Goal: Task Accomplishment & Management: Manage account settings

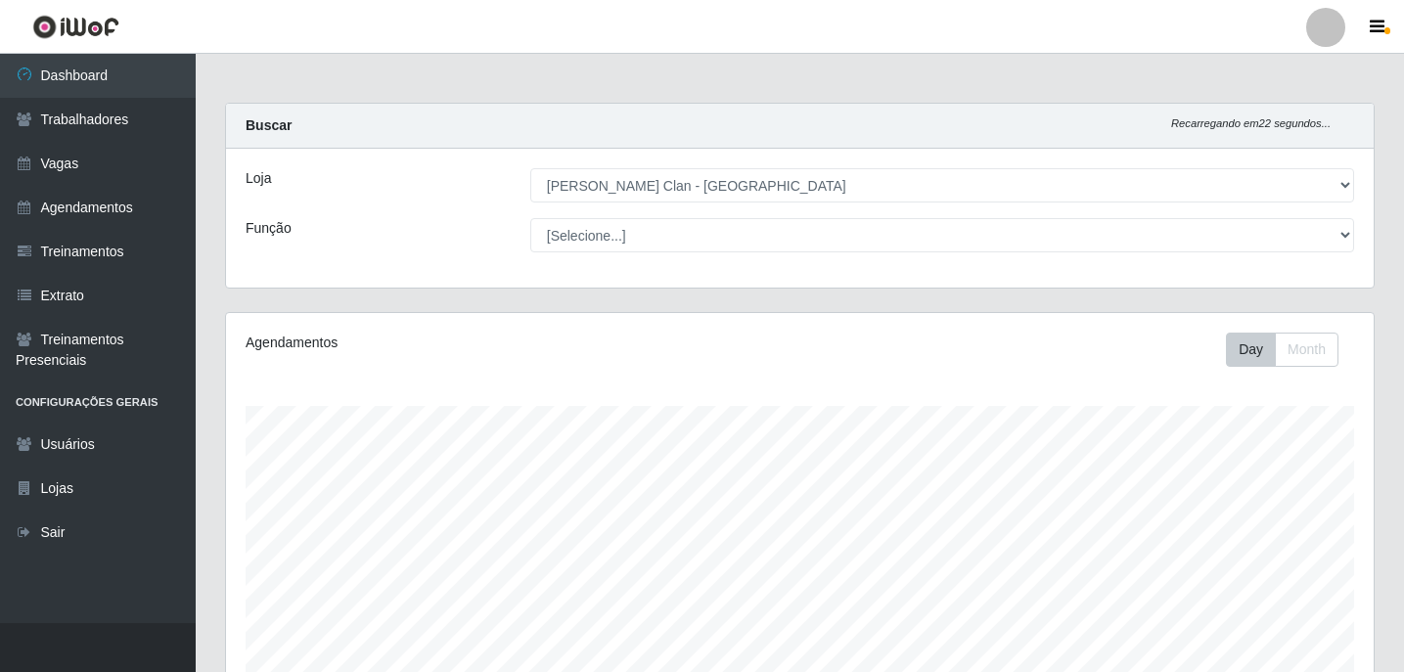
select select "452"
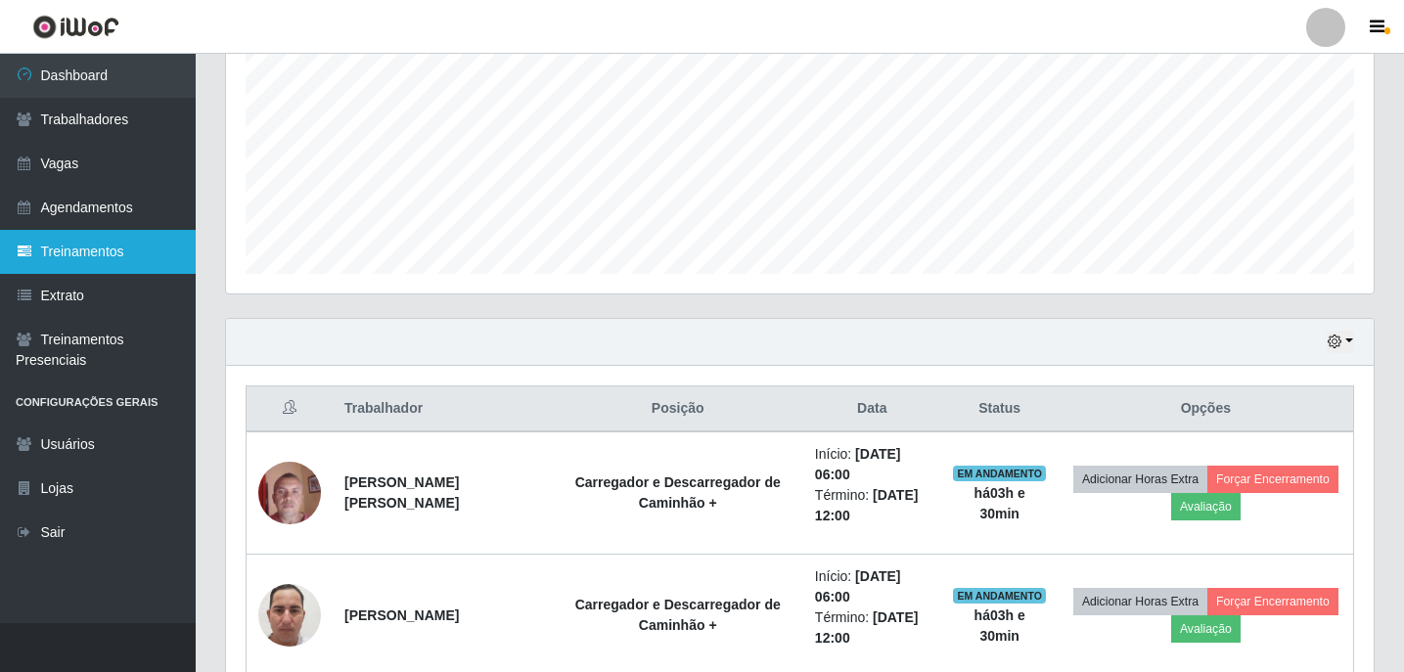
scroll to position [406, 1148]
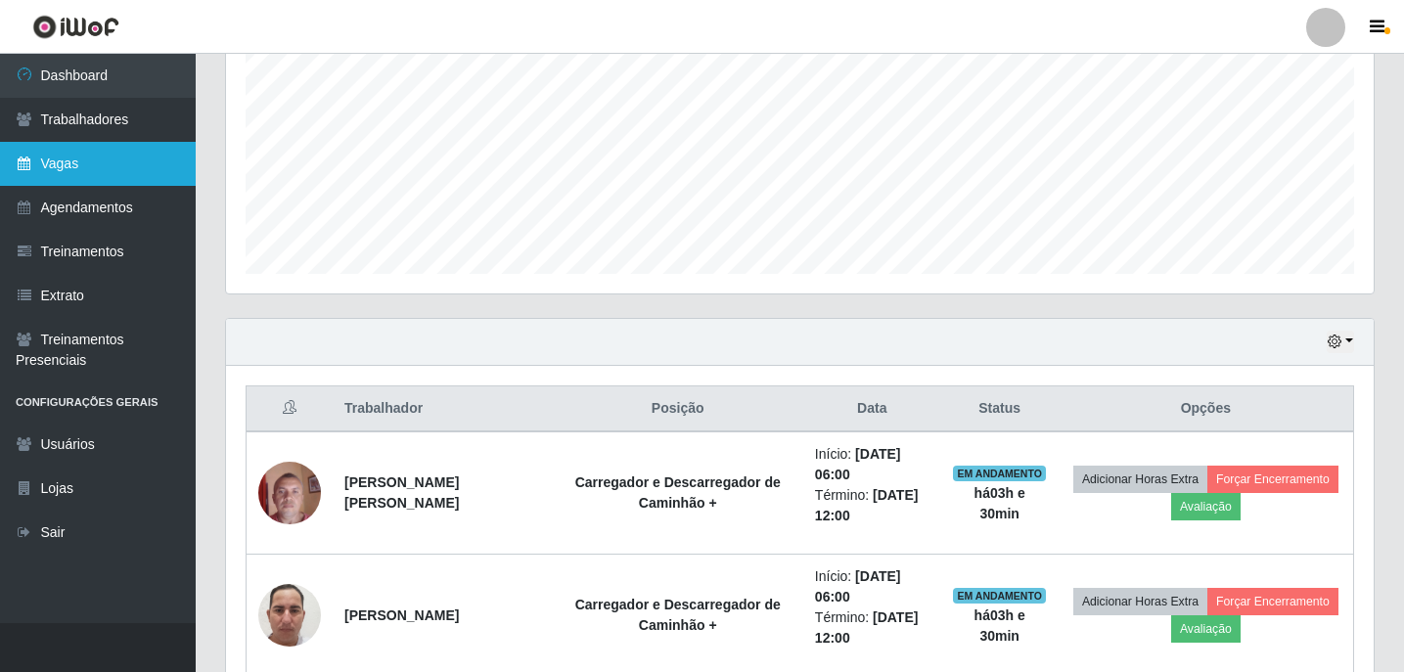
click at [81, 146] on link "Vagas" at bounding box center [98, 164] width 196 height 44
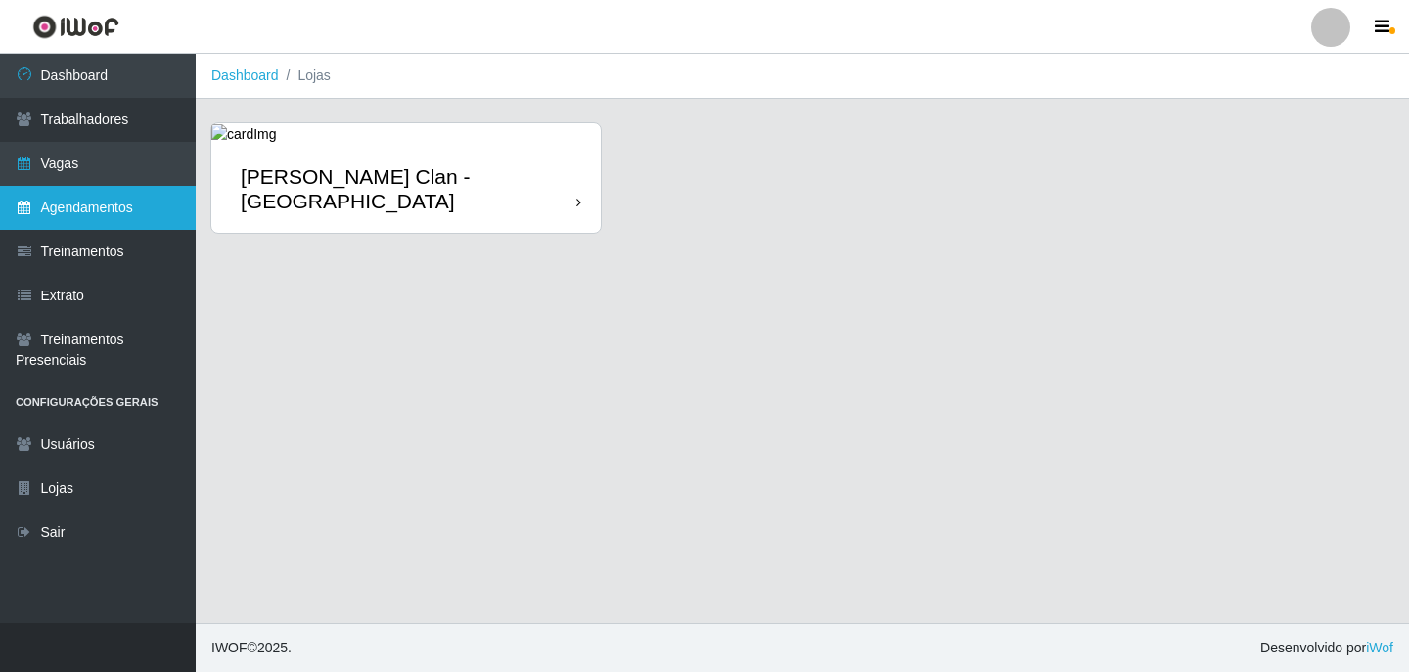
click at [85, 205] on link "Agendamentos" at bounding box center [98, 208] width 196 height 44
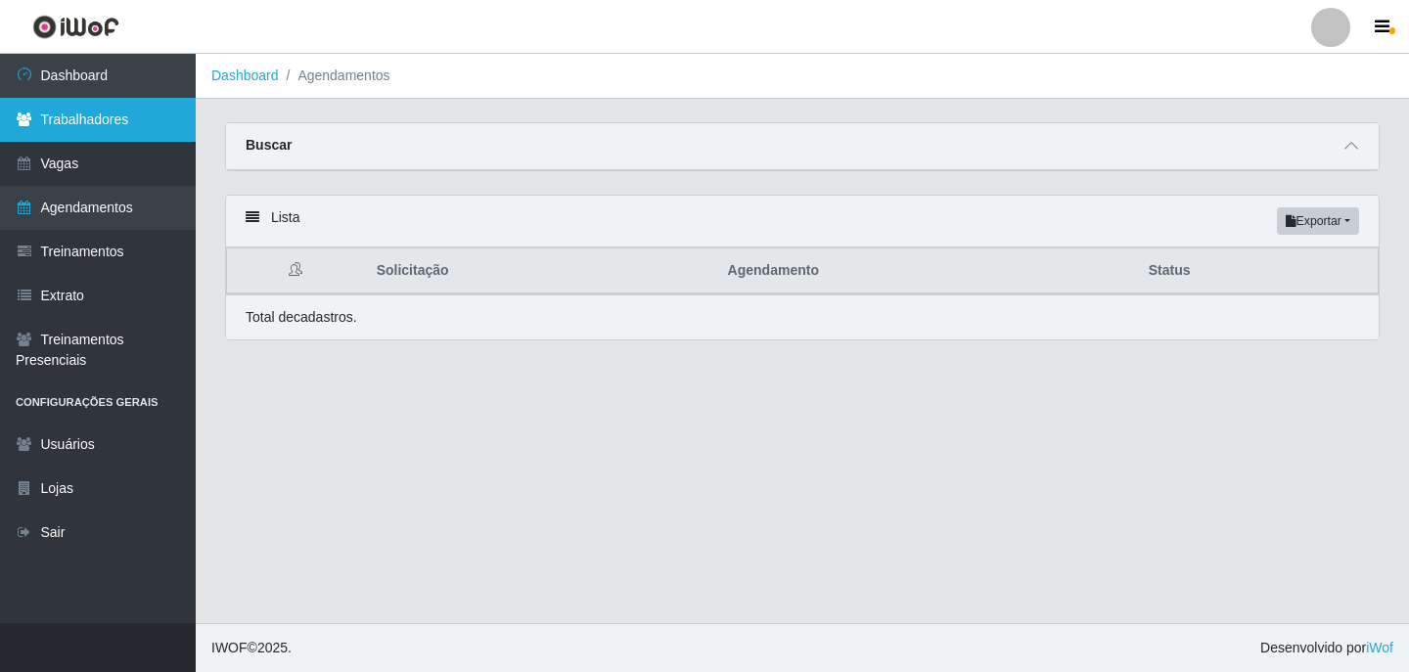
click at [103, 125] on link "Trabalhadores" at bounding box center [98, 120] width 196 height 44
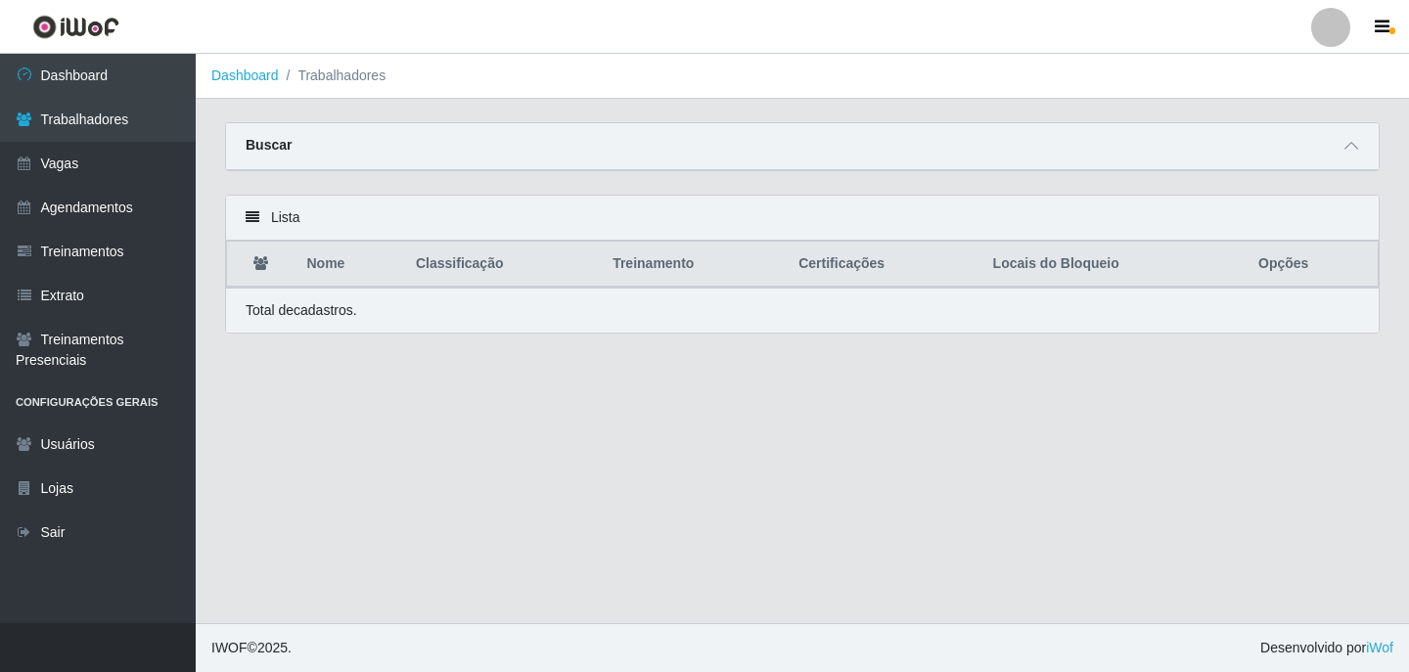
click at [1364, 137] on div "Buscar" at bounding box center [802, 146] width 1153 height 47
click at [1357, 145] on icon at bounding box center [1351, 146] width 14 height 14
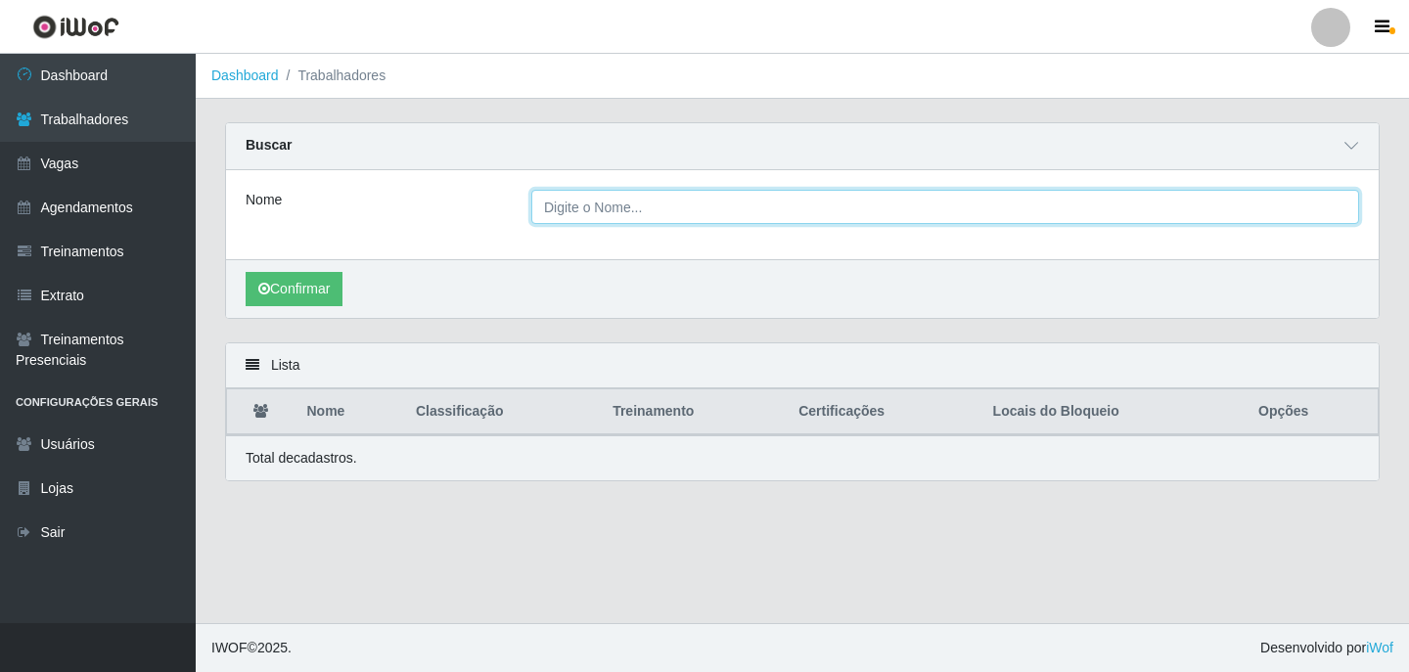
click at [769, 217] on input "Nome" at bounding box center [945, 207] width 828 height 34
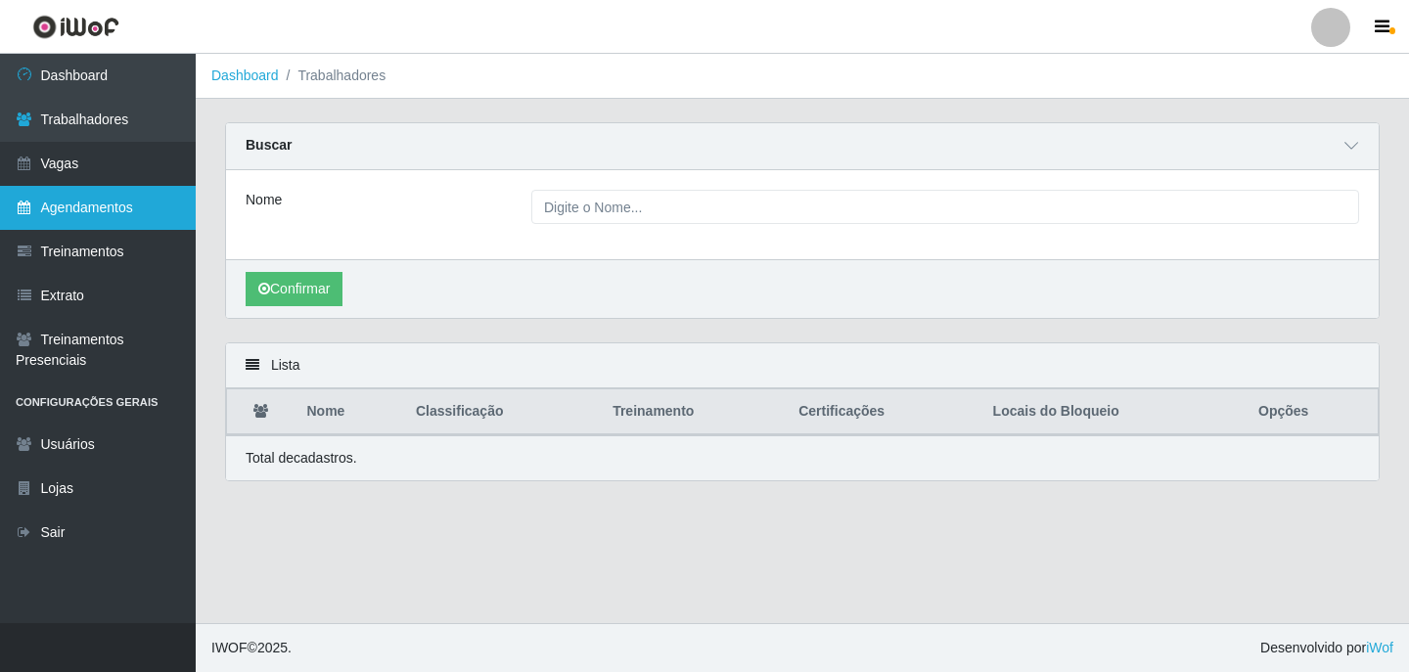
click at [81, 213] on link "Agendamentos" at bounding box center [98, 208] width 196 height 44
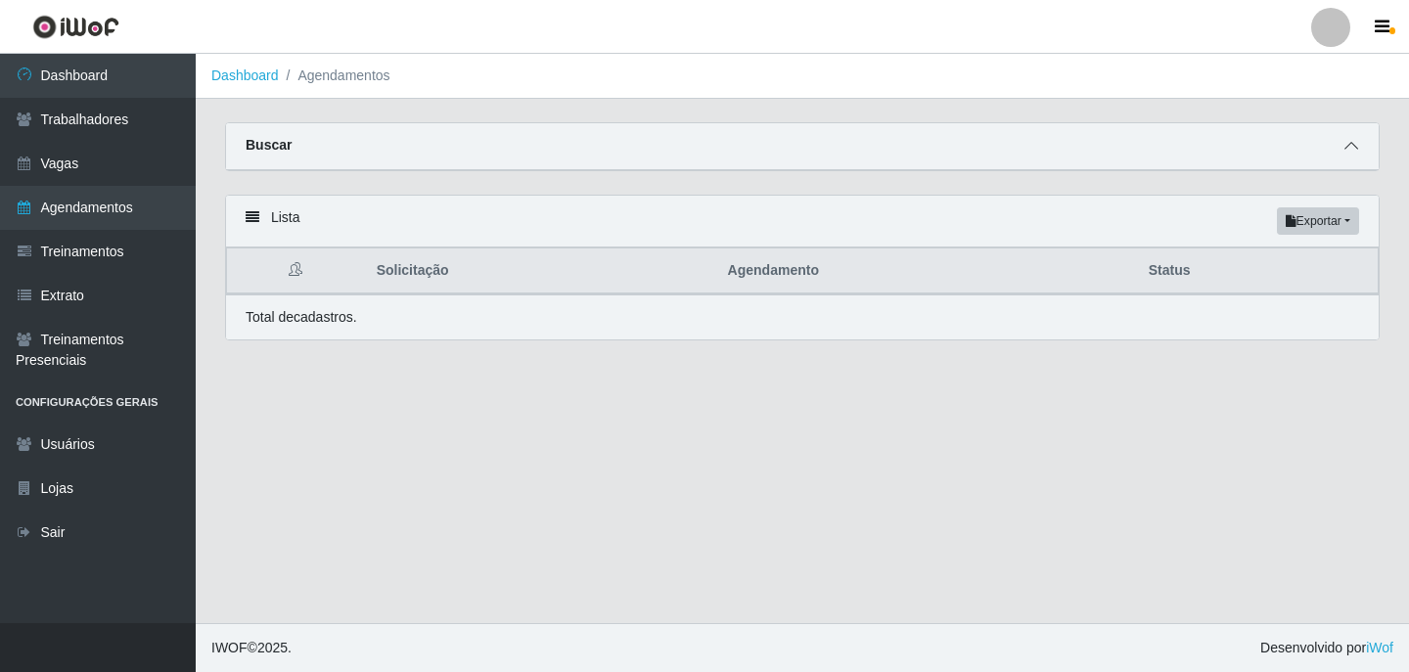
click at [1355, 142] on icon at bounding box center [1351, 146] width 14 height 14
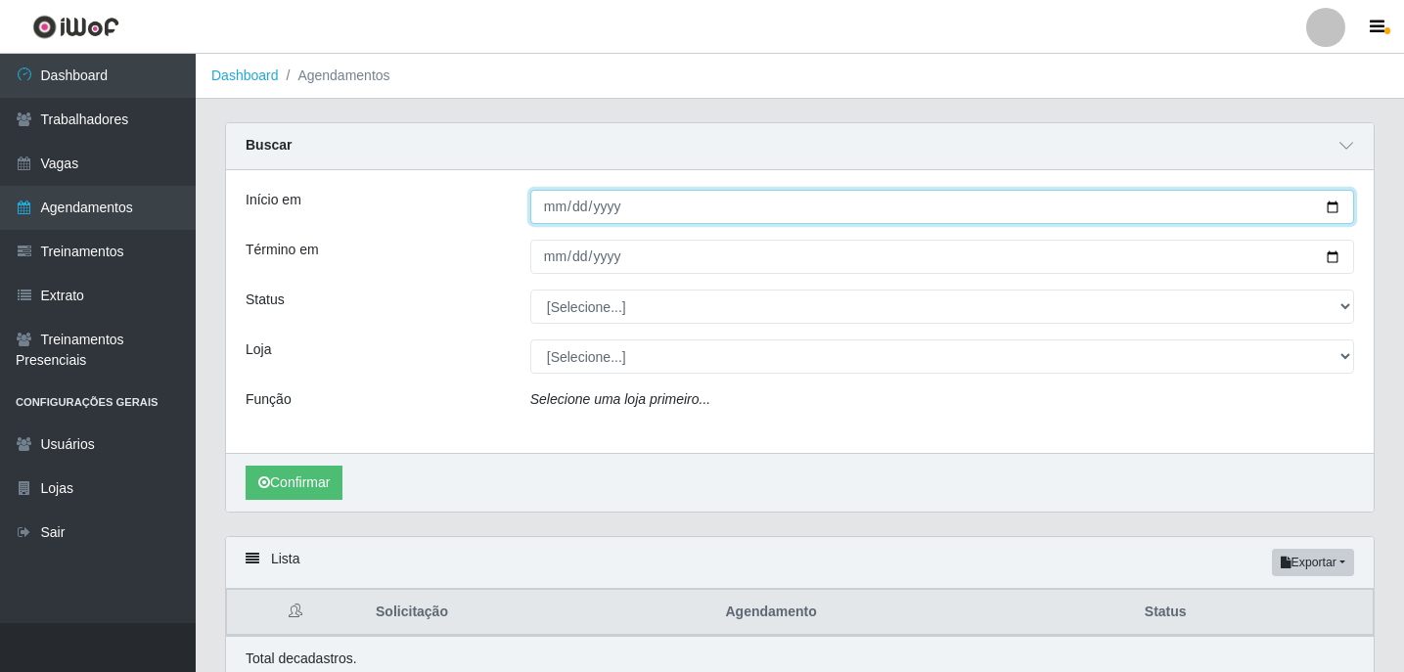
click at [560, 204] on input "Início em" at bounding box center [942, 207] width 824 height 34
type input "2025-08-19"
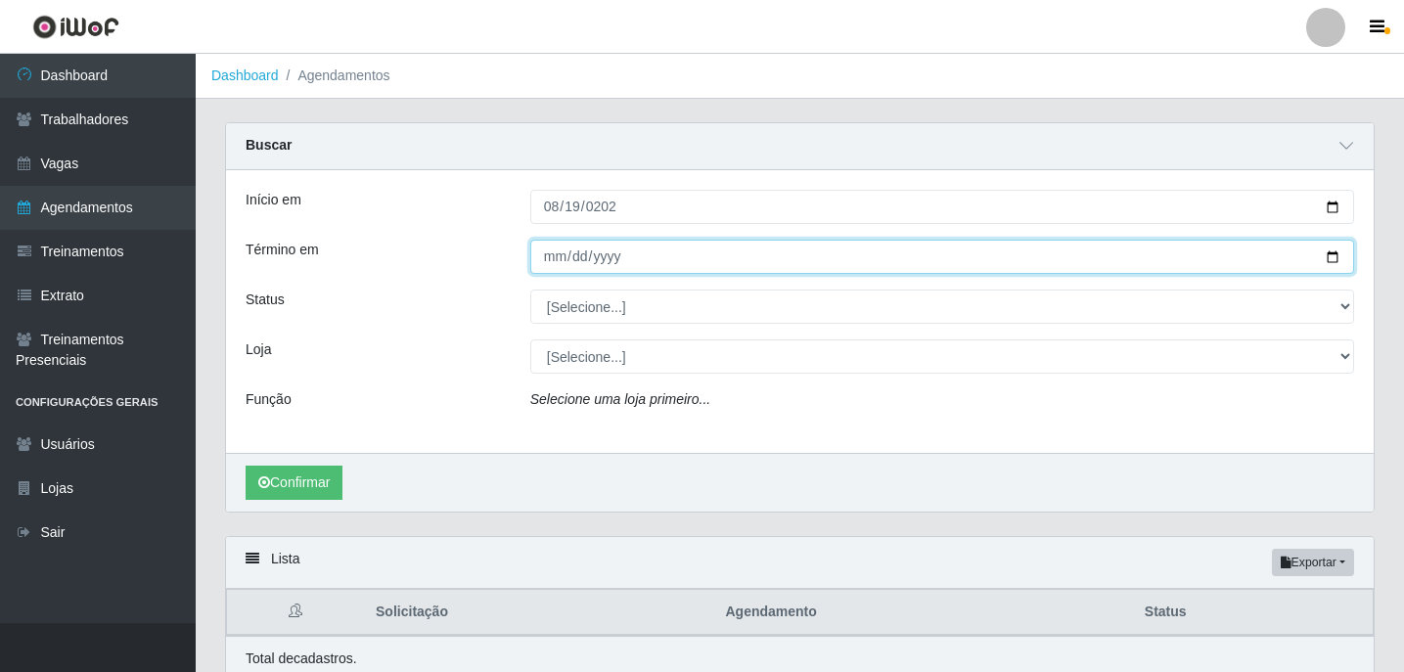
click at [556, 256] on input "Término em" at bounding box center [942, 257] width 824 height 34
type input "2025-08-31"
click at [246, 466] on button "Confirmar" at bounding box center [294, 483] width 97 height 34
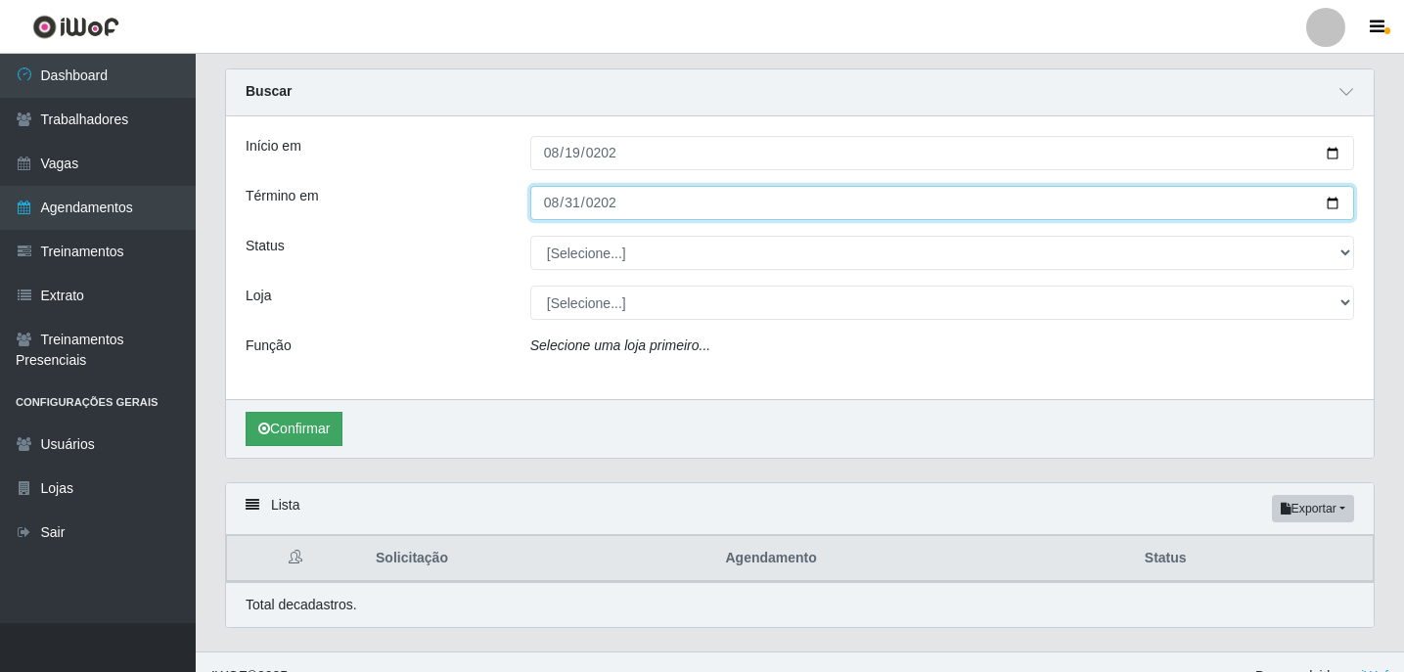
scroll to position [83, 0]
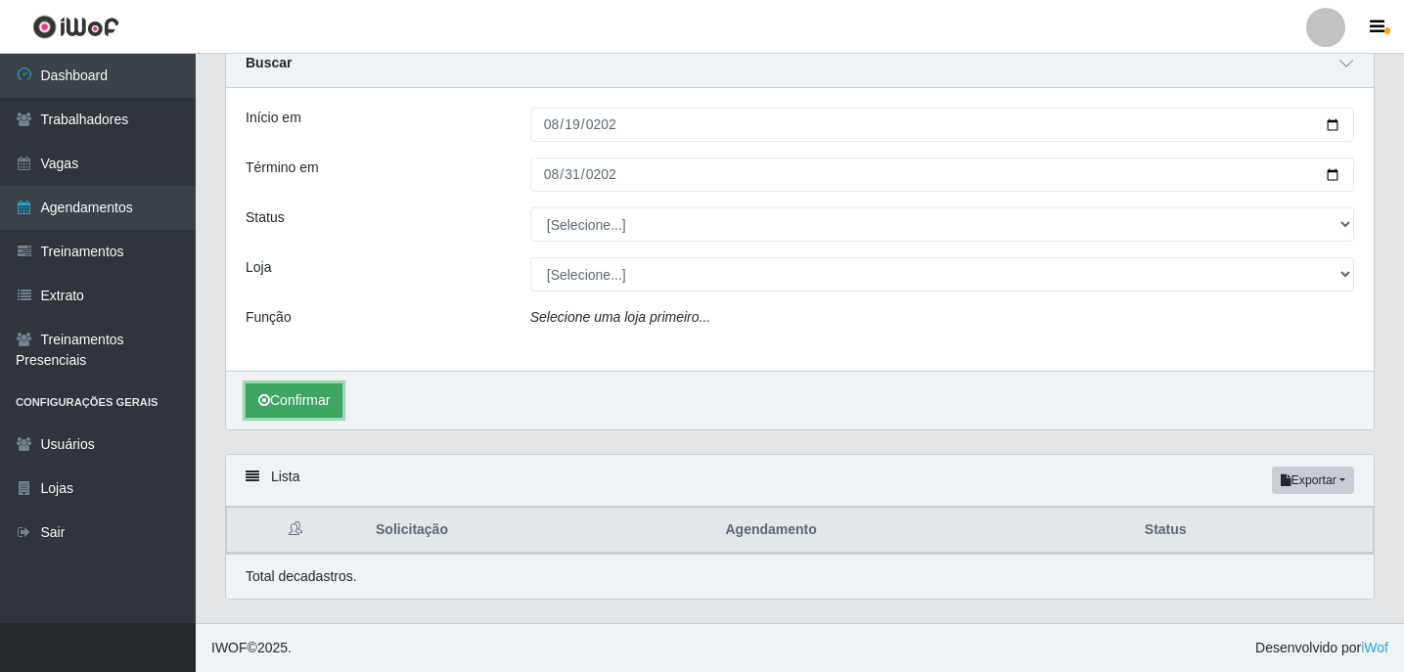
click at [330, 395] on button "Confirmar" at bounding box center [294, 401] width 97 height 34
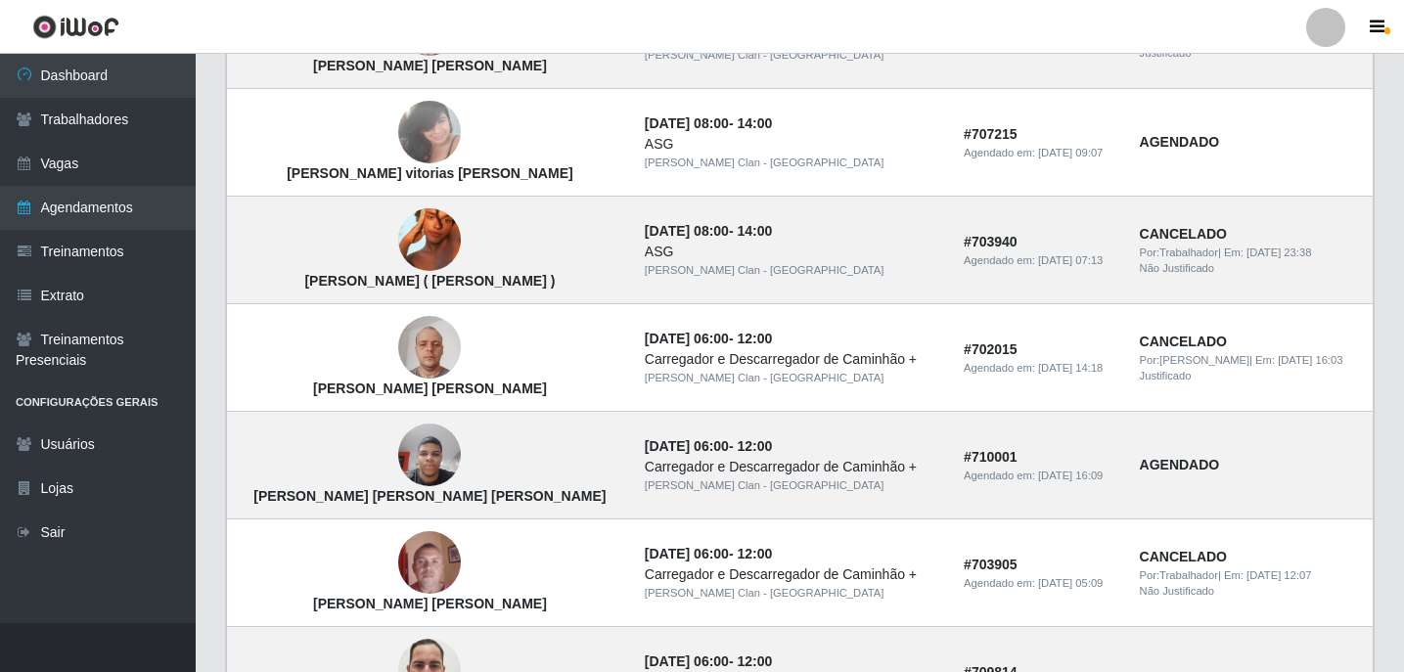
scroll to position [1712, 0]
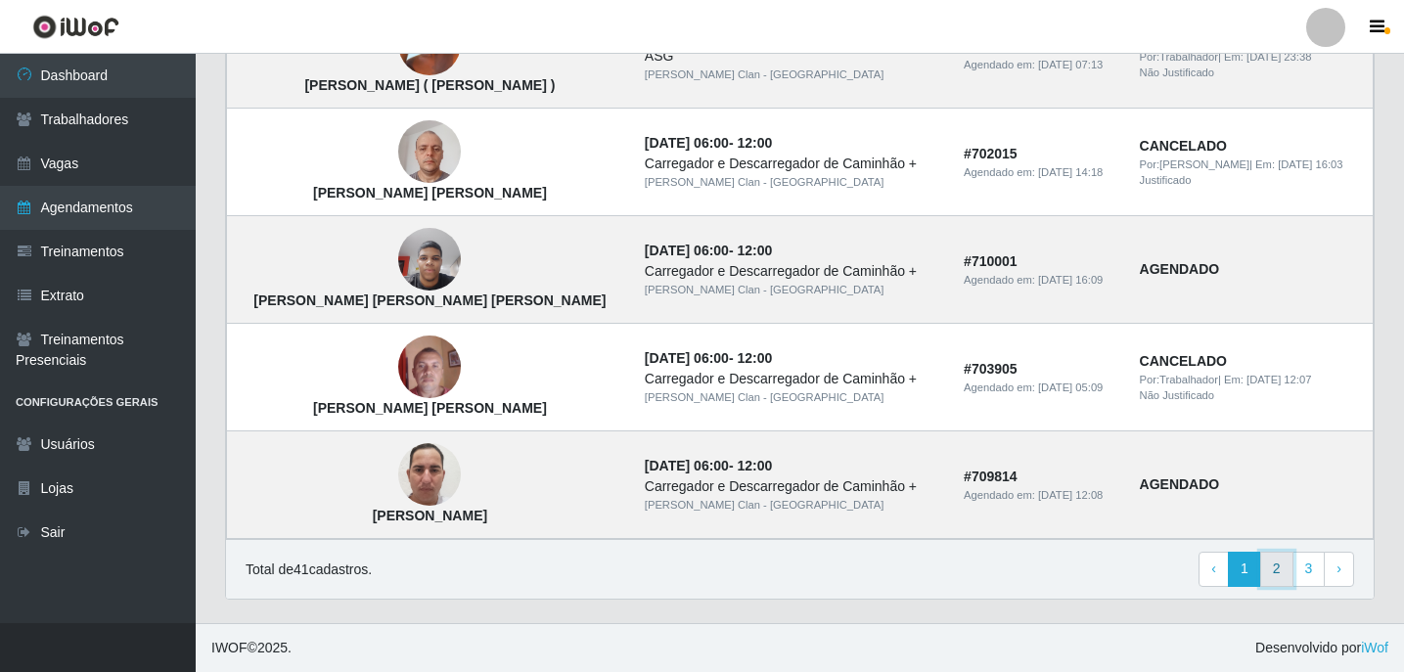
click at [1275, 569] on link "2" at bounding box center [1276, 569] width 33 height 35
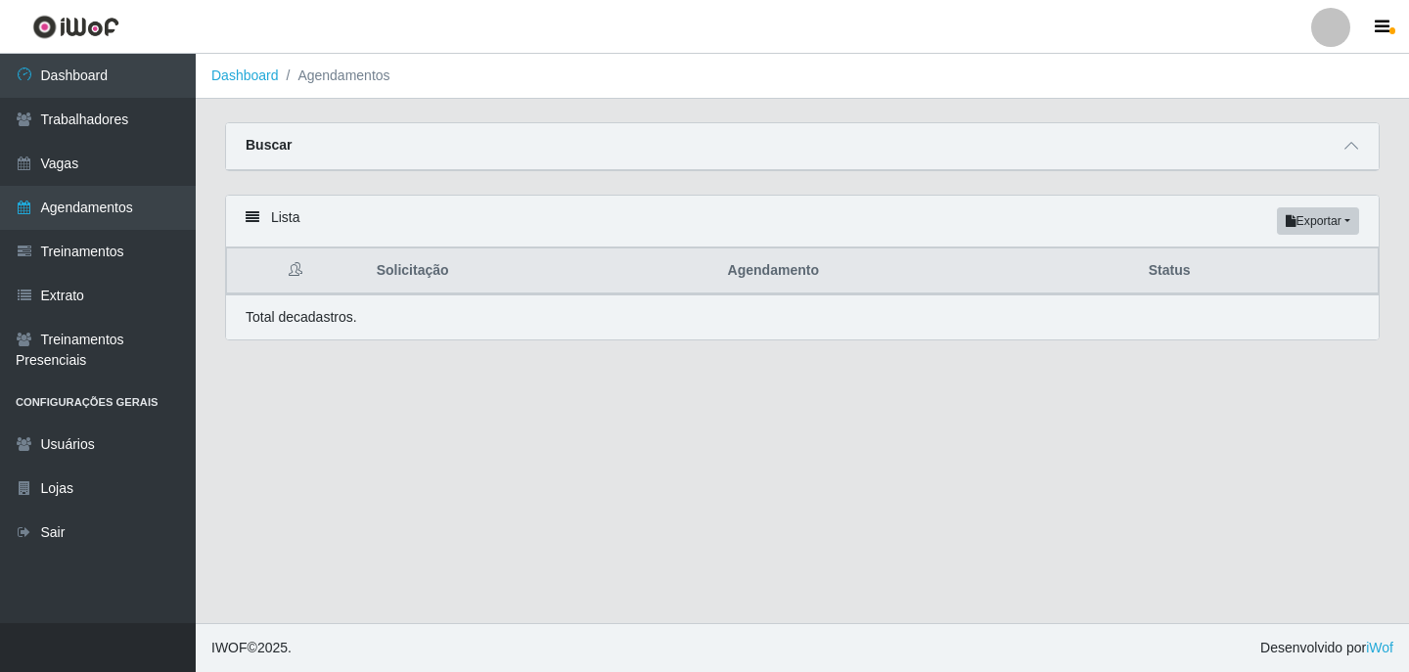
click at [1336, 146] on div "Buscar" at bounding box center [802, 146] width 1153 height 47
click at [1360, 142] on span at bounding box center [1351, 146] width 23 height 23
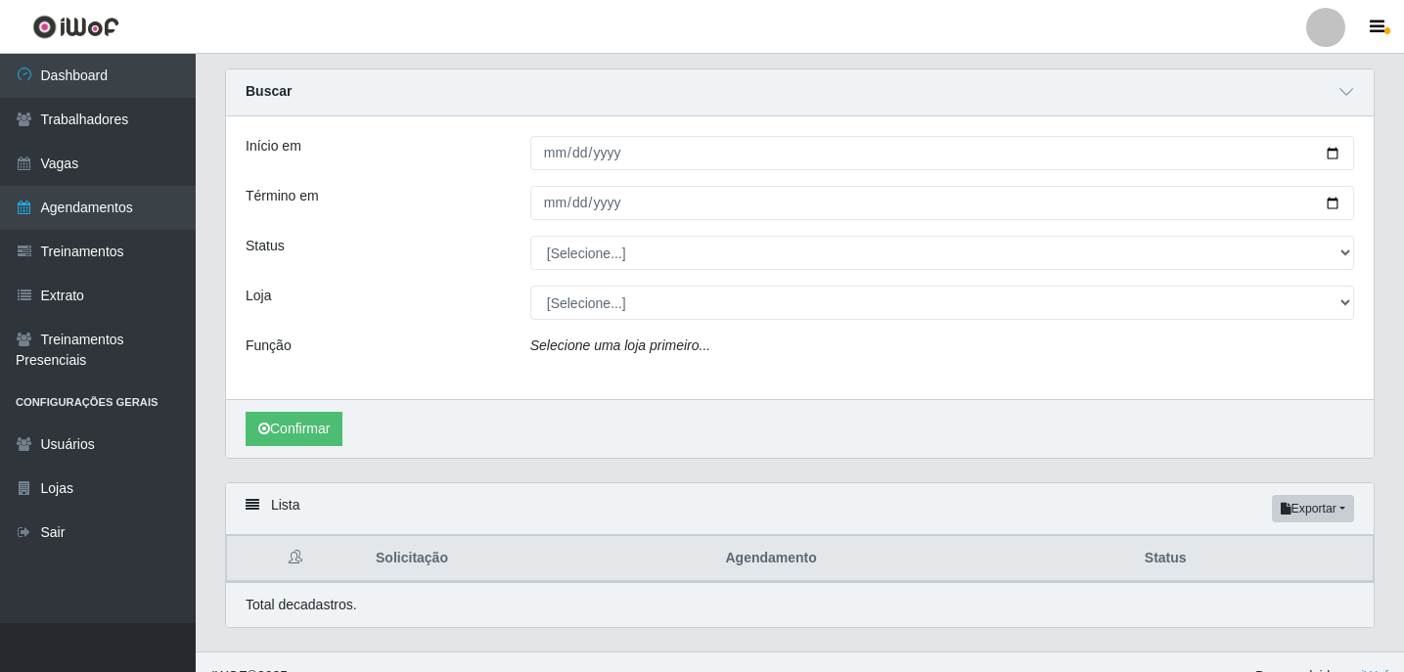
scroll to position [83, 0]
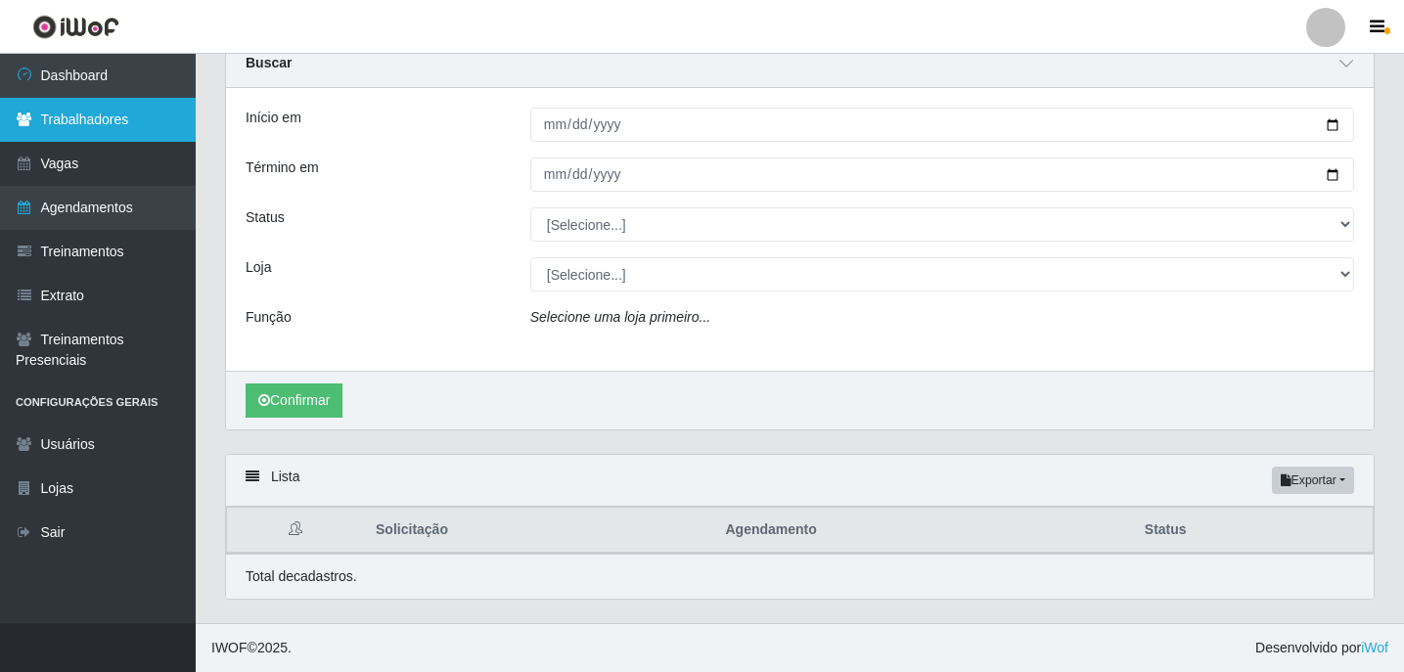
click at [148, 106] on link "Trabalhadores" at bounding box center [98, 120] width 196 height 44
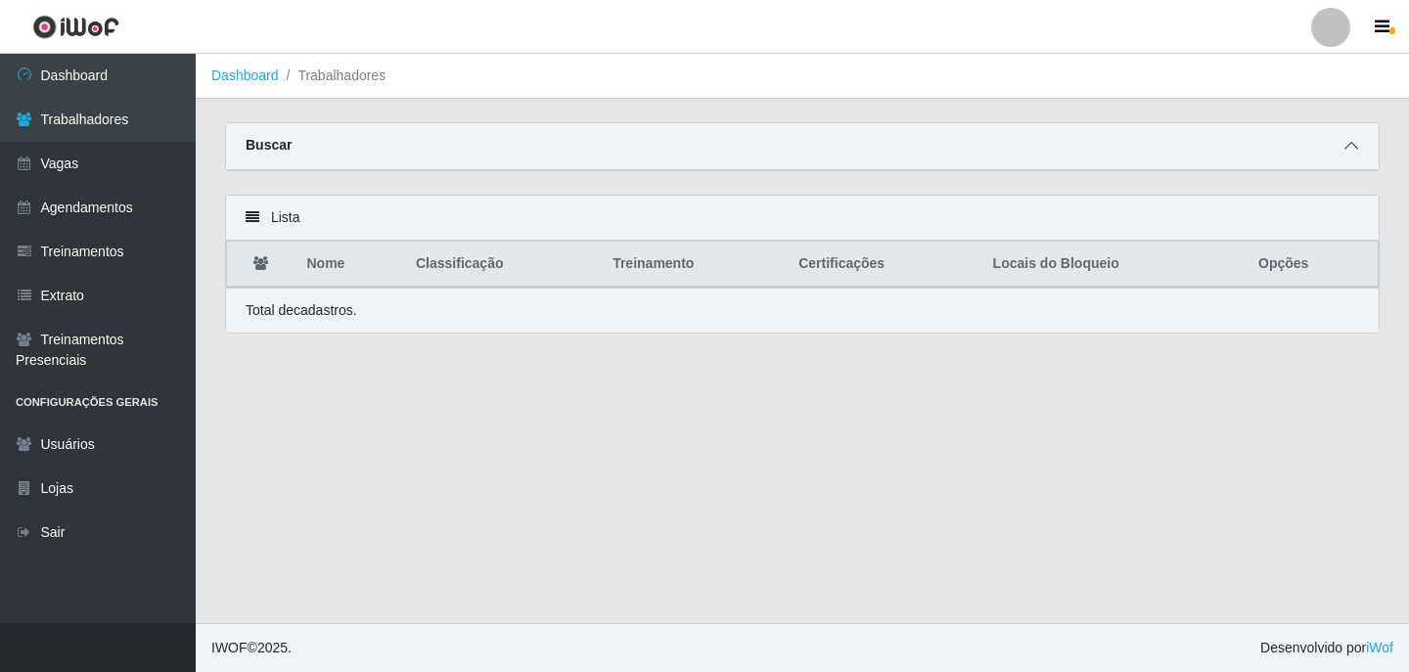
click at [1345, 150] on icon at bounding box center [1351, 146] width 14 height 14
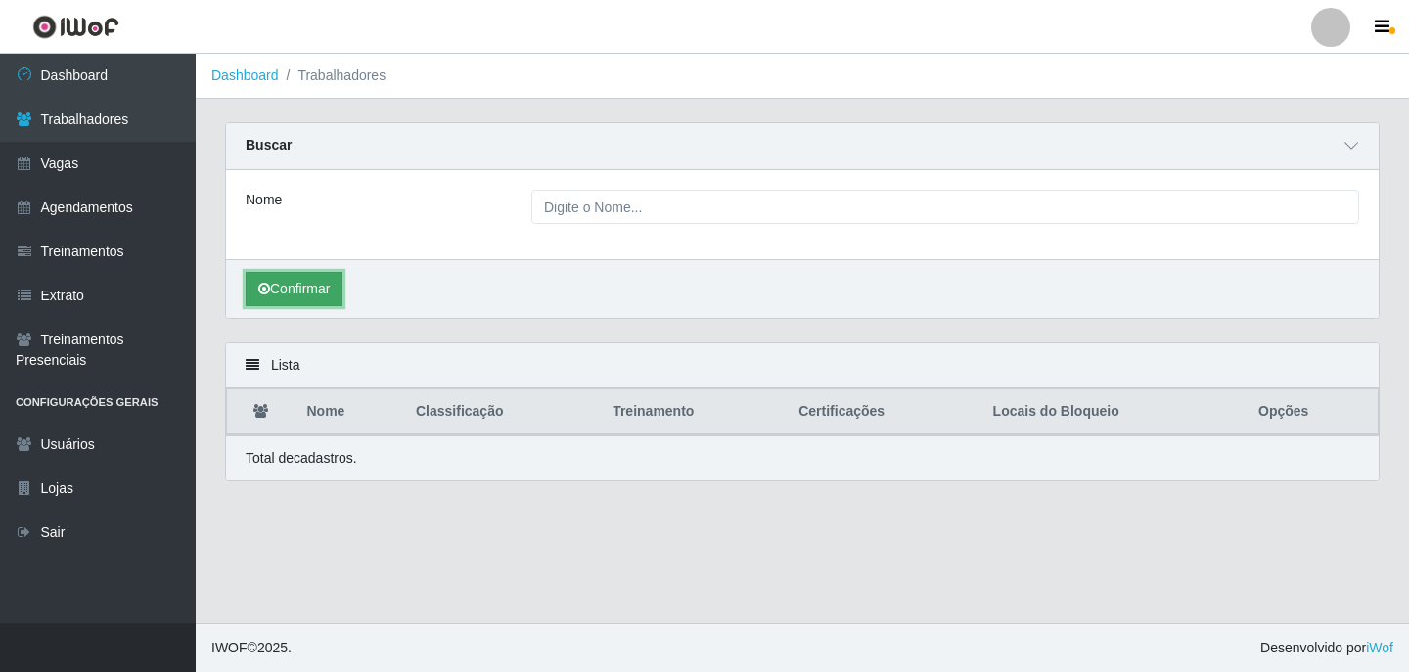
click at [342, 283] on button "Confirmar" at bounding box center [294, 289] width 97 height 34
click at [295, 366] on div "Lista" at bounding box center [802, 365] width 1153 height 45
click at [338, 427] on th "Nome" at bounding box center [349, 412] width 109 height 46
click at [340, 295] on button "Confirmar" at bounding box center [294, 289] width 97 height 34
click at [621, 189] on div "Nome" at bounding box center [802, 214] width 1153 height 89
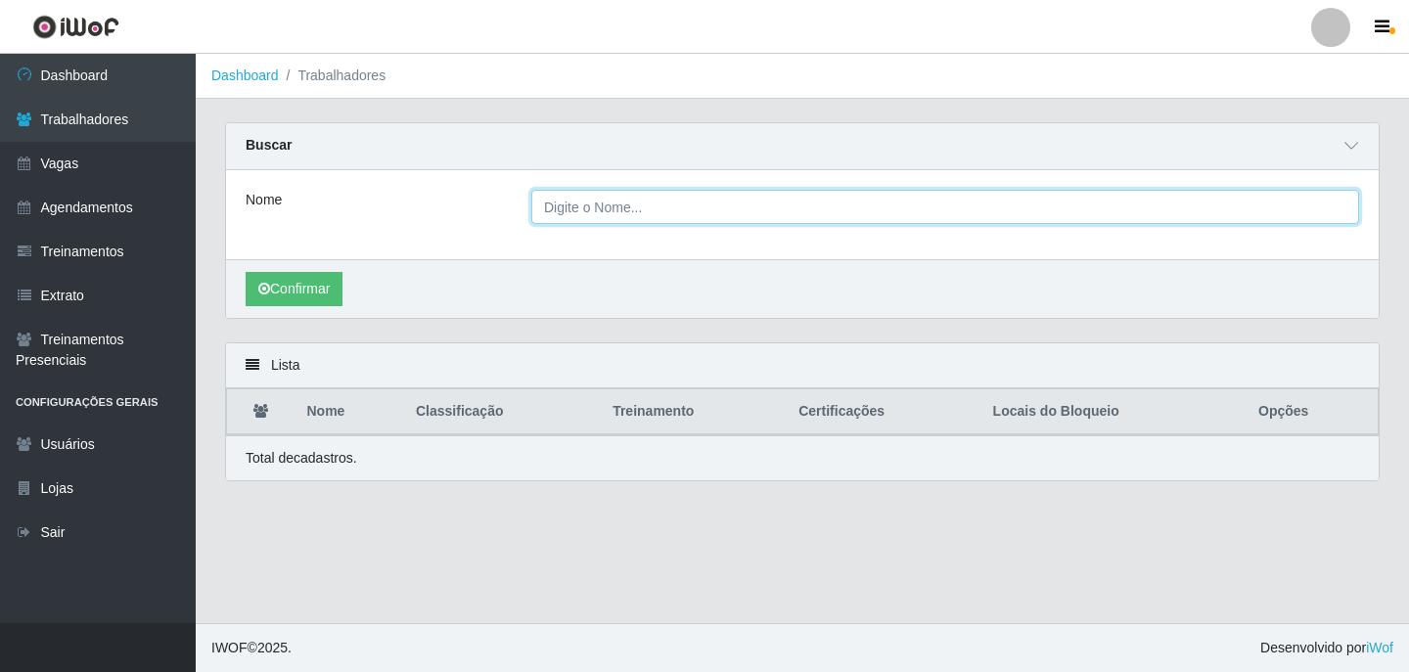
click at [625, 202] on input "Nome" at bounding box center [945, 207] width 828 height 34
type input "guilherme gomes ferreira"
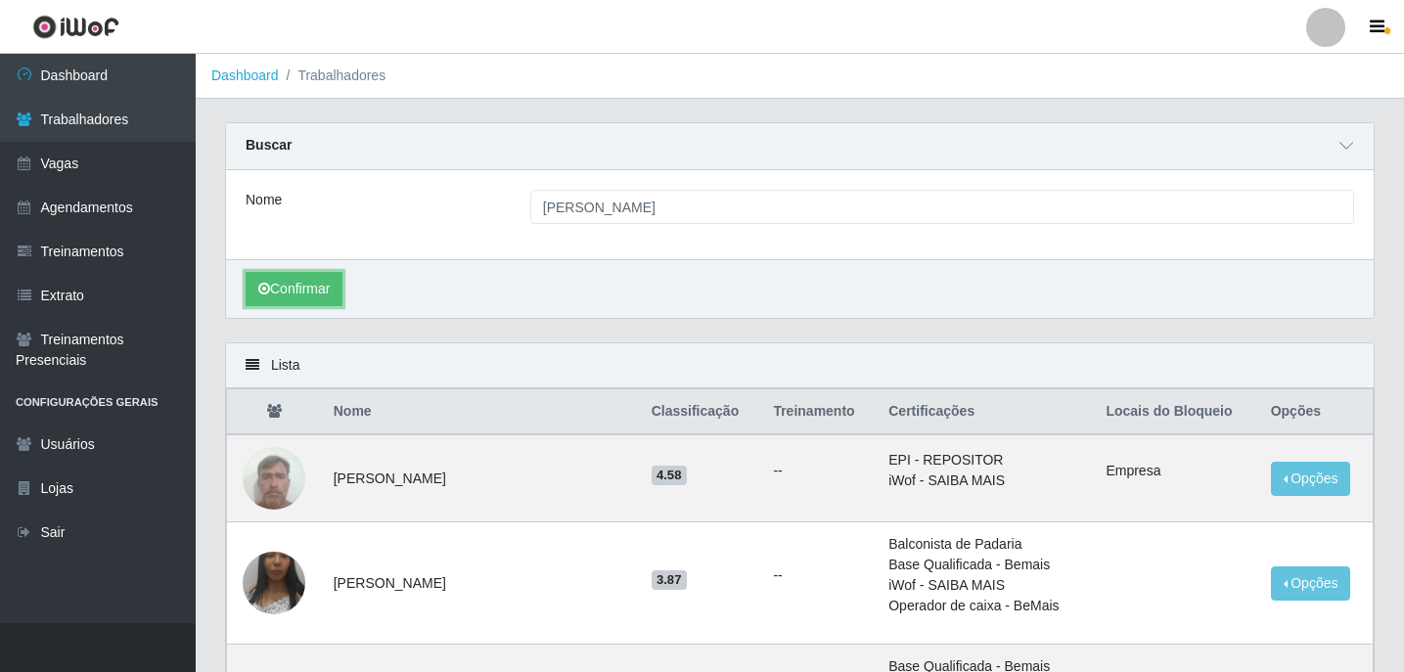
drag, startPoint x: 277, startPoint y: 278, endPoint x: 405, endPoint y: 232, distance: 136.2
click at [402, 231] on div "Nome guilherme gomes ferreira Confirmar" at bounding box center [800, 244] width 1148 height 148
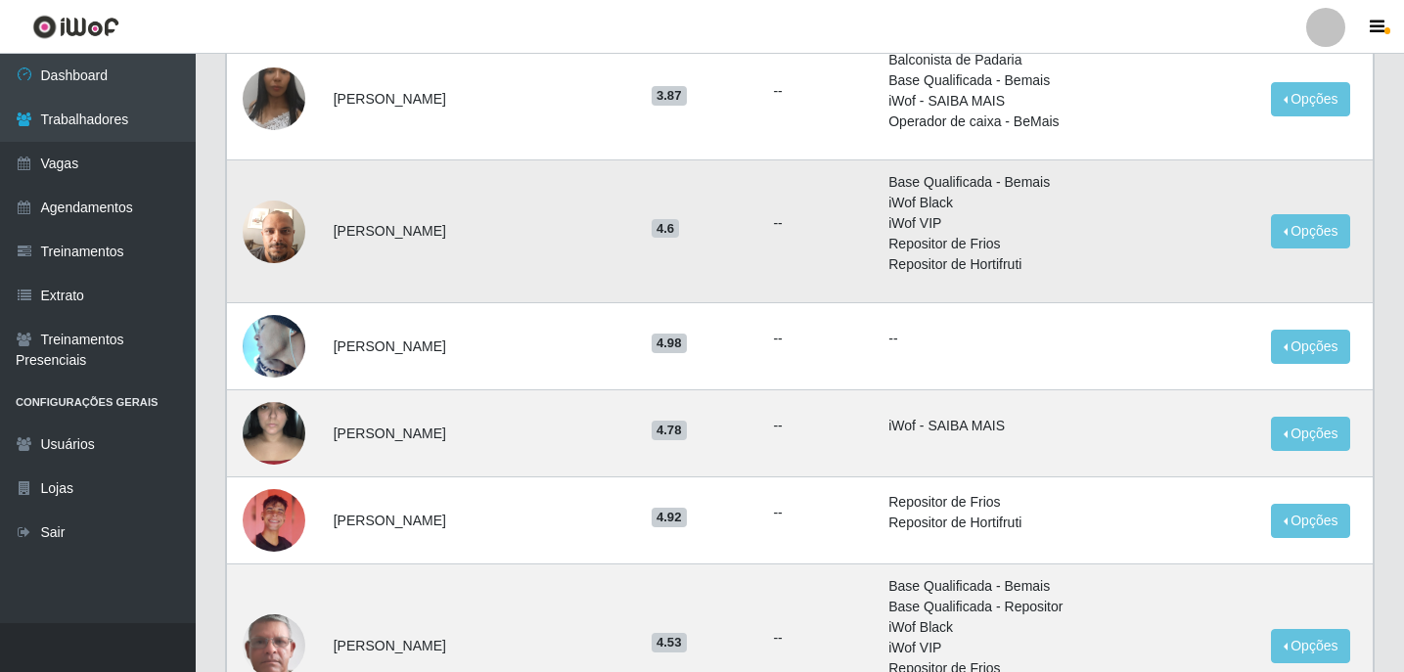
scroll to position [587, 0]
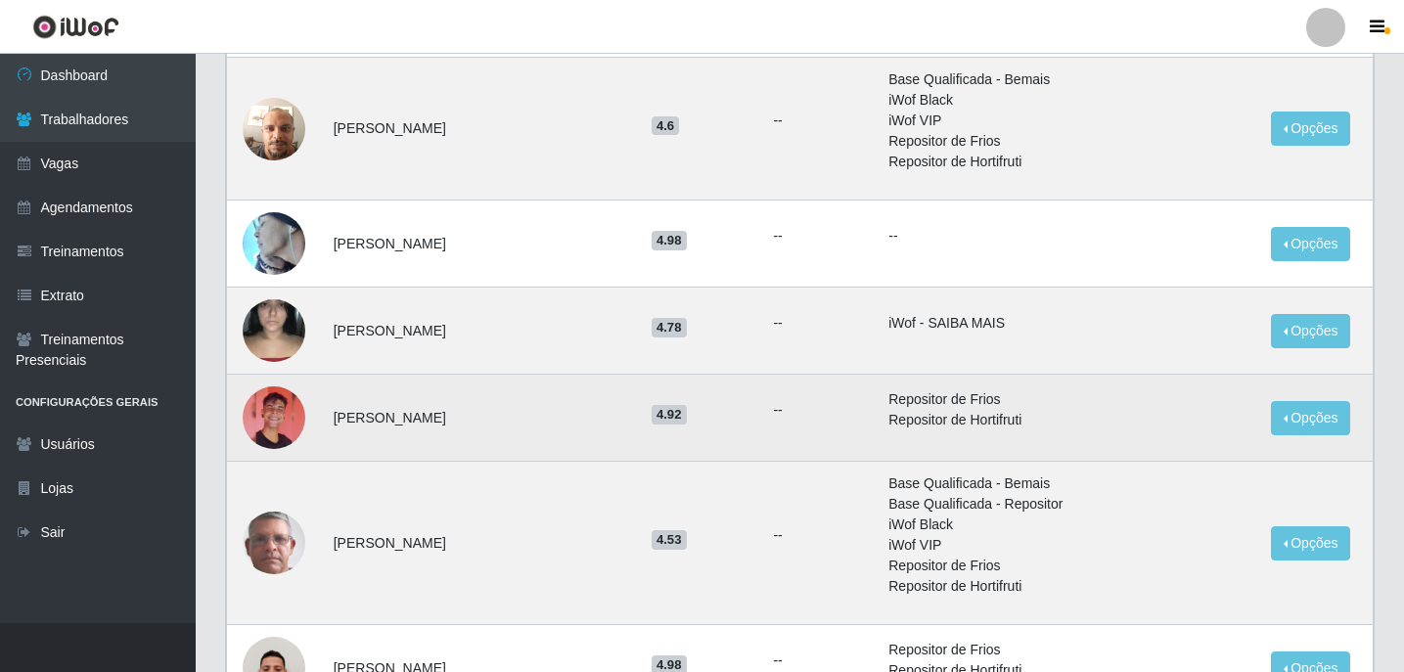
click at [290, 410] on img at bounding box center [274, 417] width 63 height 63
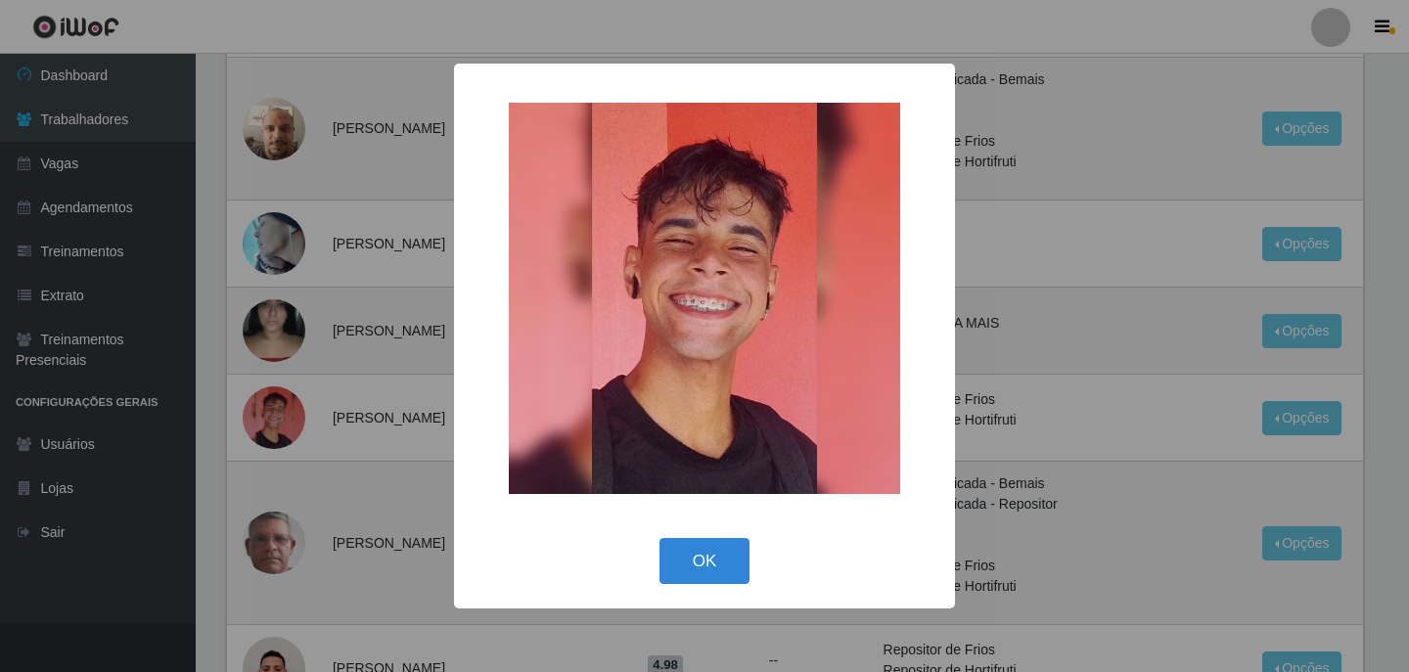
click at [294, 410] on div "× OK Cancel" at bounding box center [704, 336] width 1409 height 672
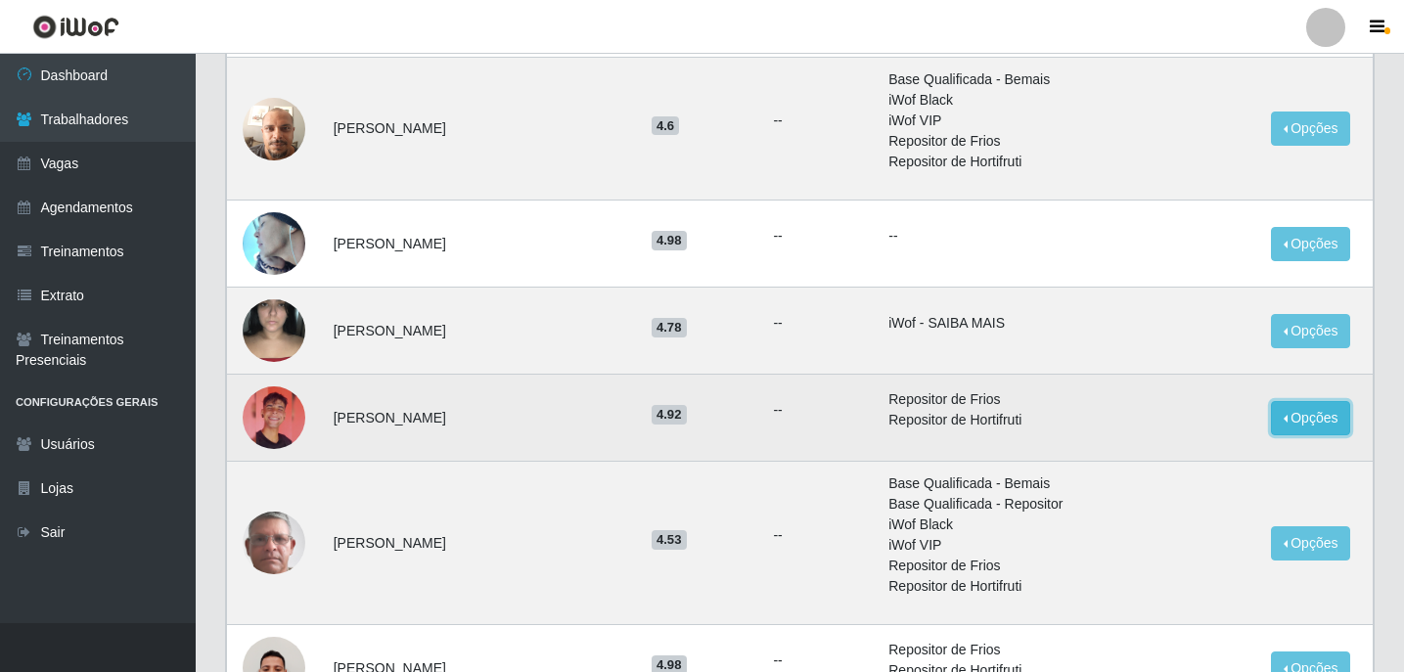
click at [1306, 414] on button "Opções" at bounding box center [1311, 418] width 80 height 34
click at [992, 447] on td "Repositor de Frios Repositor de Hortifruti" at bounding box center [985, 418] width 217 height 87
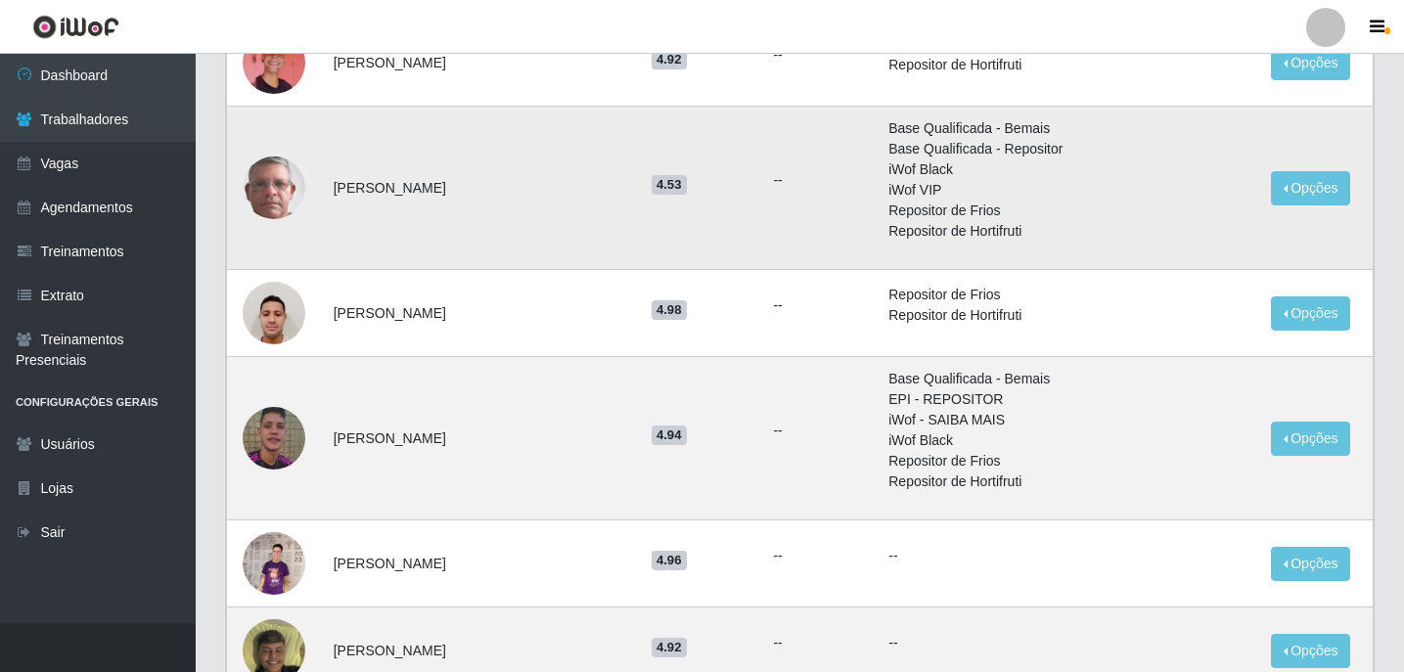
scroll to position [978, 0]
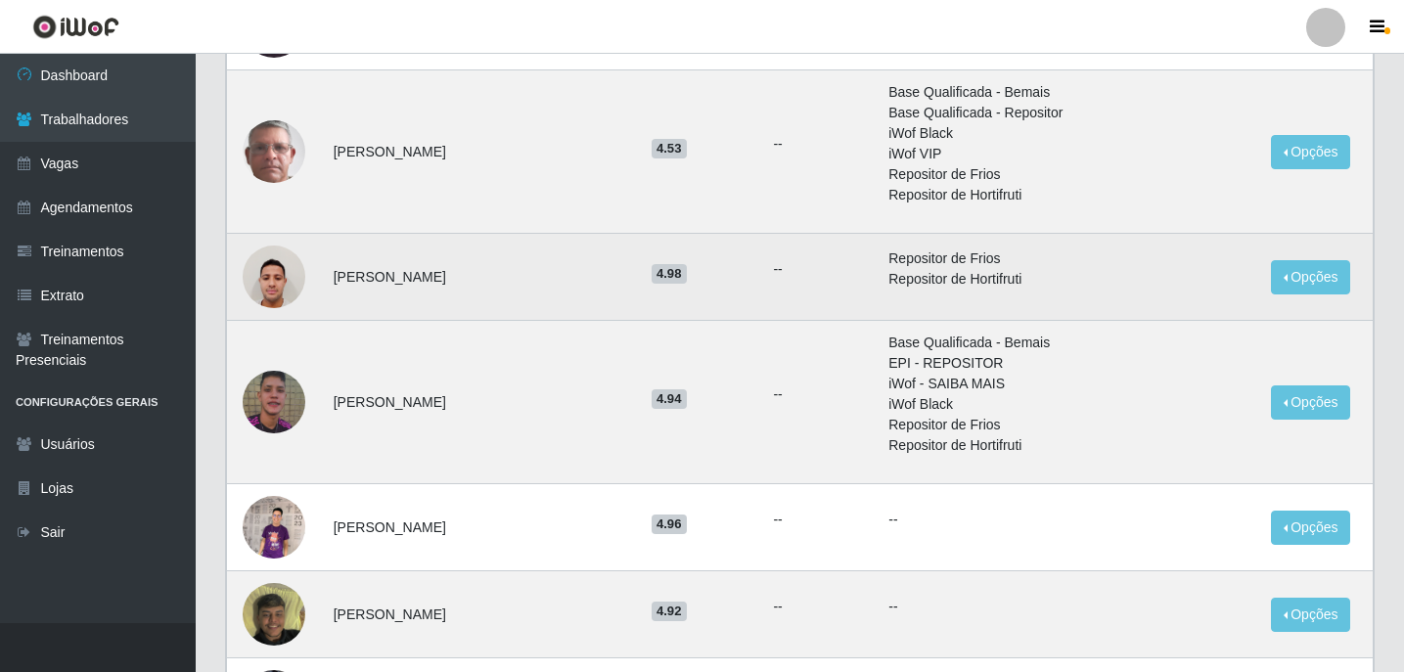
click at [303, 285] on img at bounding box center [274, 276] width 63 height 83
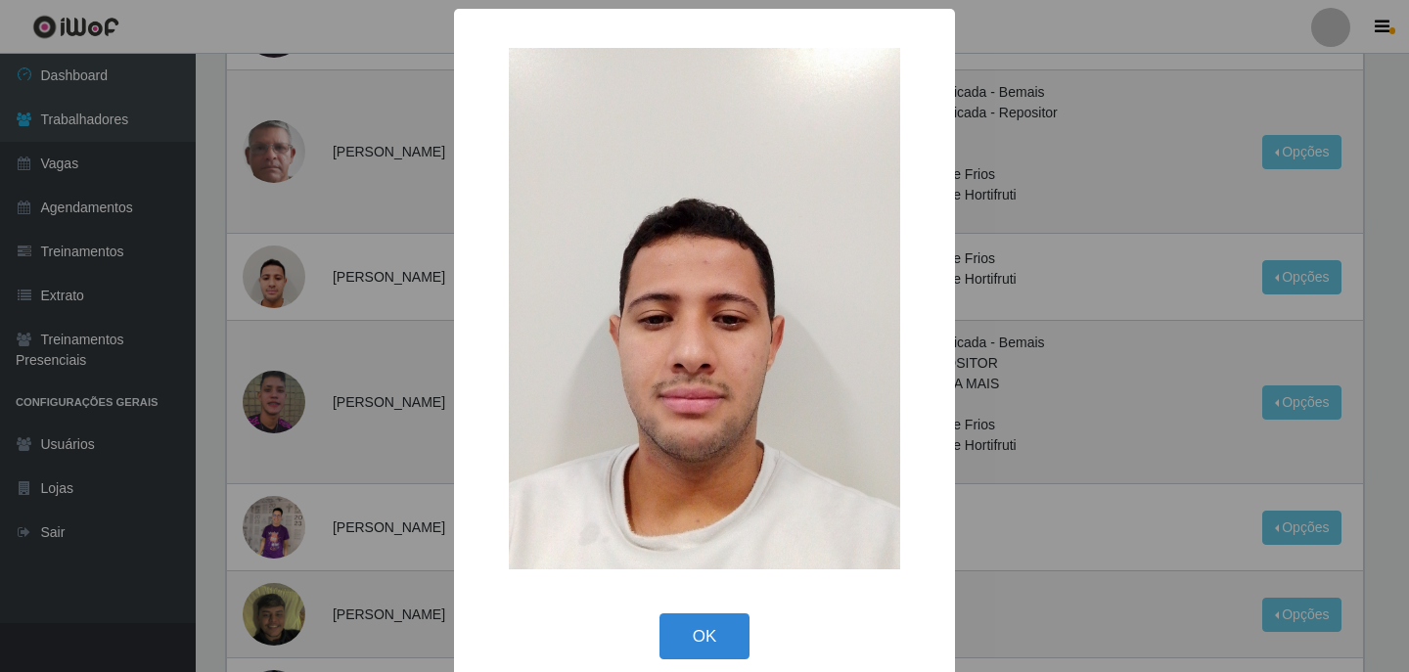
click at [365, 372] on div "× OK Cancel" at bounding box center [704, 336] width 1409 height 672
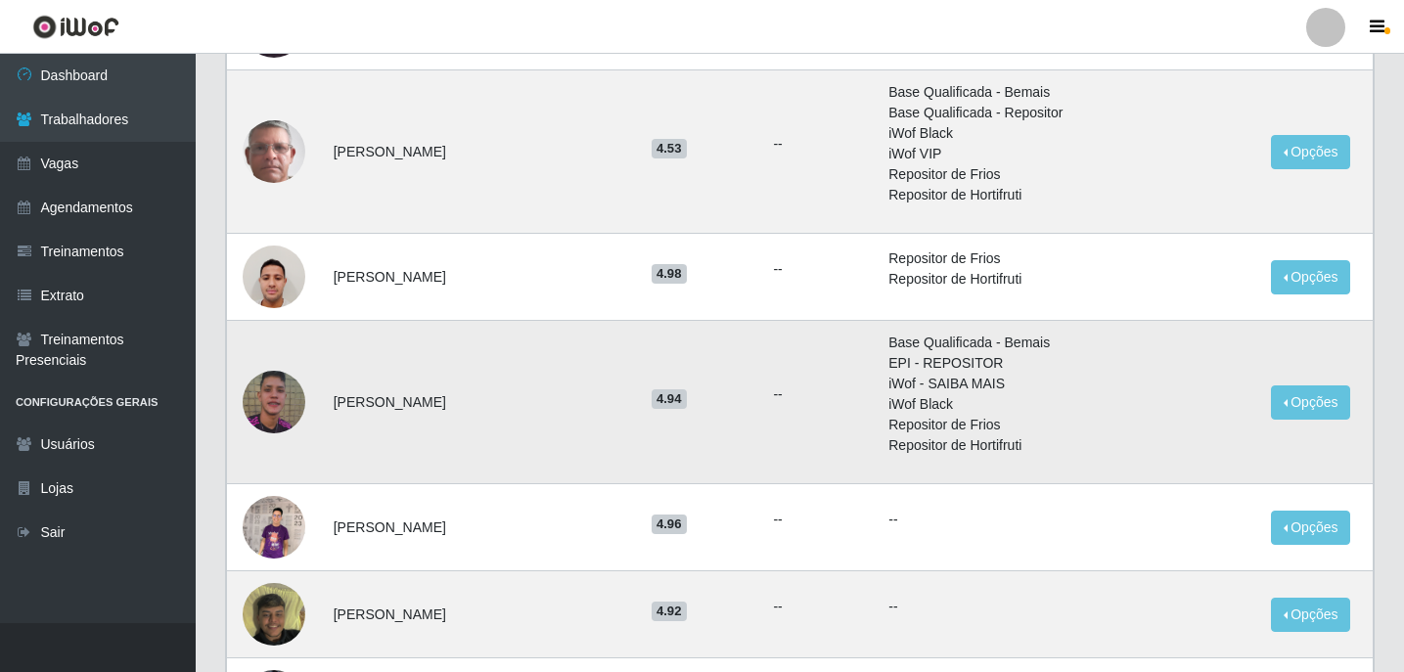
click at [264, 404] on img at bounding box center [274, 402] width 63 height 68
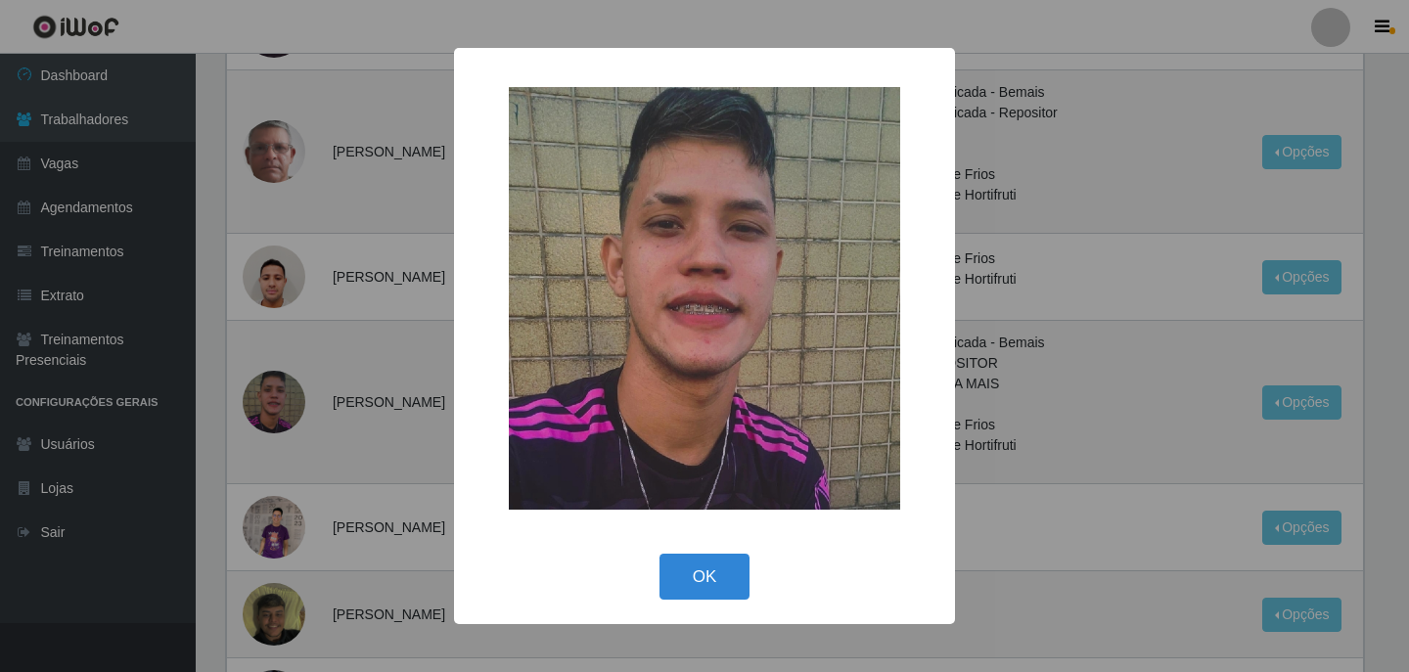
drag, startPoint x: 264, startPoint y: 404, endPoint x: 278, endPoint y: 430, distance: 28.9
click at [266, 406] on div "× OK Cancel" at bounding box center [704, 336] width 1409 height 672
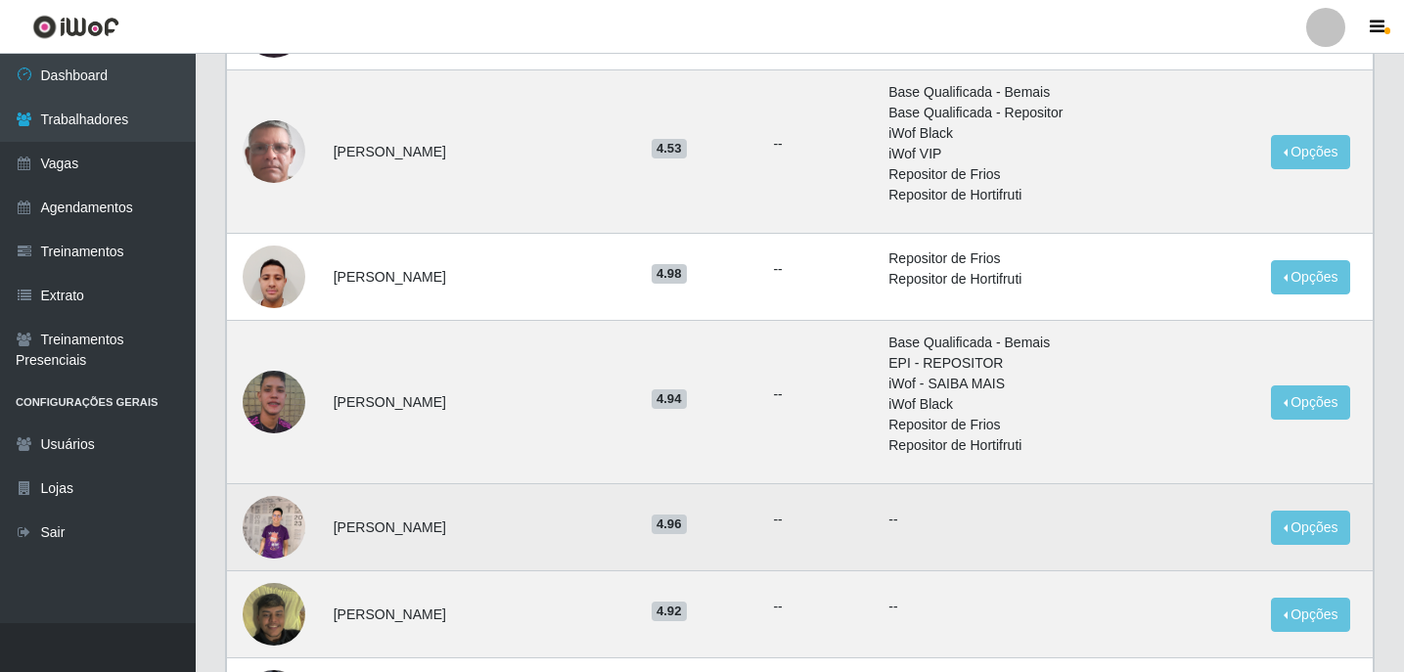
click at [279, 518] on img at bounding box center [274, 528] width 63 height 112
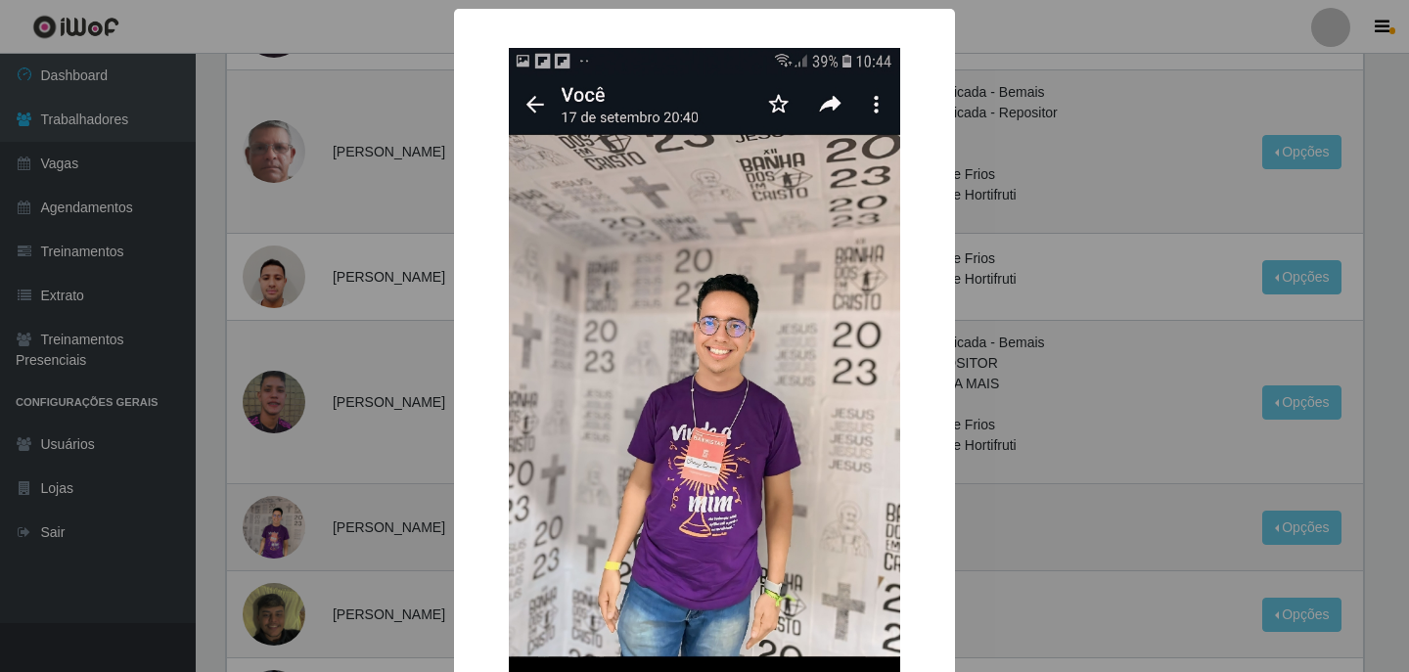
click at [279, 518] on div "× OK Cancel" at bounding box center [704, 336] width 1409 height 672
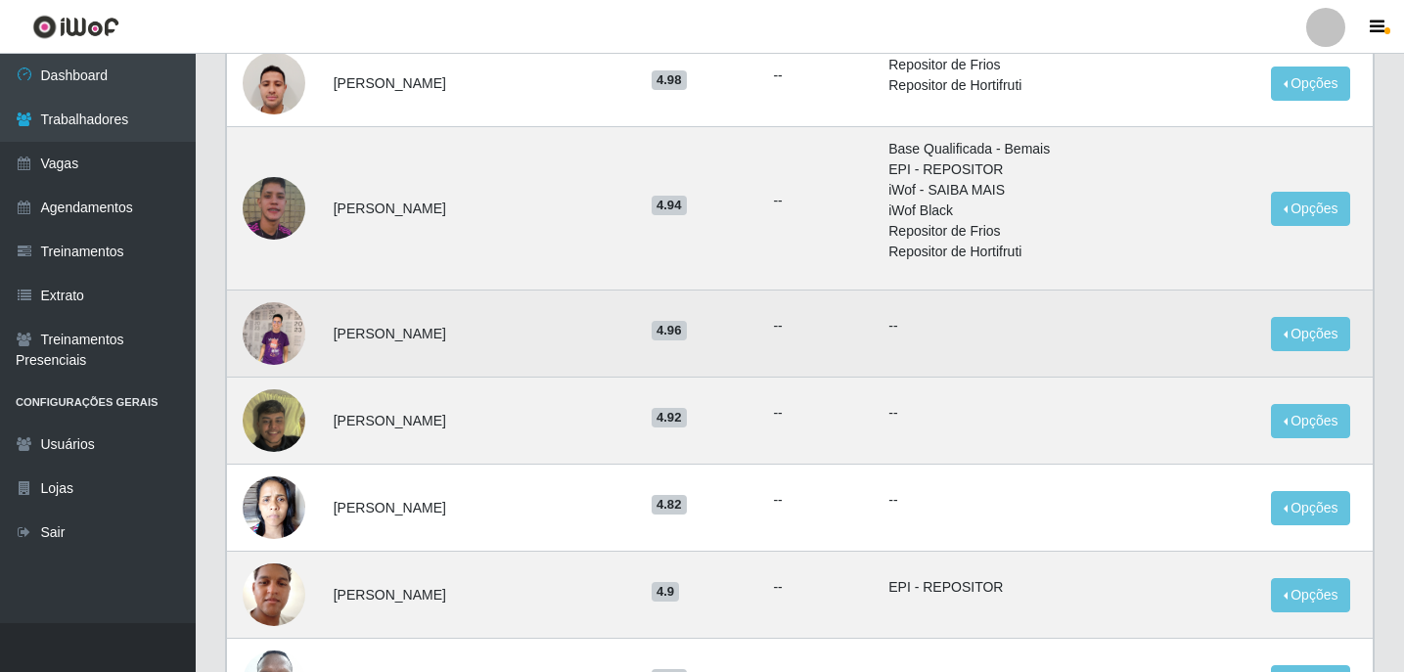
scroll to position [1174, 0]
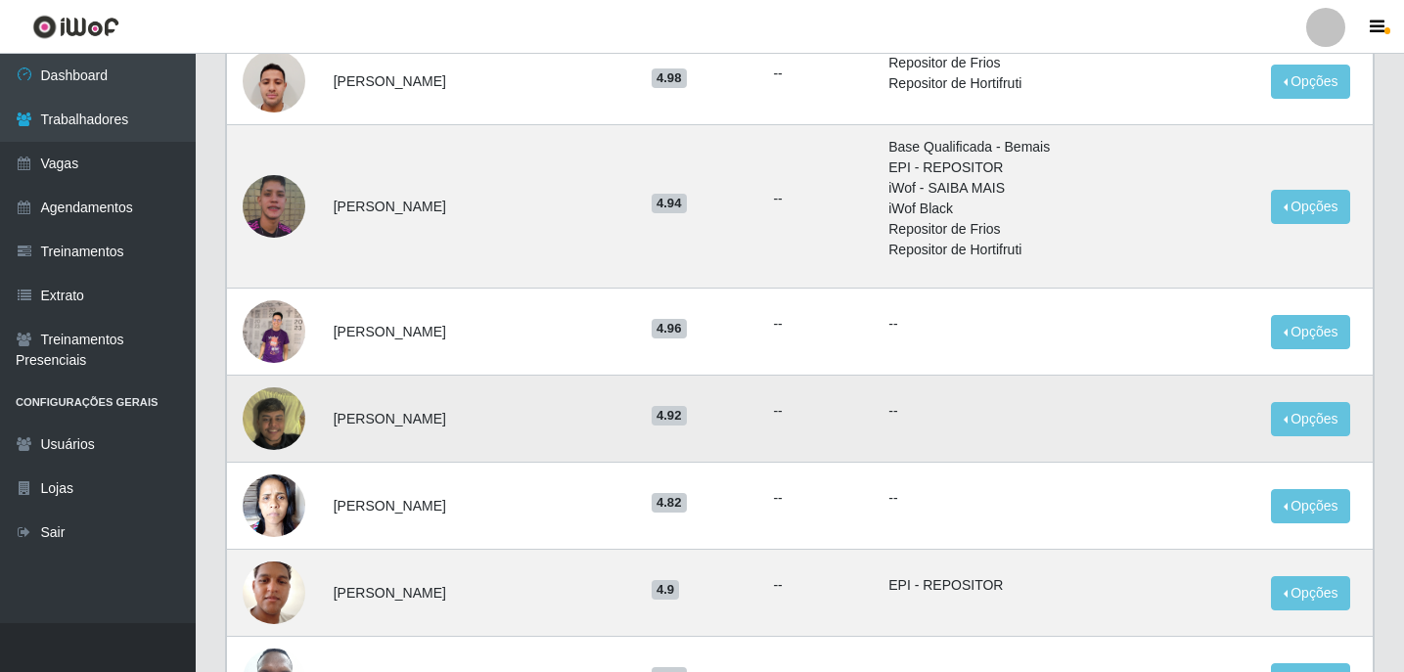
click at [277, 419] on img at bounding box center [274, 419] width 63 height 112
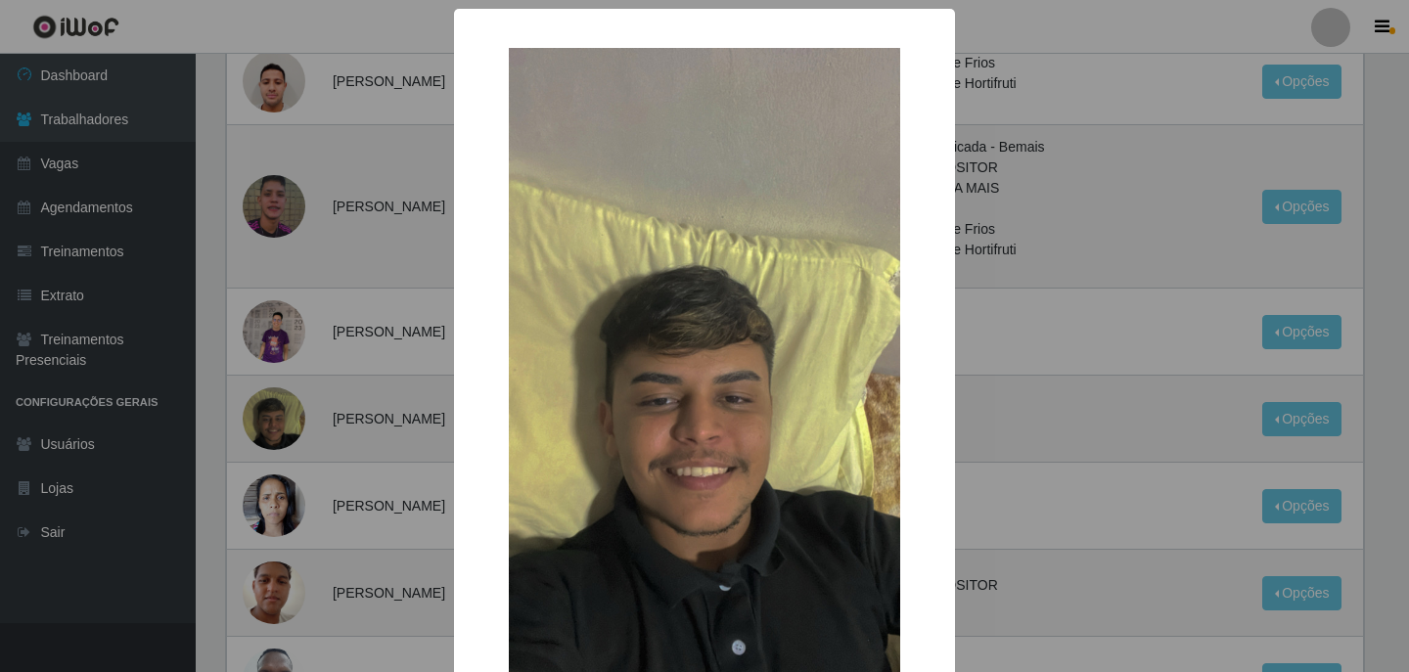
click at [279, 419] on div "× OK Cancel" at bounding box center [704, 336] width 1409 height 672
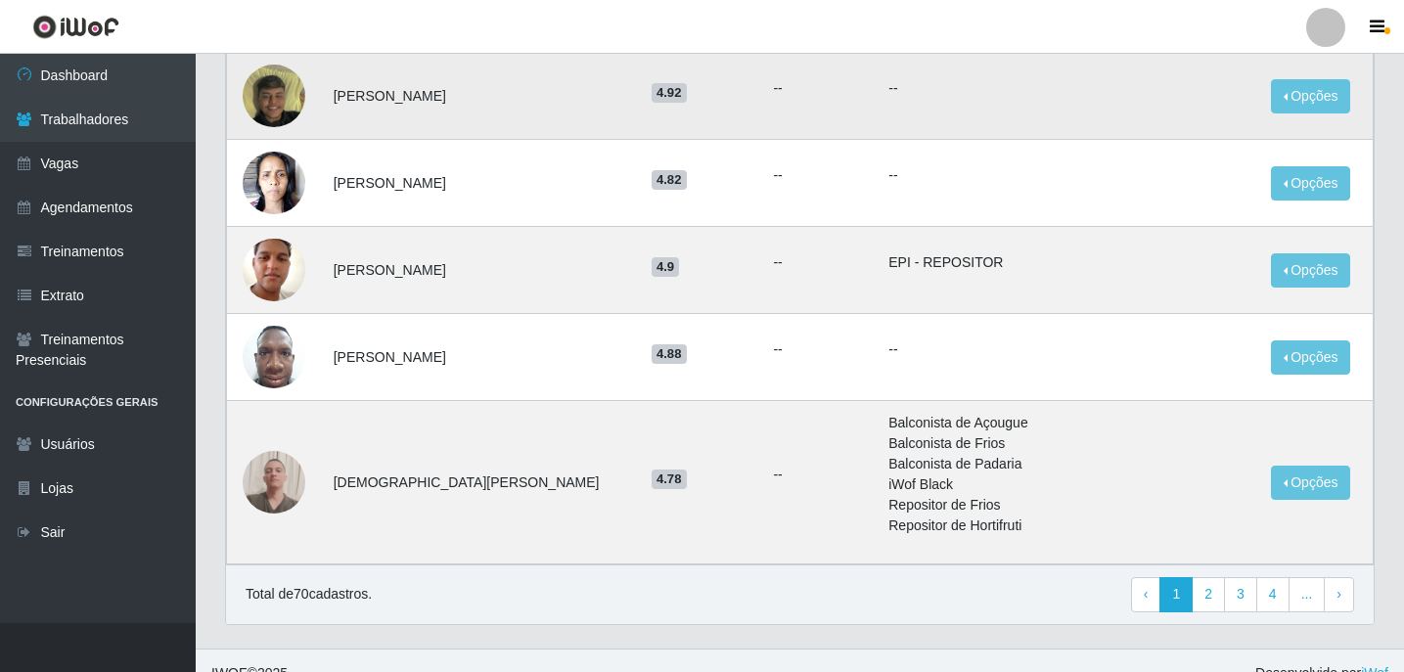
scroll to position [1523, 0]
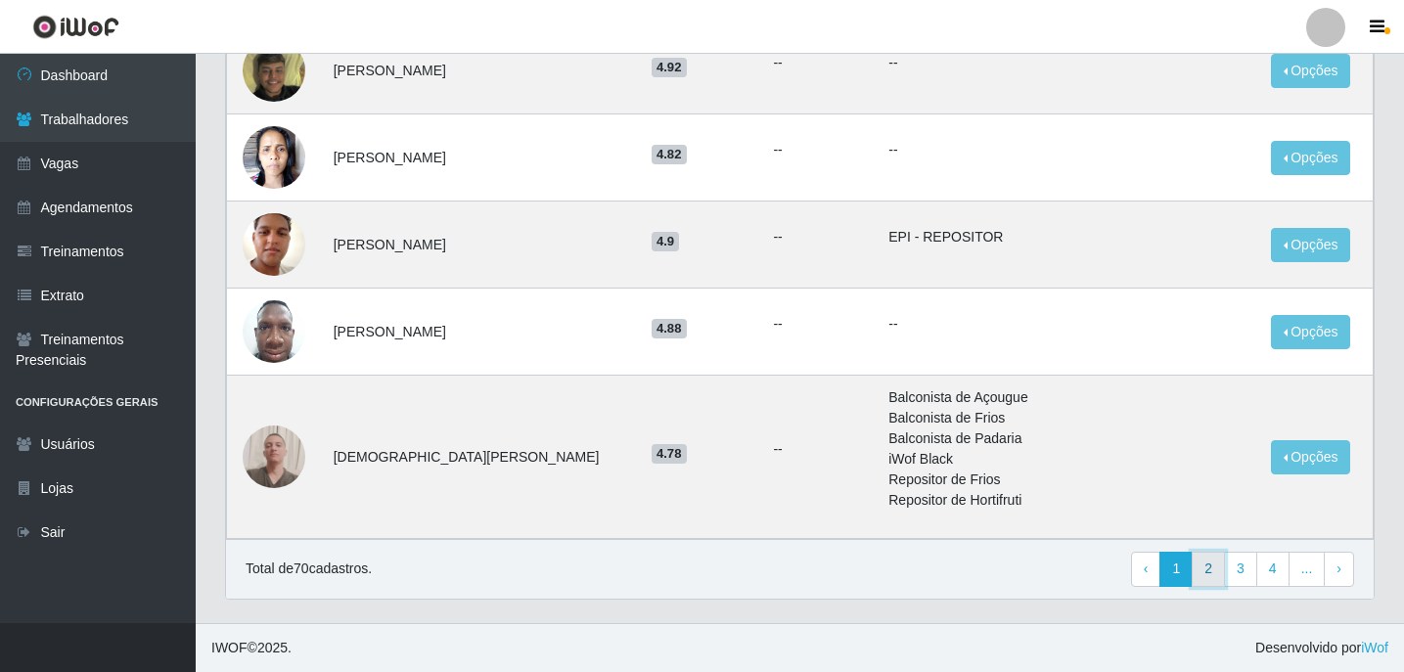
click at [1205, 573] on link "2" at bounding box center [1208, 569] width 33 height 35
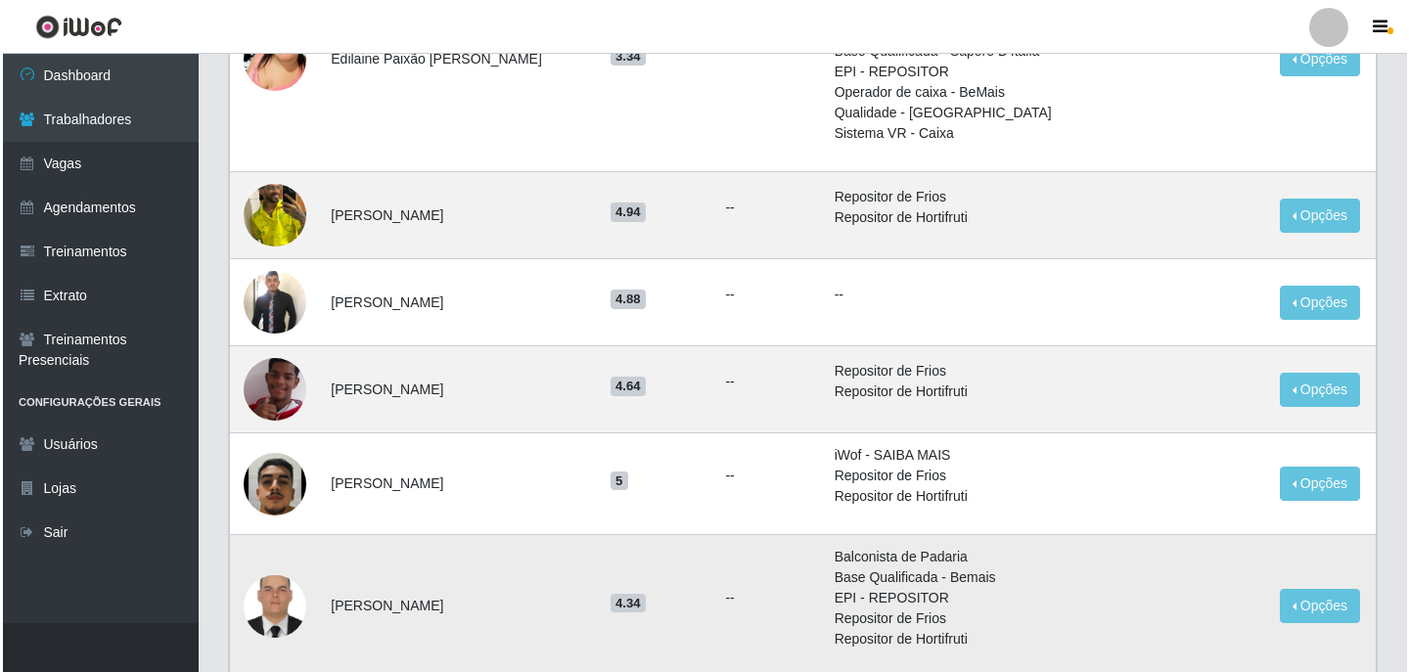
scroll to position [881, 0]
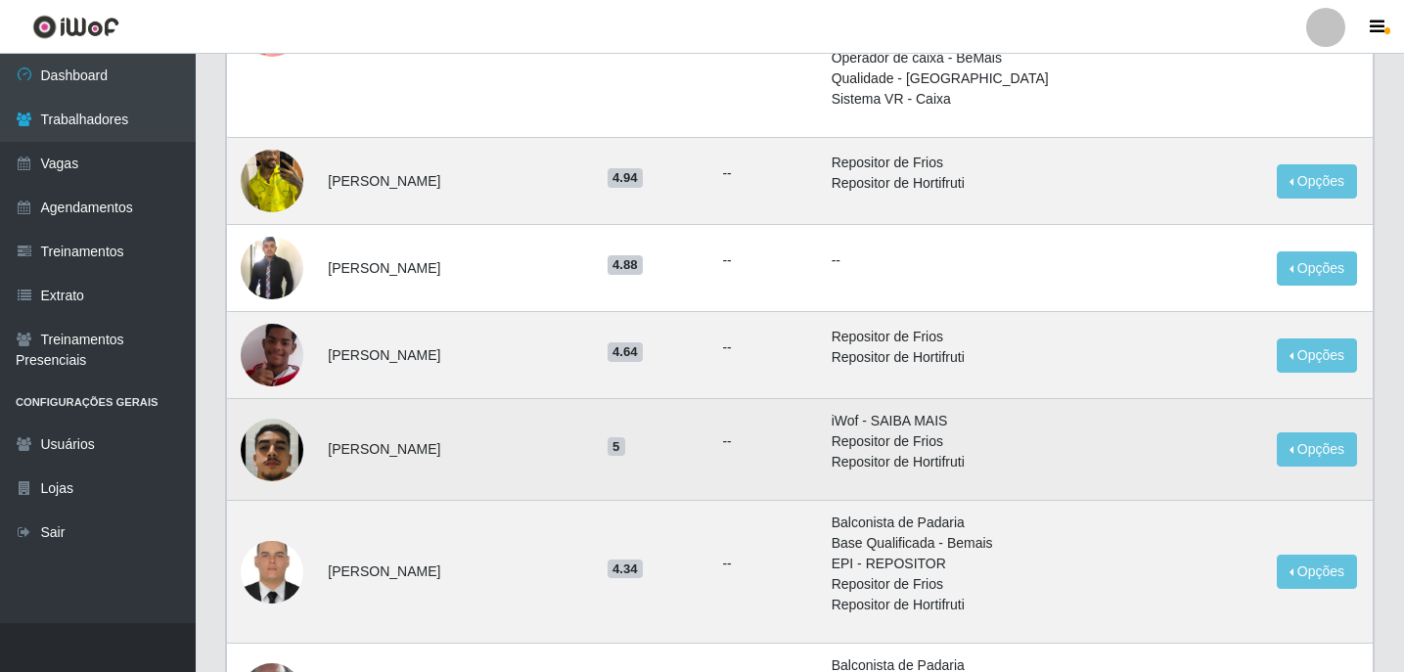
click at [283, 439] on img at bounding box center [272, 449] width 63 height 139
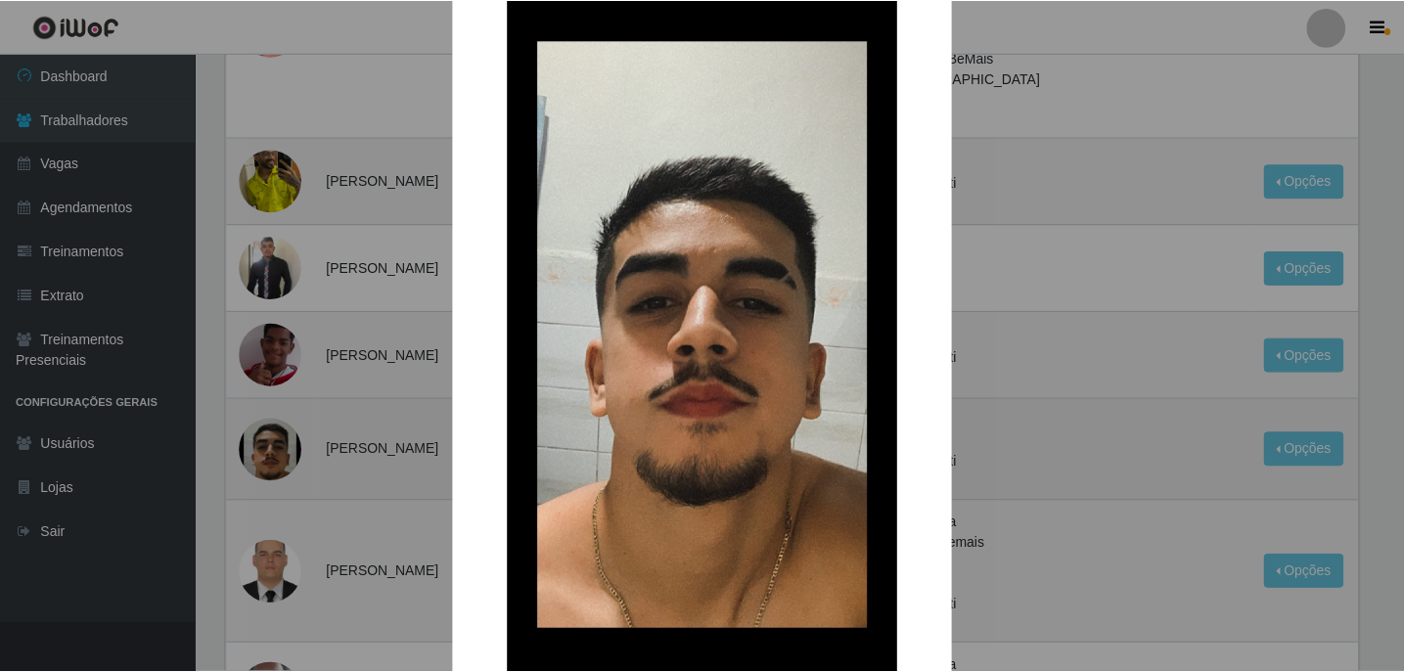
scroll to position [196, 0]
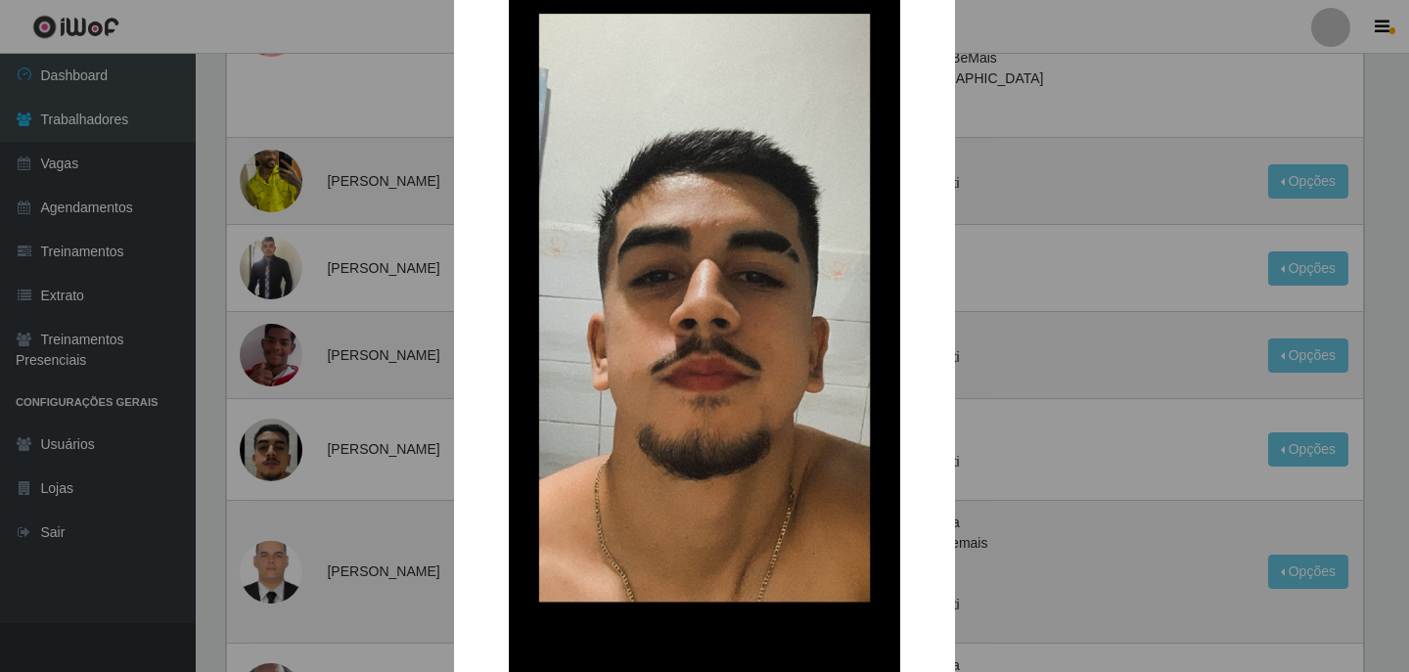
click at [421, 478] on div "× OK Cancel" at bounding box center [704, 336] width 1409 height 672
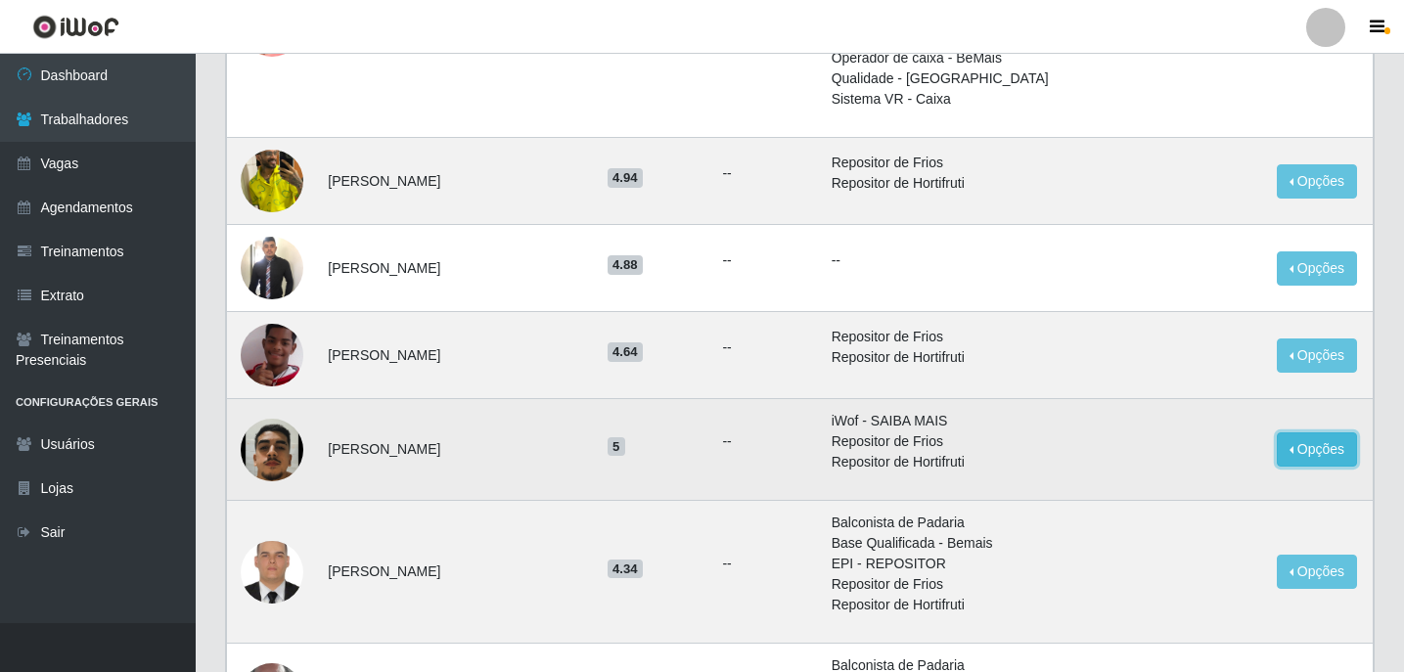
click at [1291, 447] on button "Opções" at bounding box center [1317, 449] width 80 height 34
click at [962, 467] on li "Repositor de Hortifruti" at bounding box center [965, 462] width 267 height 21
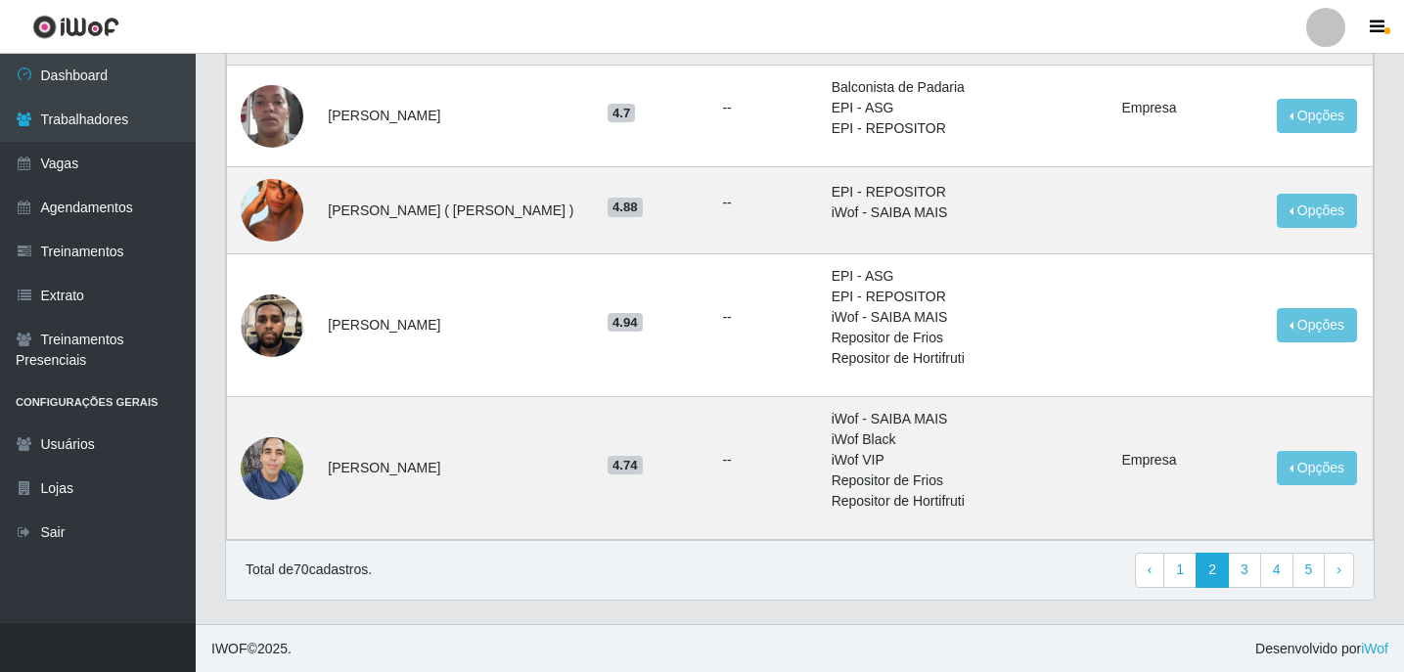
scroll to position [1461, 0]
click at [1299, 469] on button "Opções" at bounding box center [1317, 467] width 80 height 34
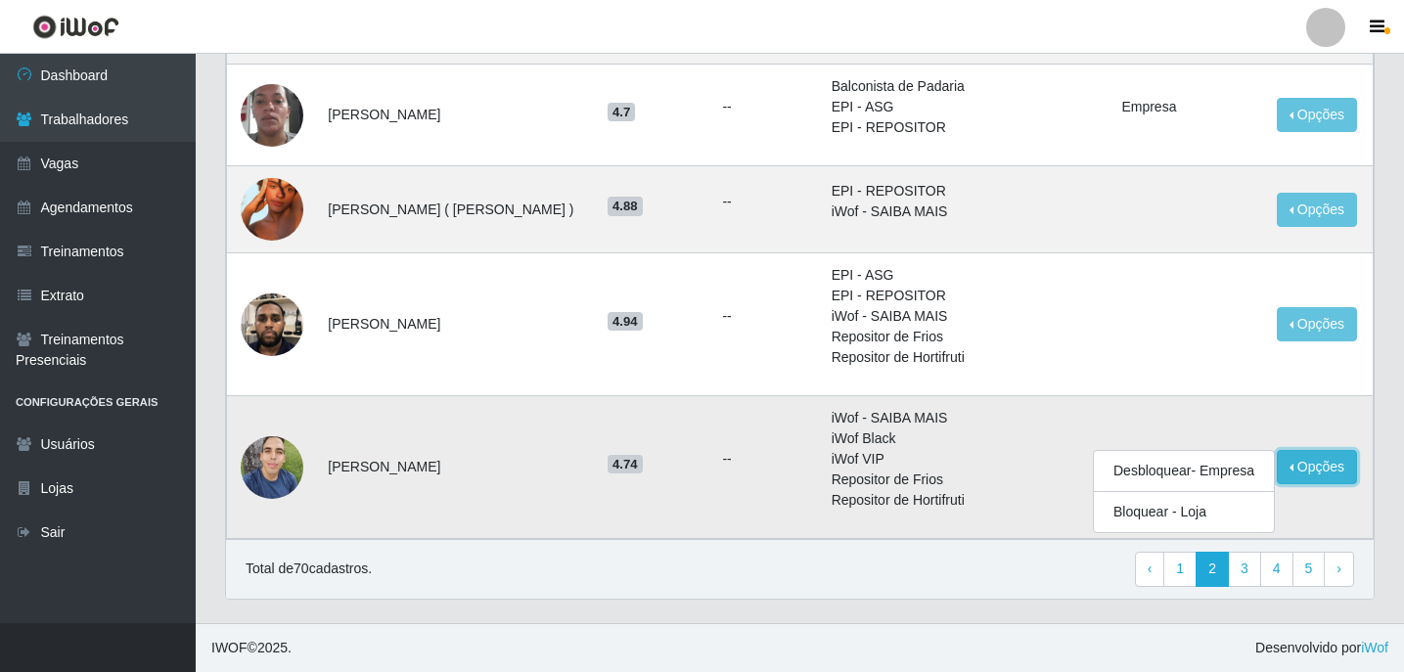
click at [1299, 469] on button "Opções" at bounding box center [1317, 467] width 80 height 34
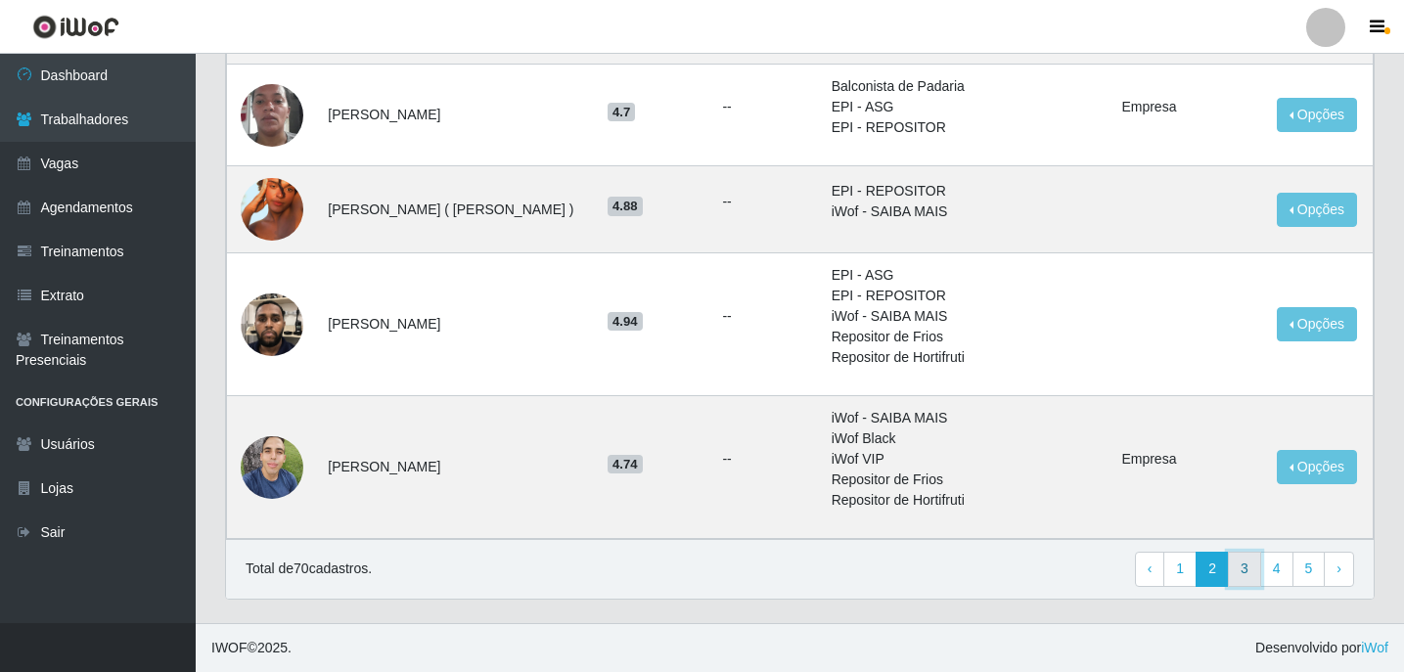
click at [1241, 569] on link "3" at bounding box center [1244, 569] width 33 height 35
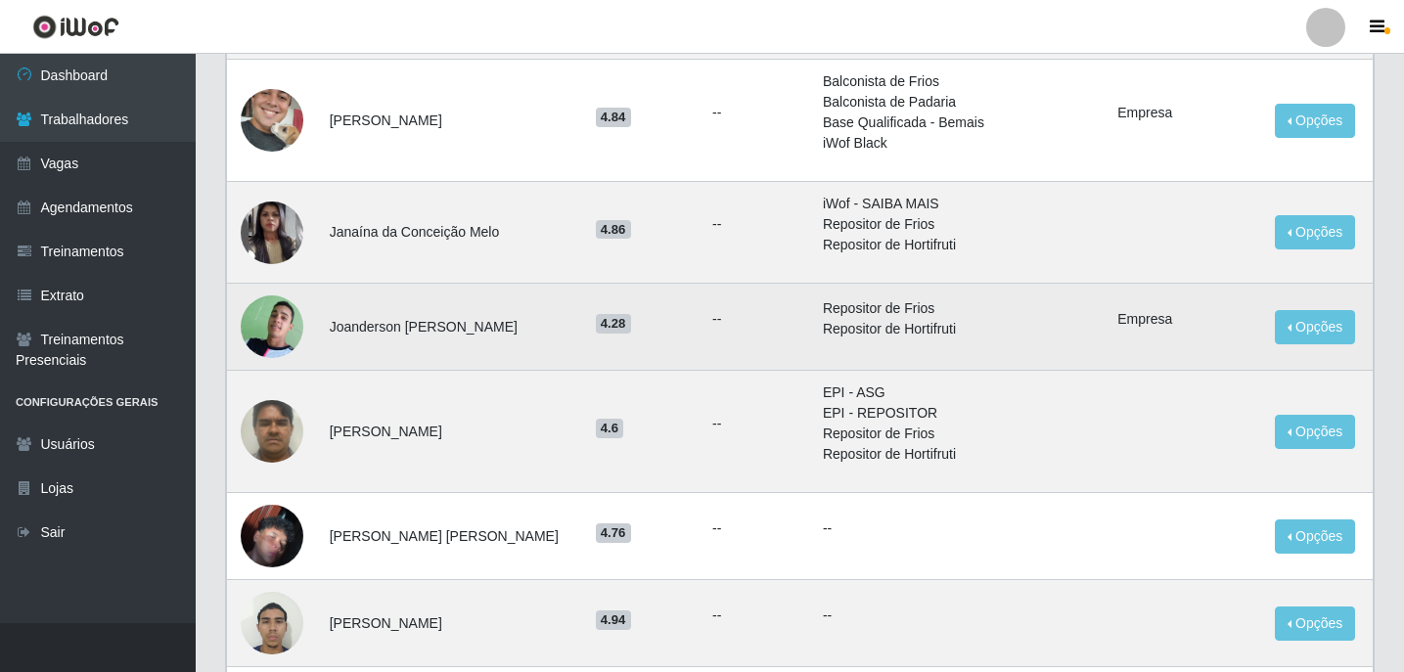
scroll to position [489, 0]
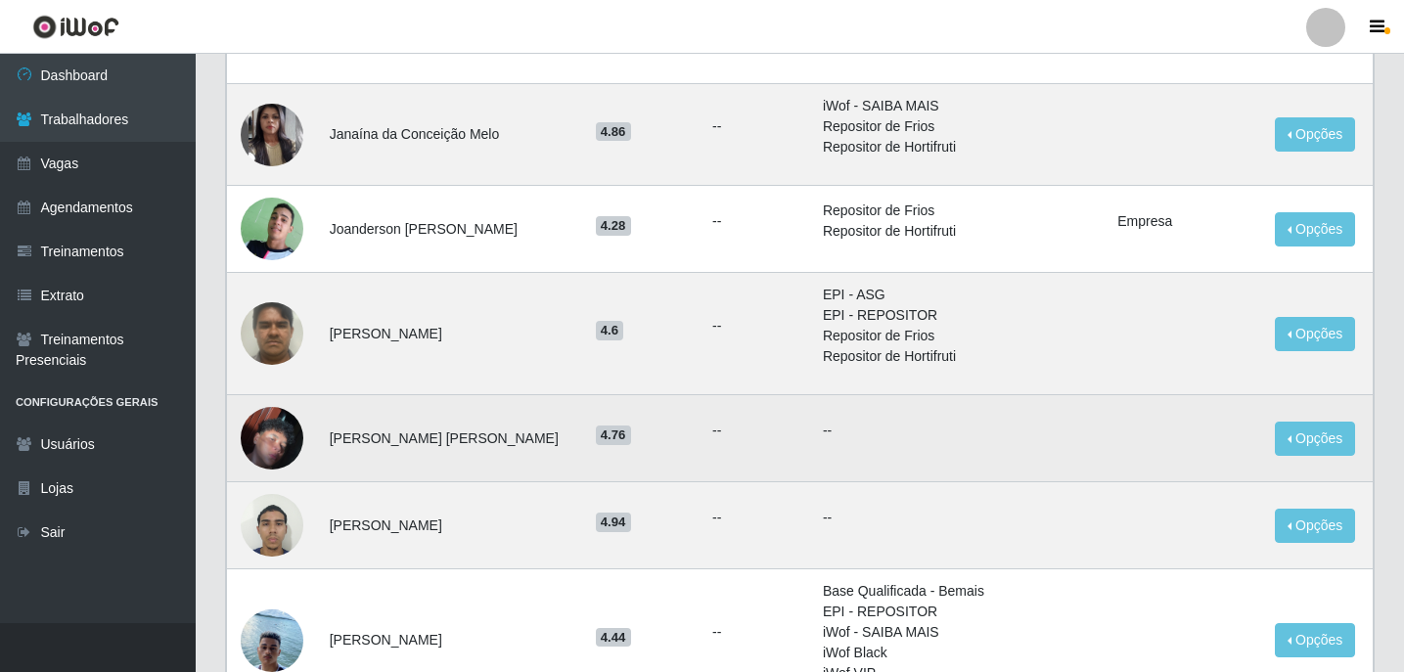
click at [277, 448] on img at bounding box center [272, 439] width 63 height 112
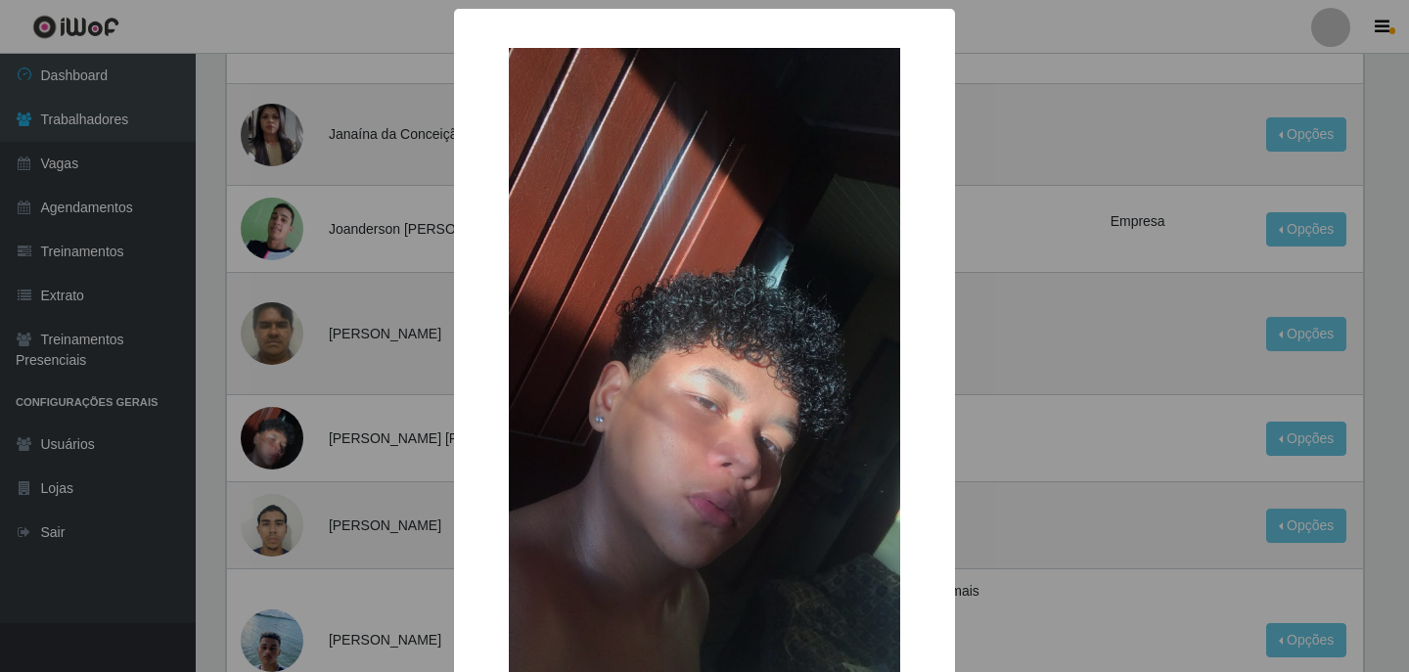
click at [280, 432] on div "× OK Cancel" at bounding box center [704, 336] width 1409 height 672
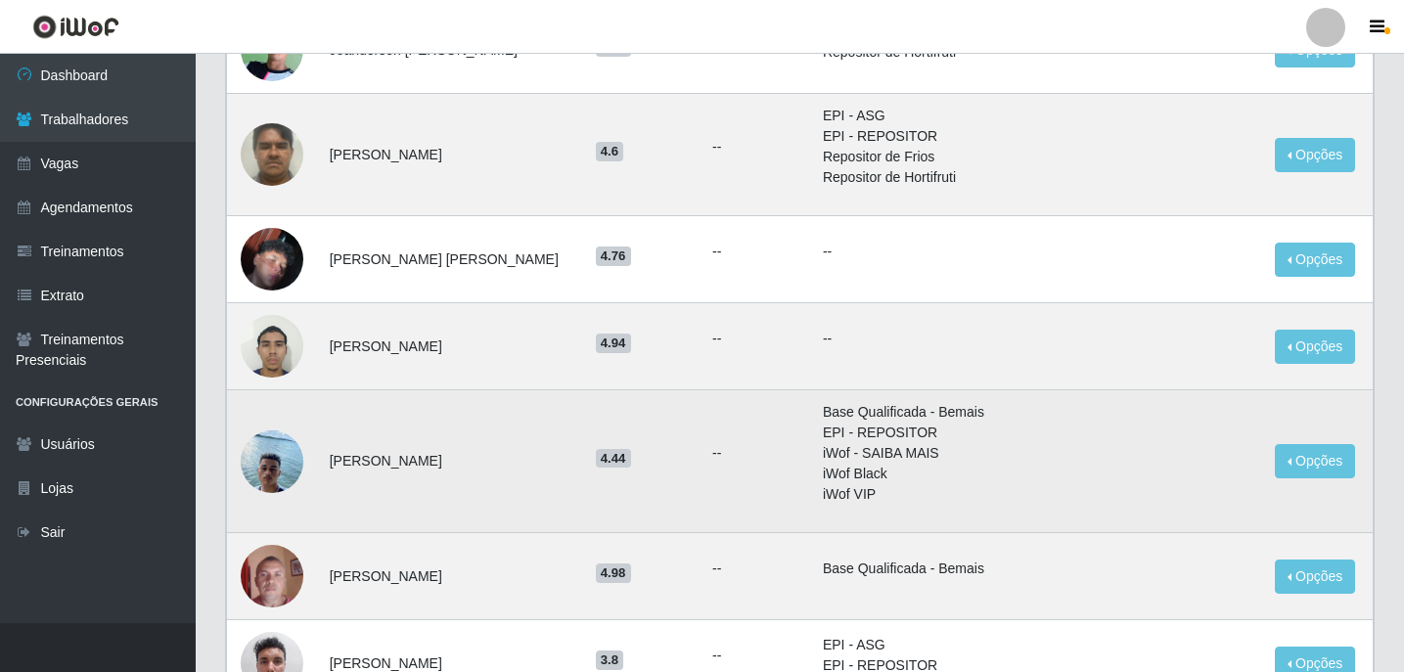
scroll to position [685, 0]
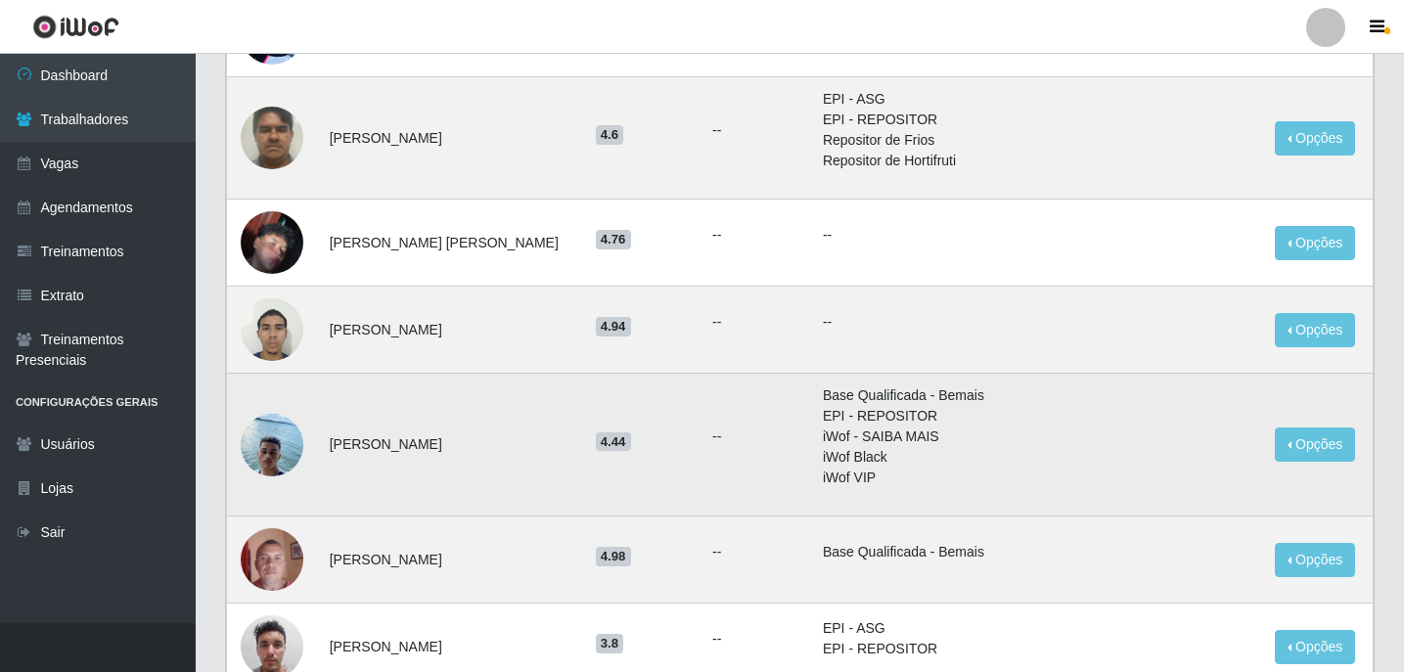
click at [287, 425] on img at bounding box center [272, 444] width 63 height 77
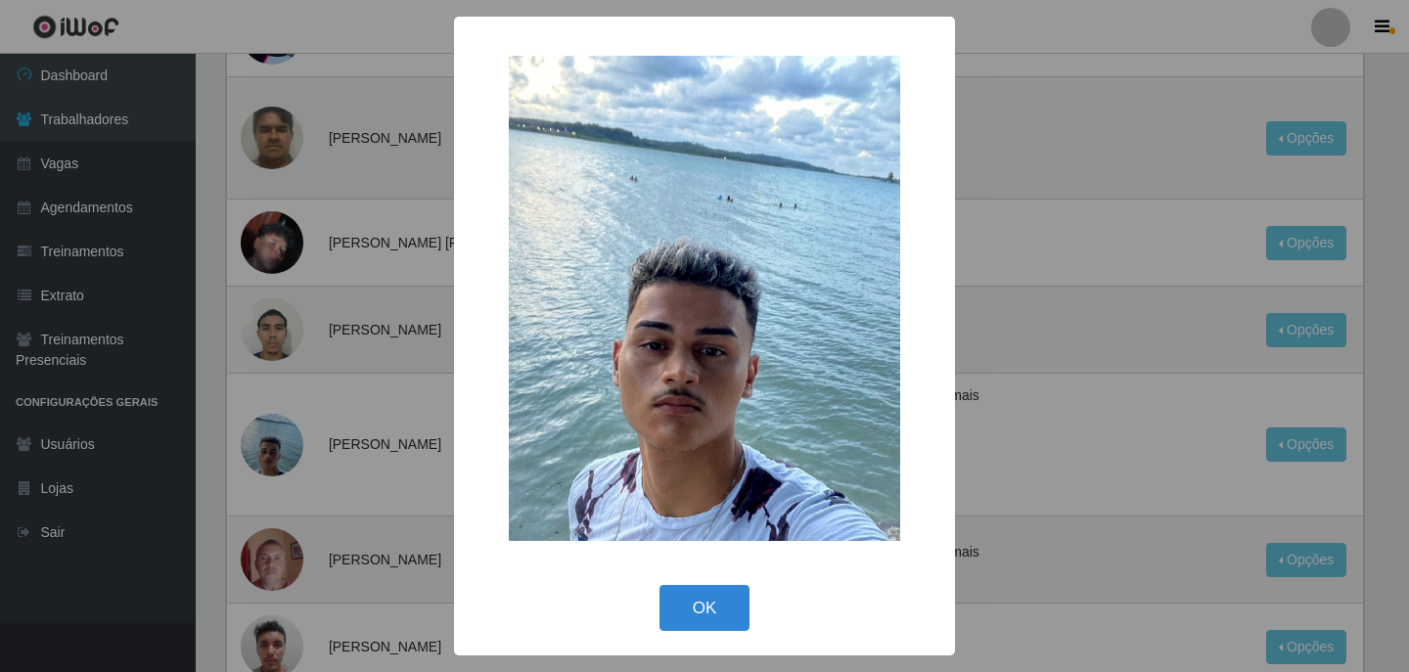
click at [292, 420] on div "× OK Cancel" at bounding box center [704, 336] width 1409 height 672
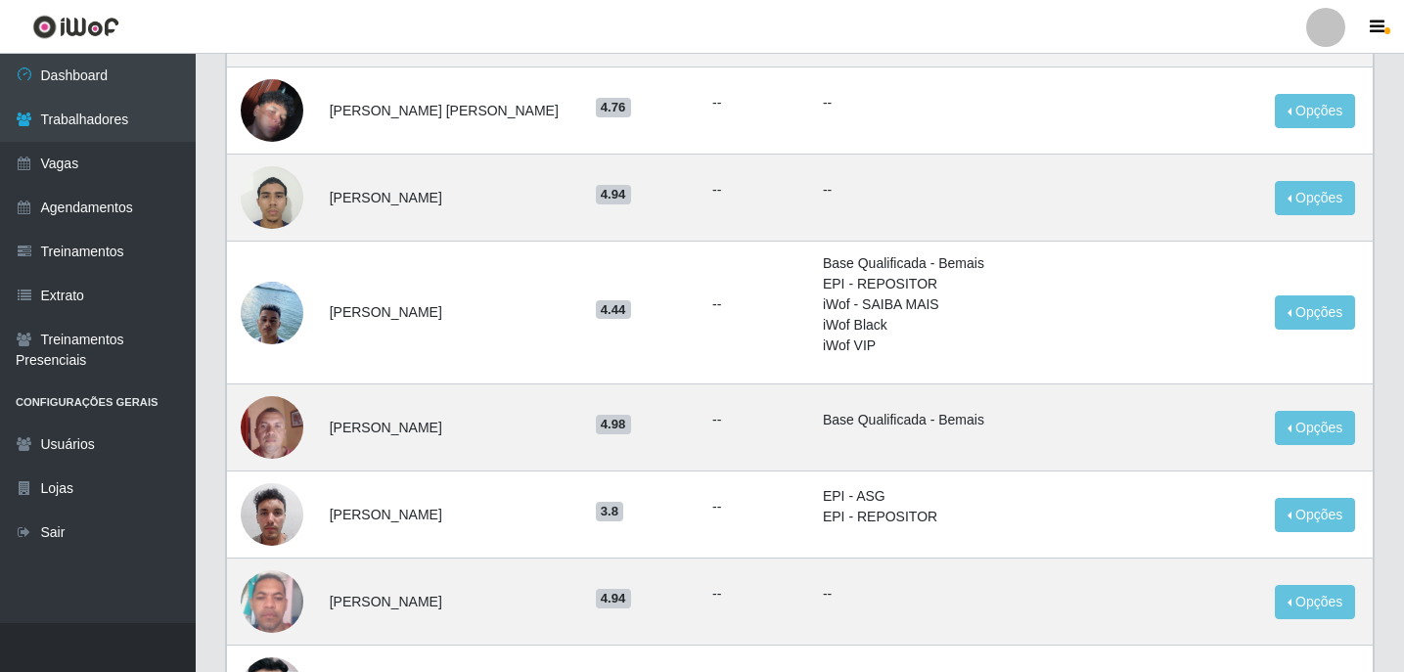
scroll to position [978, 0]
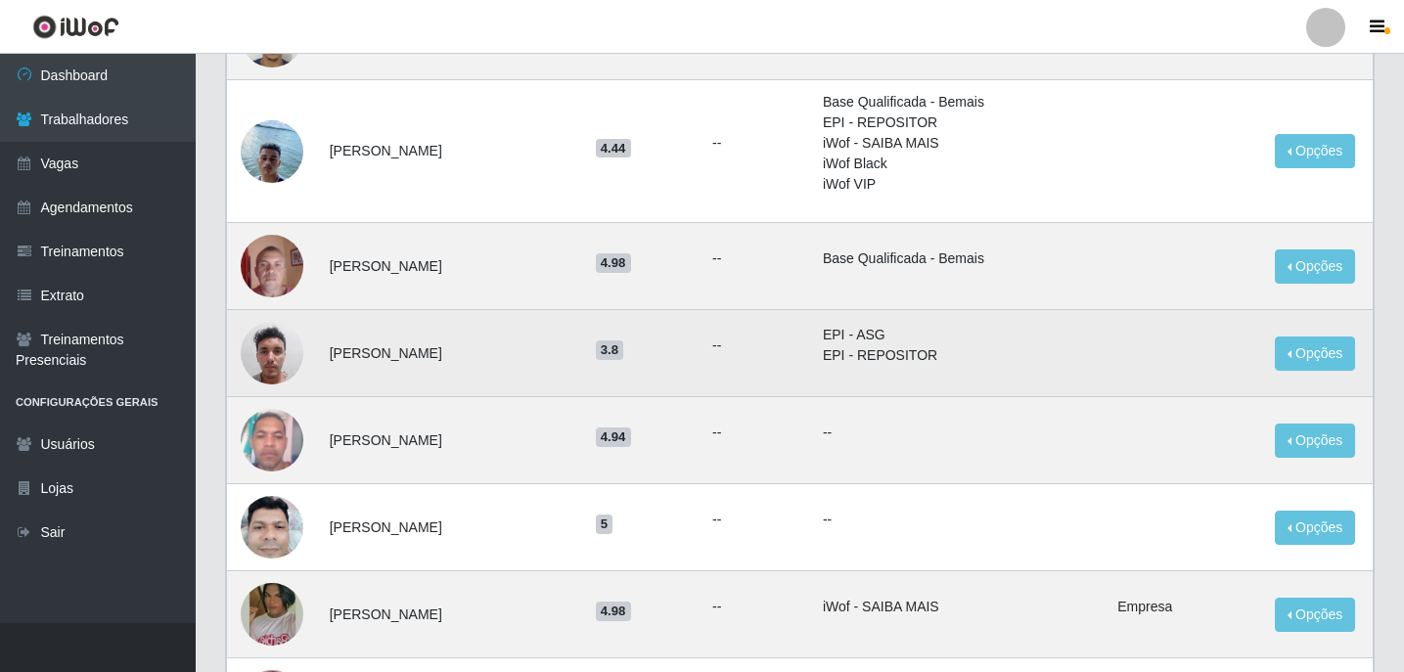
click at [292, 351] on img at bounding box center [272, 352] width 63 height 83
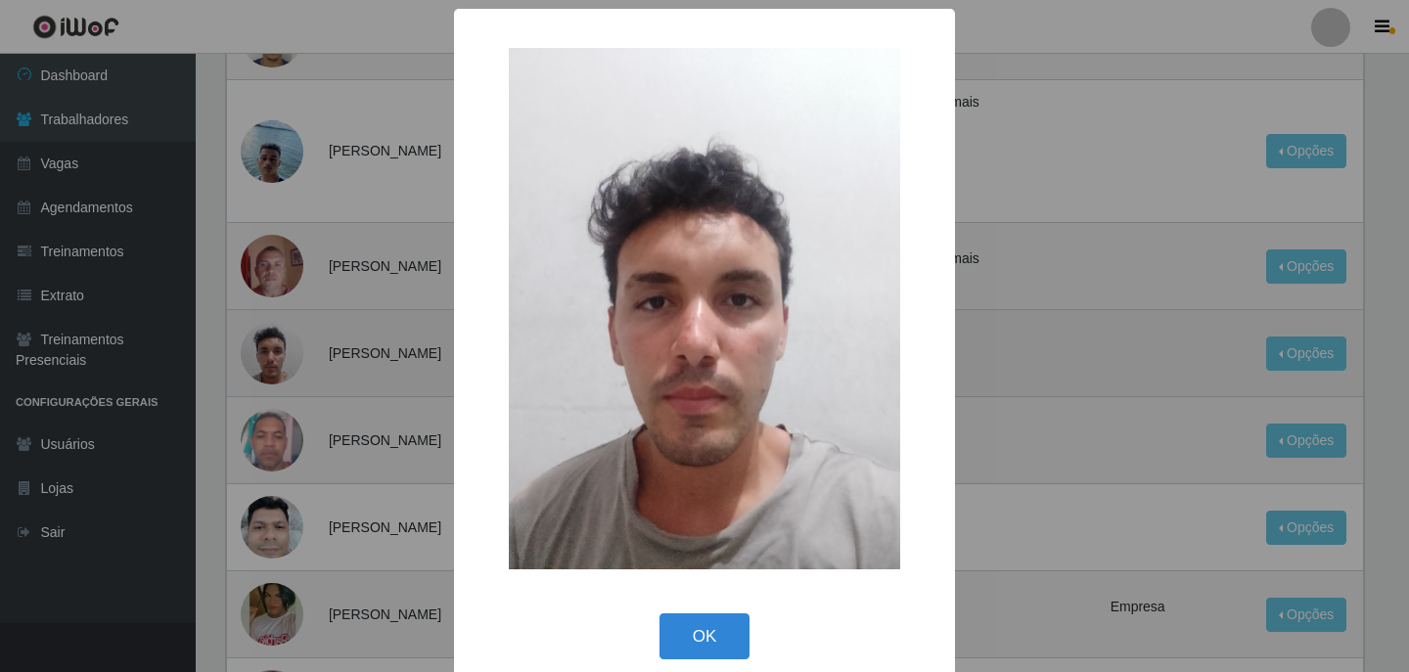
click at [292, 351] on div "× OK Cancel" at bounding box center [704, 336] width 1409 height 672
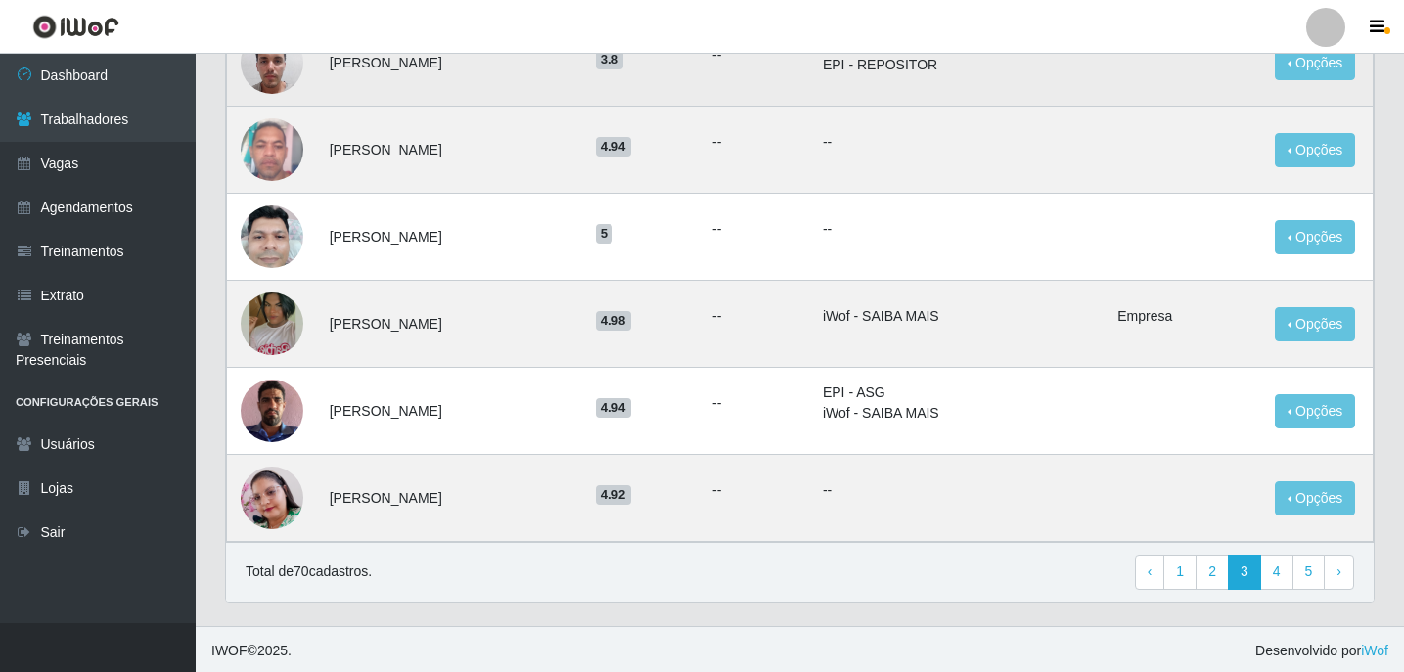
scroll to position [1272, 0]
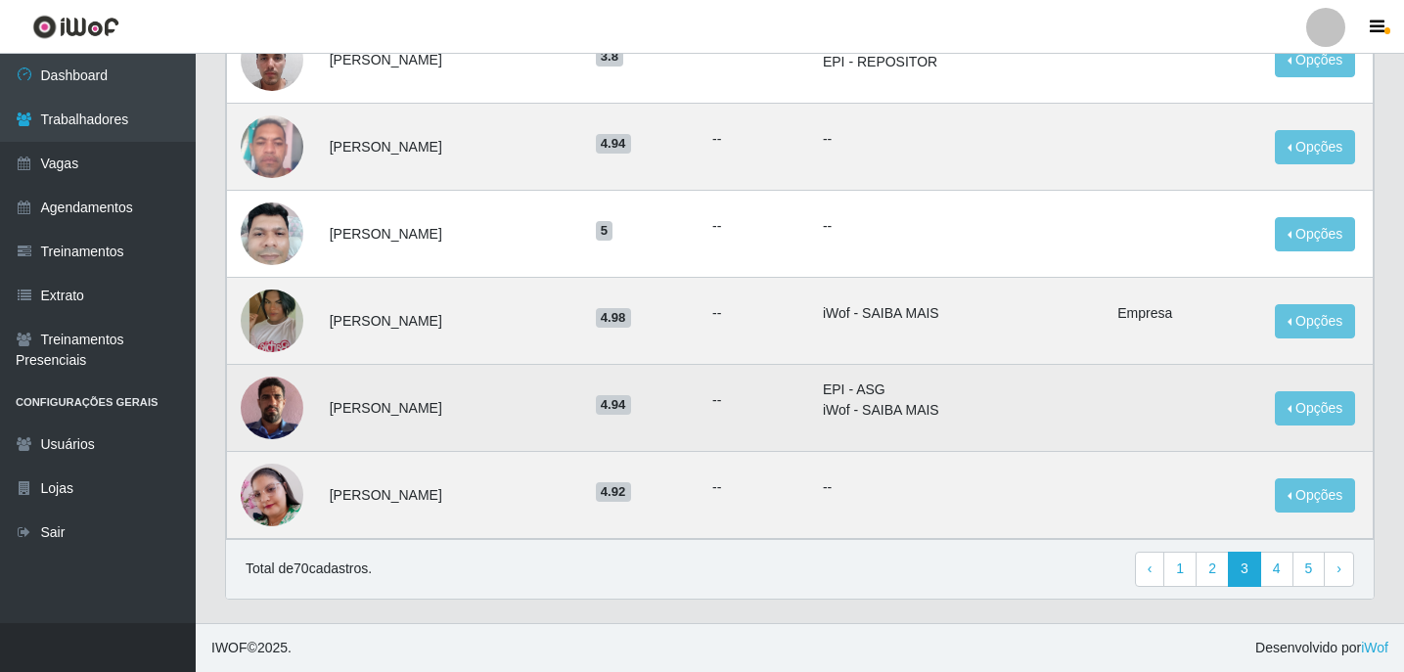
click at [284, 411] on img at bounding box center [272, 408] width 63 height 112
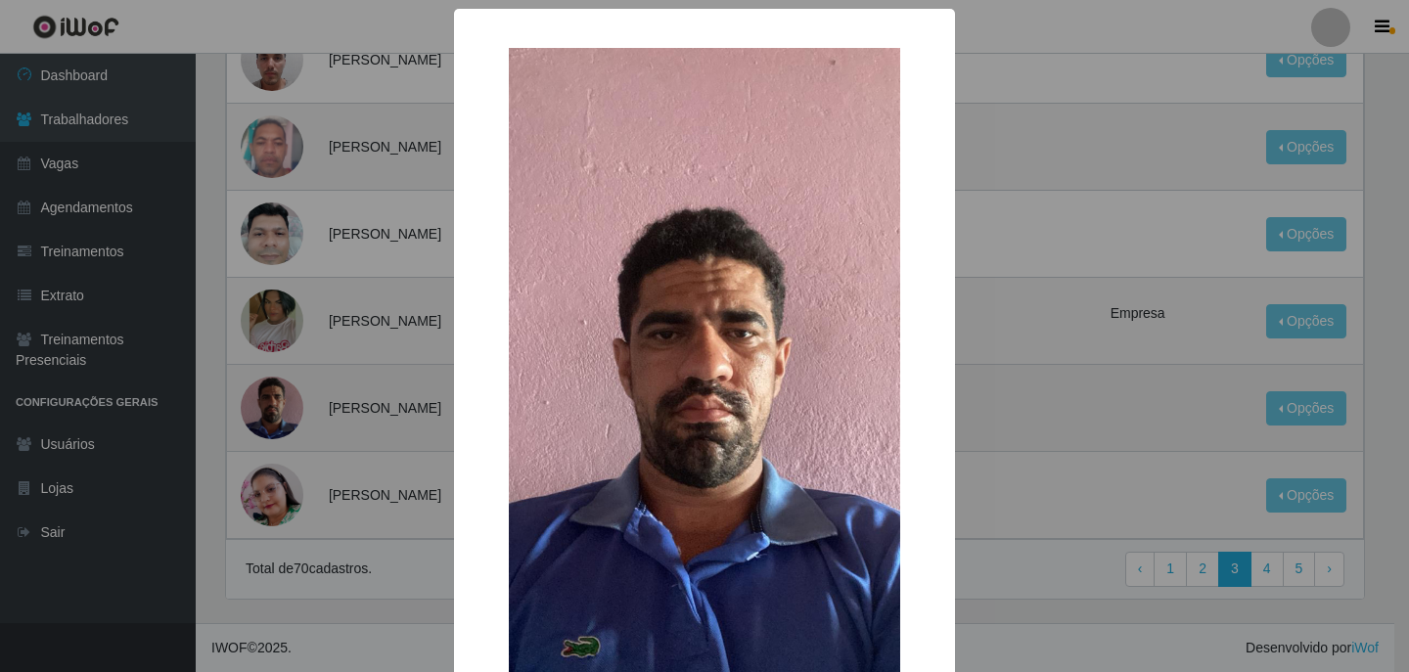
click at [284, 411] on div "× OK Cancel" at bounding box center [704, 336] width 1409 height 672
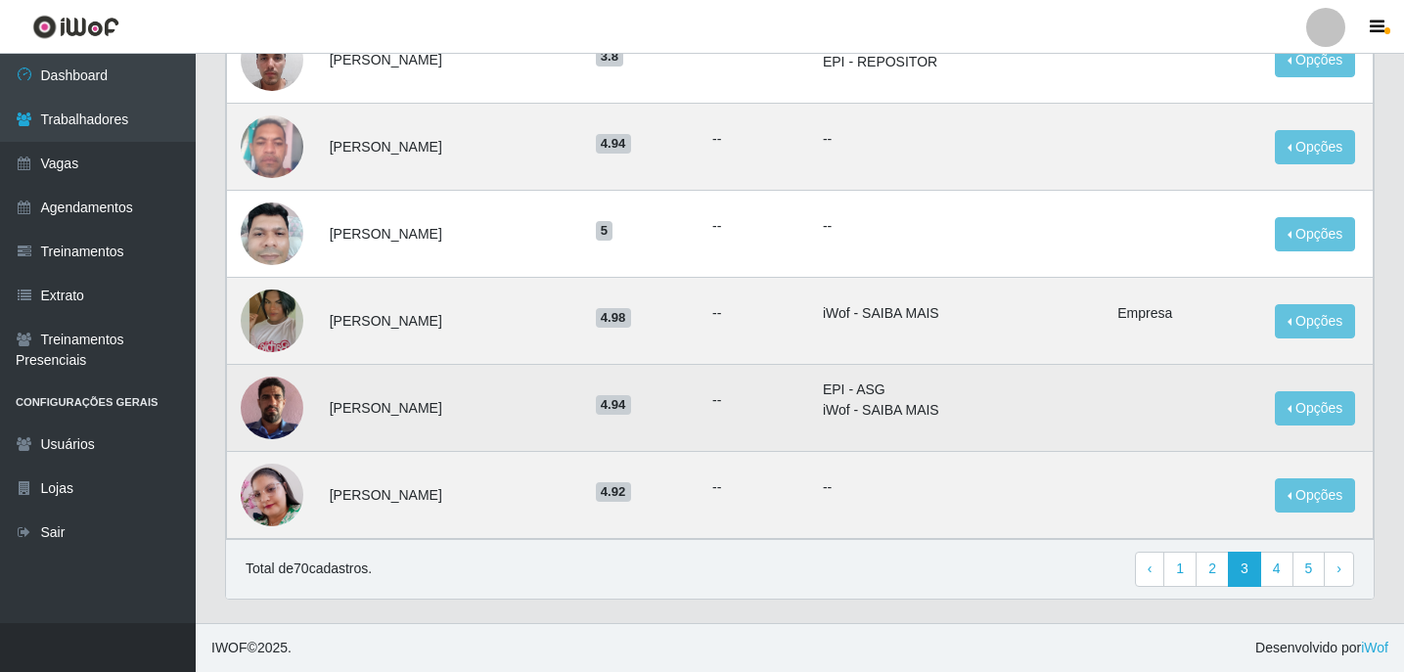
scroll to position [1273, 0]
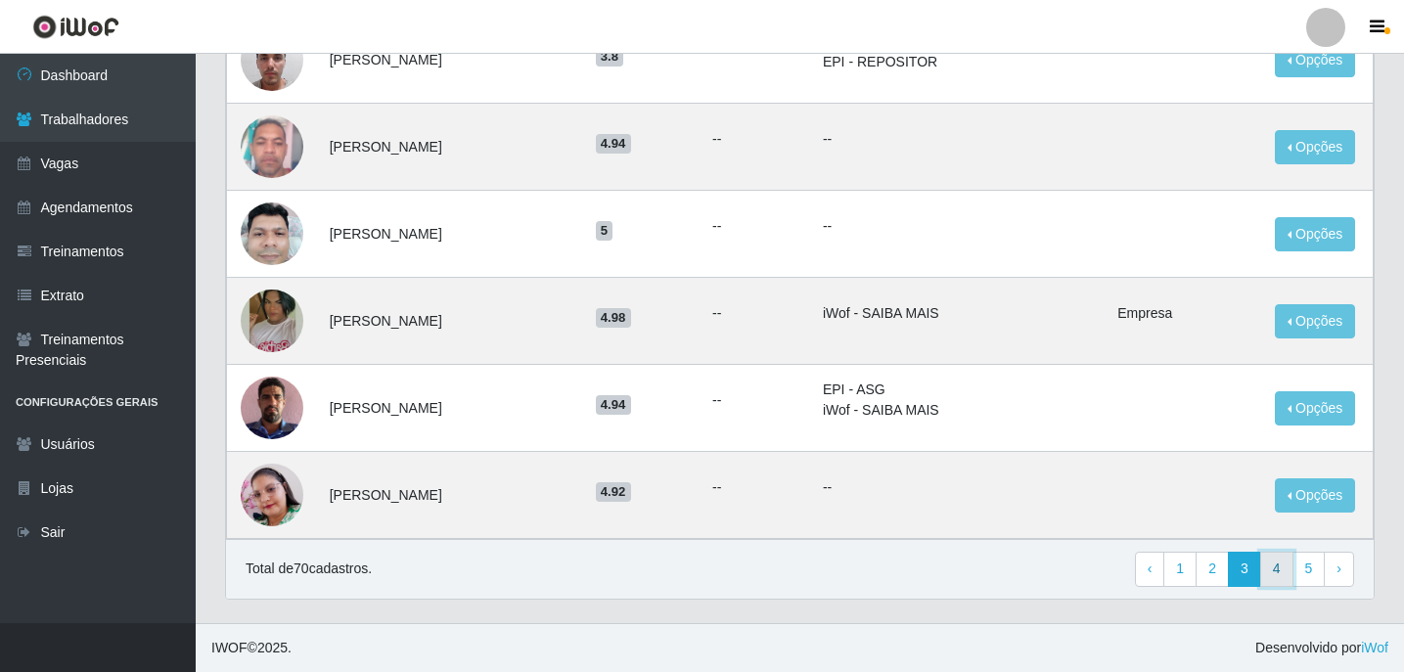
click at [1282, 568] on link "4" at bounding box center [1276, 569] width 33 height 35
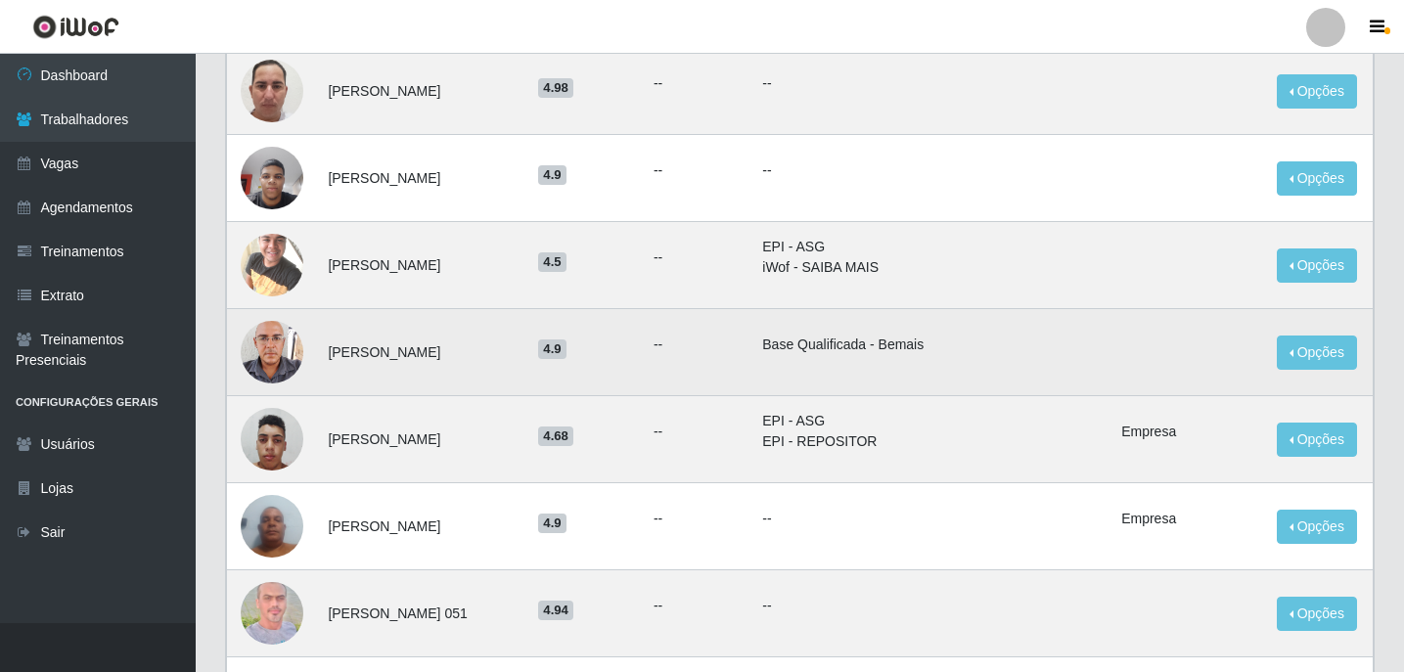
scroll to position [489, 0]
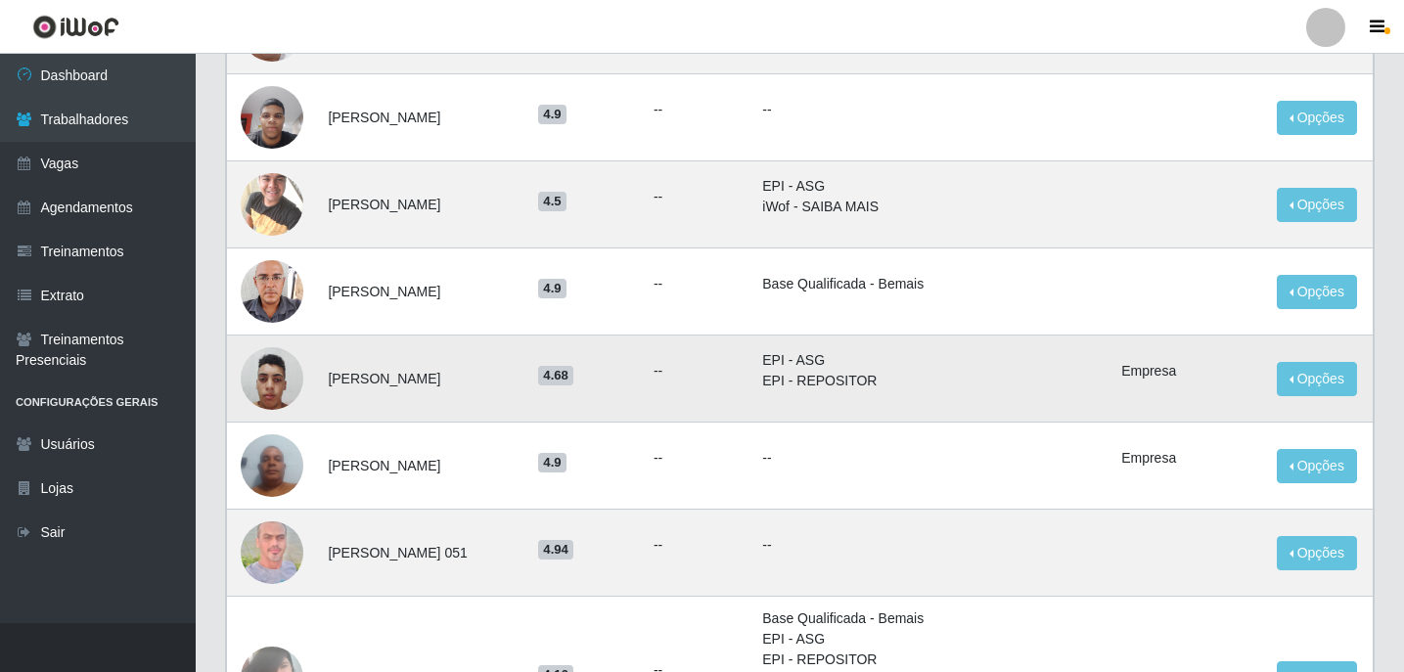
click at [259, 394] on img at bounding box center [272, 379] width 63 height 83
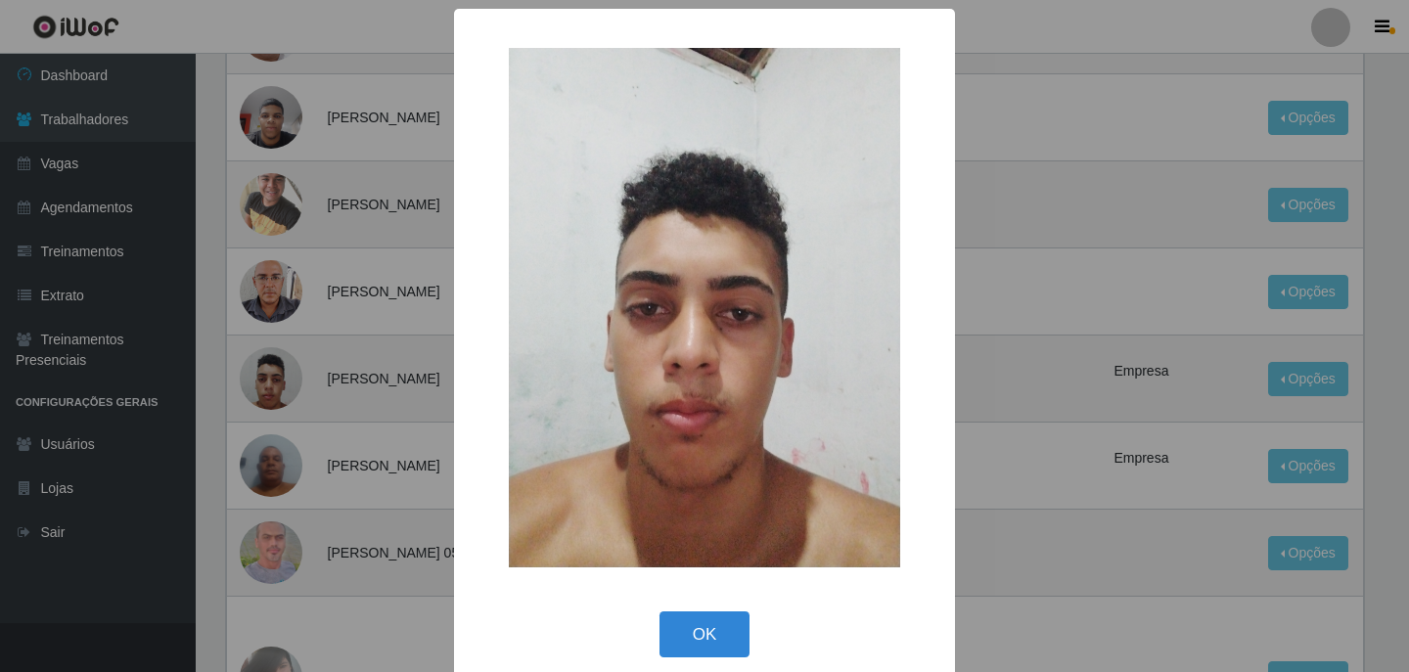
click at [1113, 397] on div "× OK Cancel" at bounding box center [704, 336] width 1409 height 672
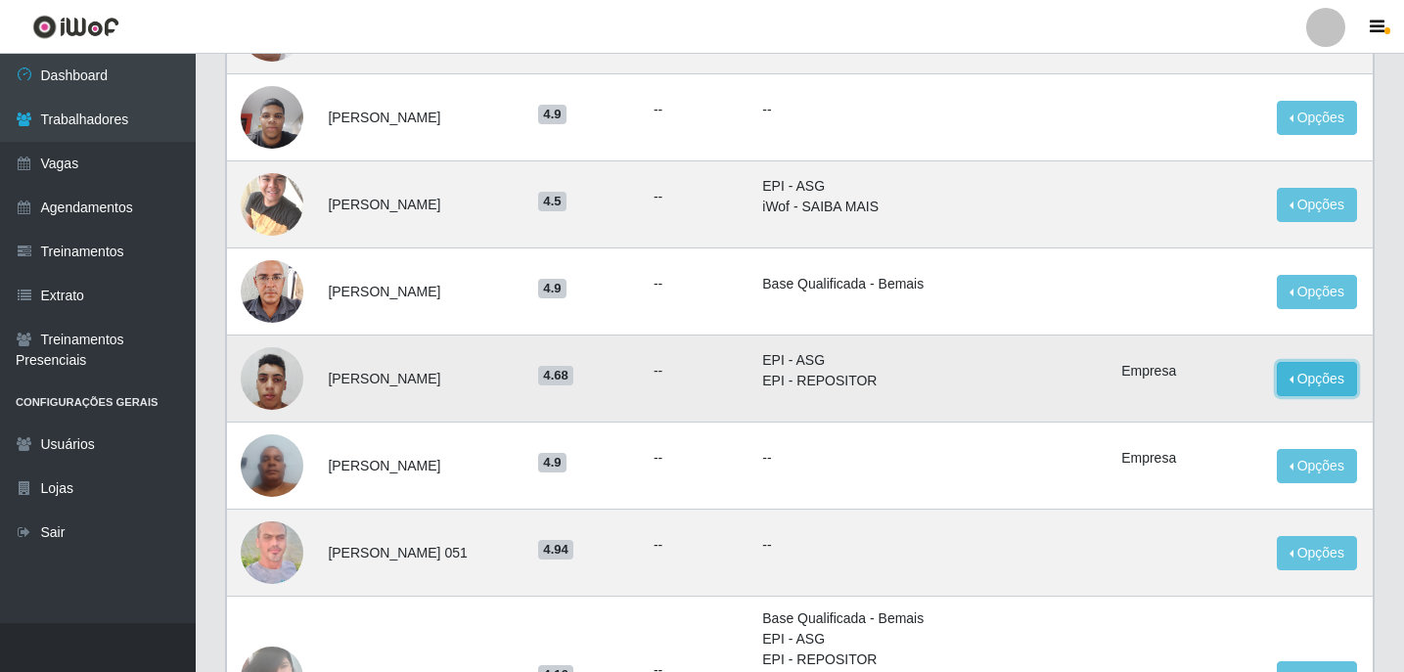
click at [1302, 380] on button "Opções" at bounding box center [1317, 379] width 80 height 34
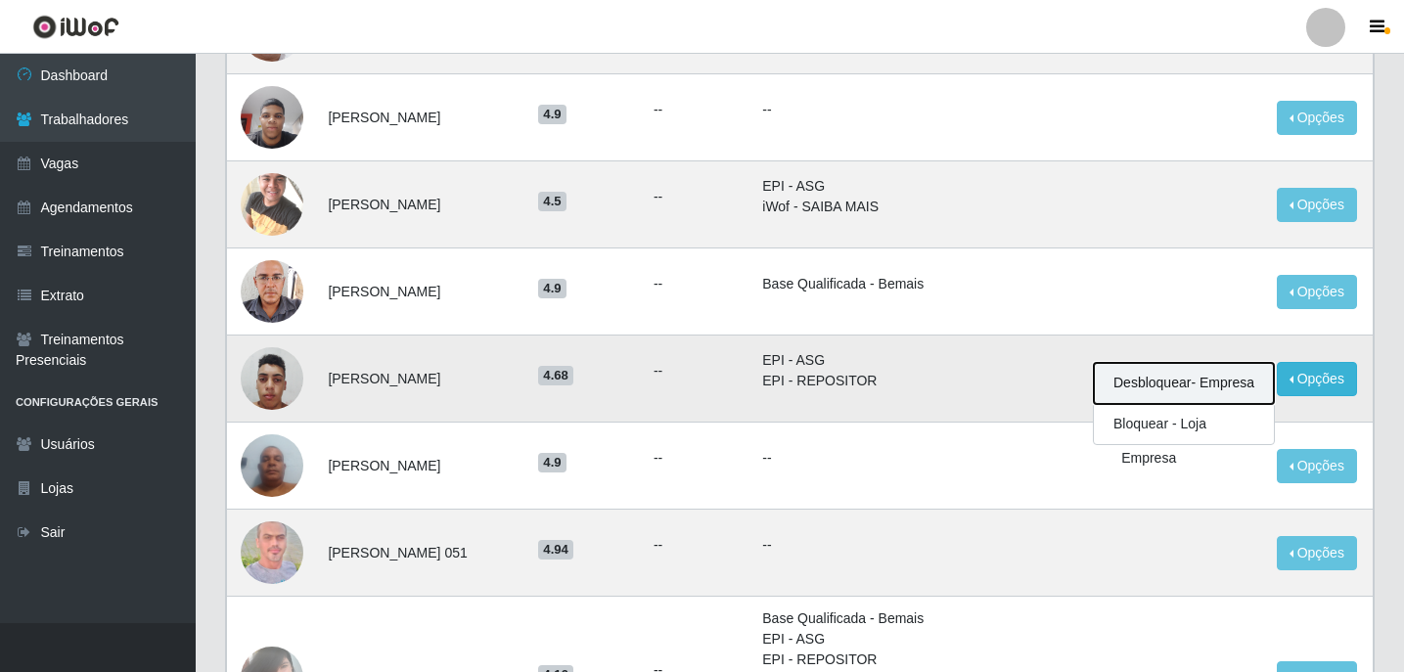
click at [1164, 390] on button "Desbloquear - Empresa" at bounding box center [1184, 383] width 180 height 41
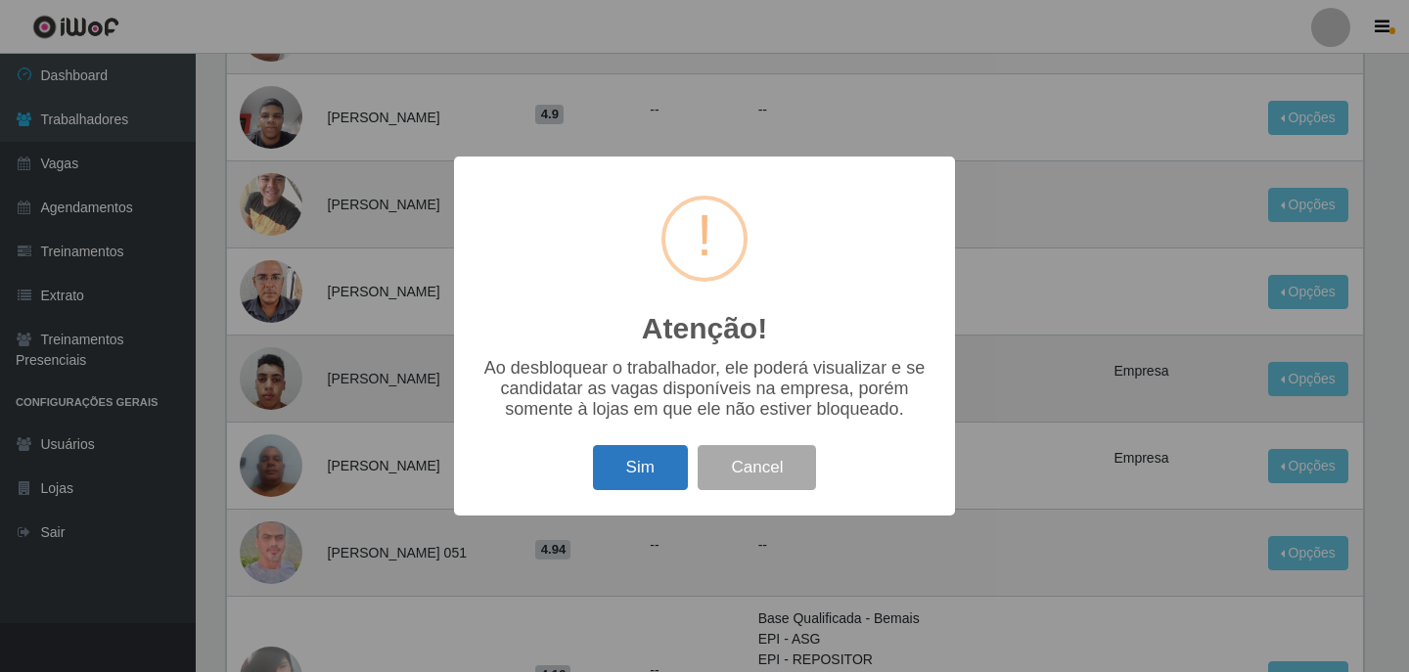
click at [613, 473] on button "Sim" at bounding box center [640, 468] width 95 height 46
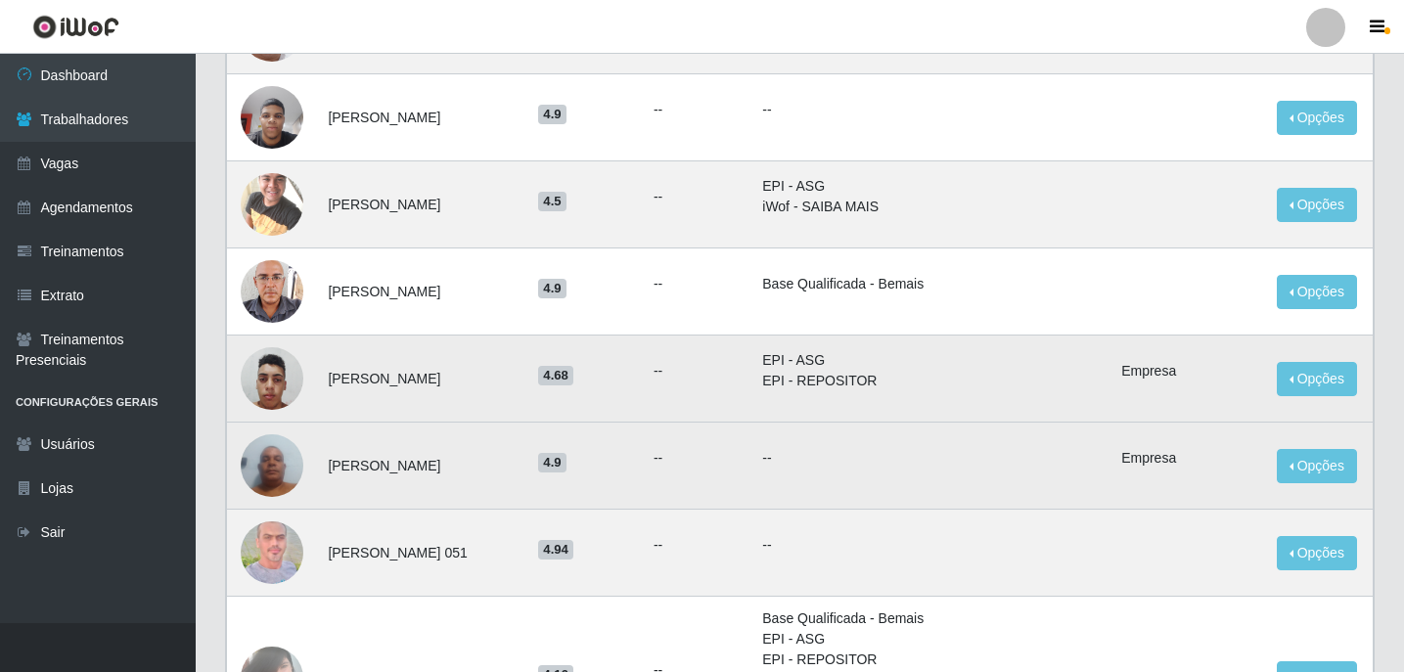
scroll to position [0, 0]
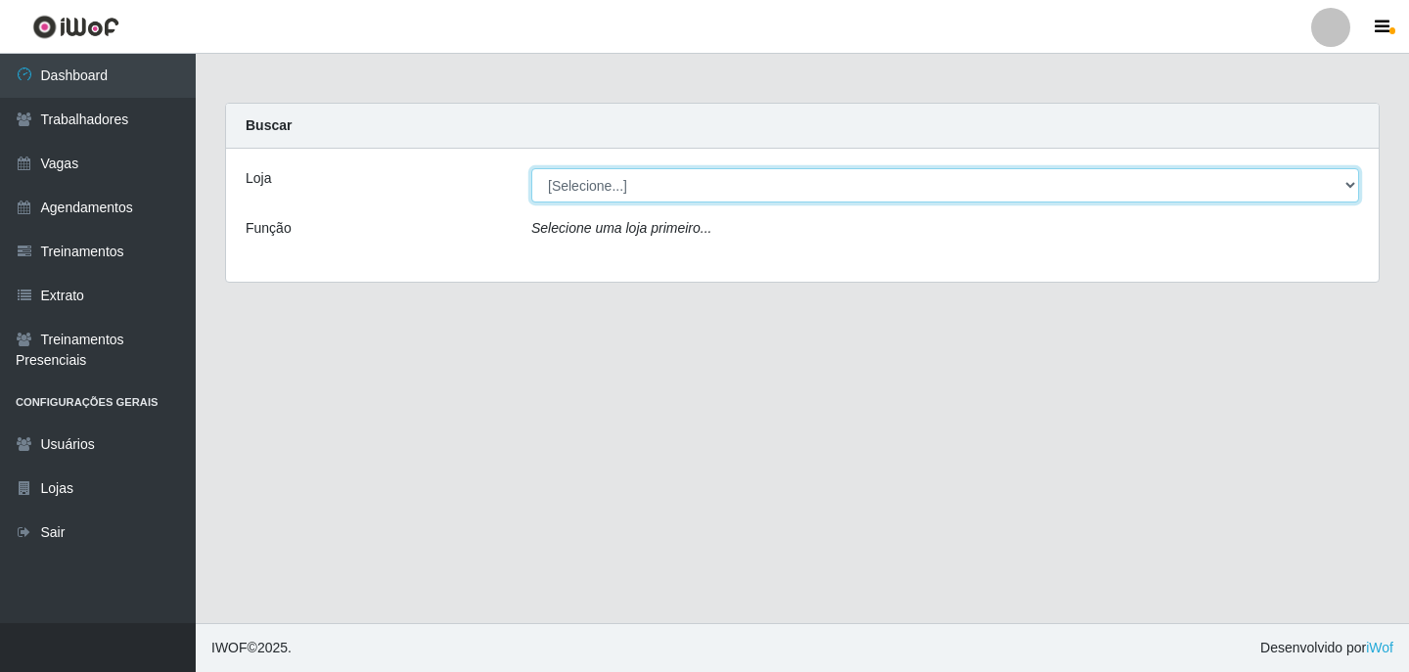
click at [596, 174] on select "[Selecione...] Leite Clan - [GEOGRAPHIC_DATA]" at bounding box center [945, 185] width 828 height 34
click at [531, 168] on select "[Selecione...] Leite Clan - [GEOGRAPHIC_DATA]" at bounding box center [945, 185] width 828 height 34
click at [571, 185] on select "[Selecione...] Leite Clan - [GEOGRAPHIC_DATA]" at bounding box center [945, 185] width 828 height 34
select select "452"
click at [531, 168] on select "[Selecione...] Leite Clan - [GEOGRAPHIC_DATA]" at bounding box center [945, 185] width 828 height 34
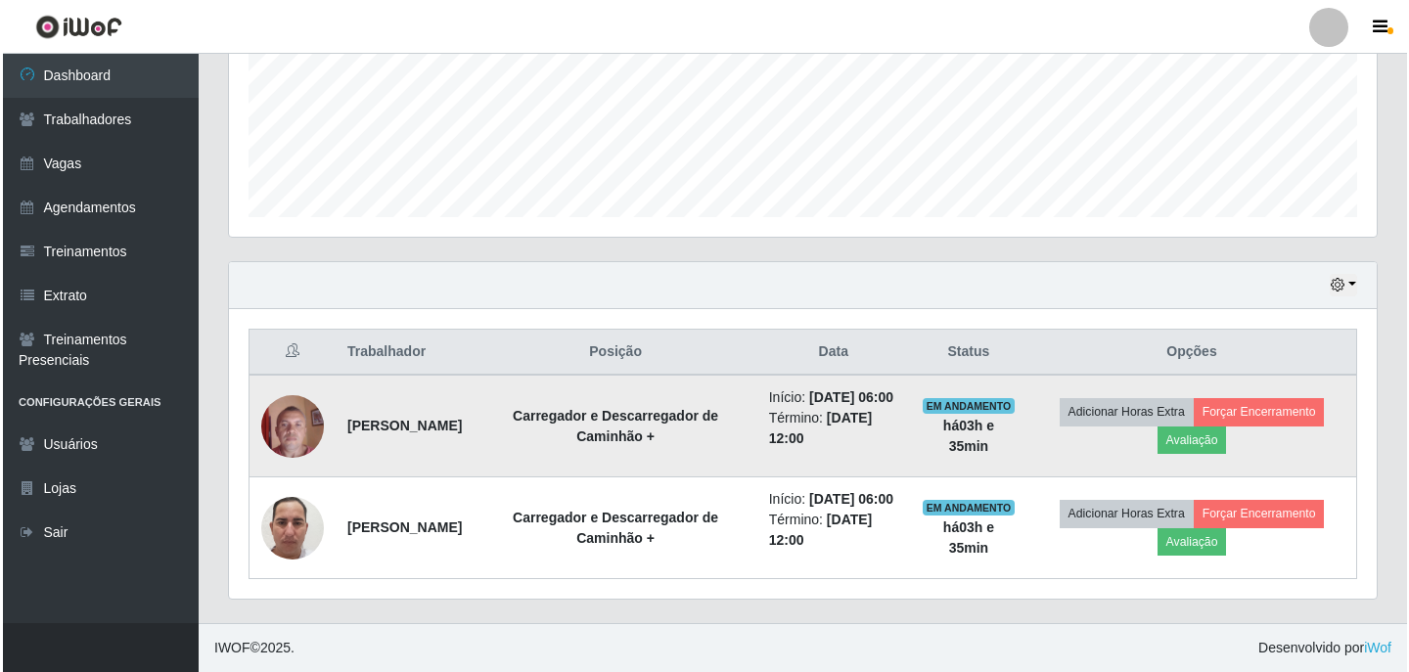
scroll to position [523, 0]
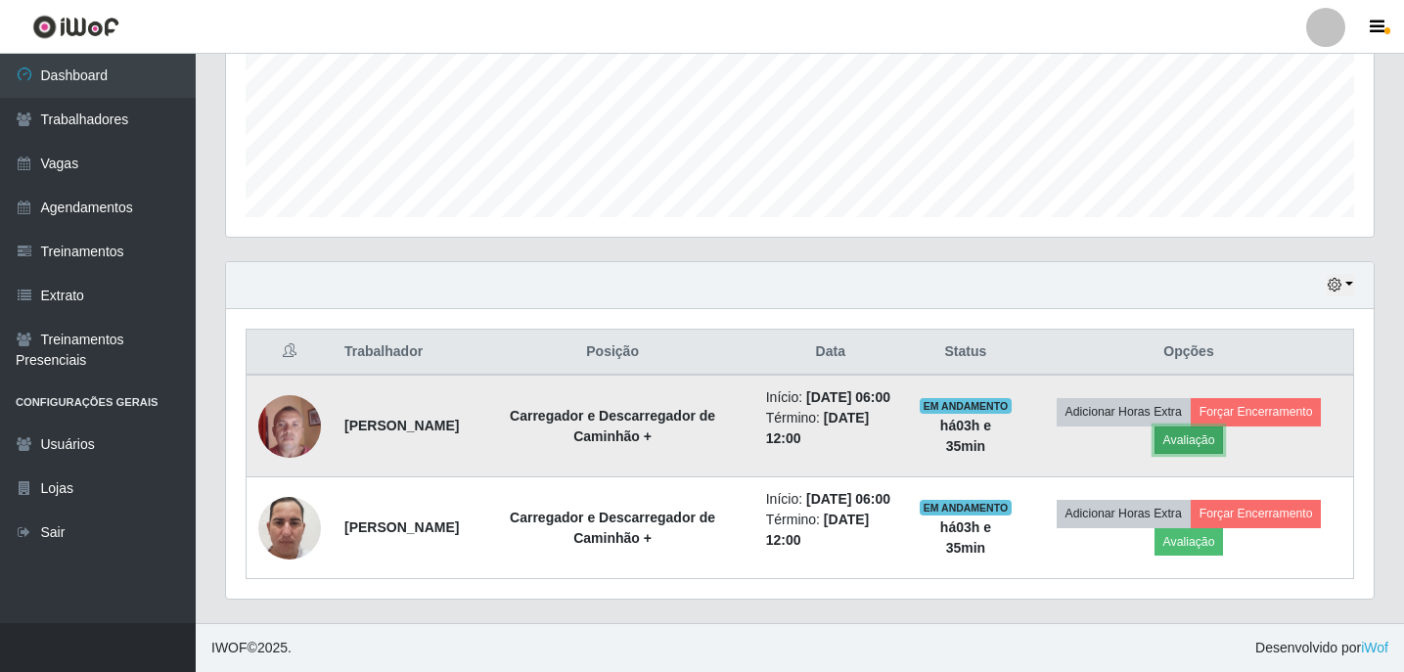
click at [1213, 427] on button "Avaliação" at bounding box center [1189, 440] width 69 height 27
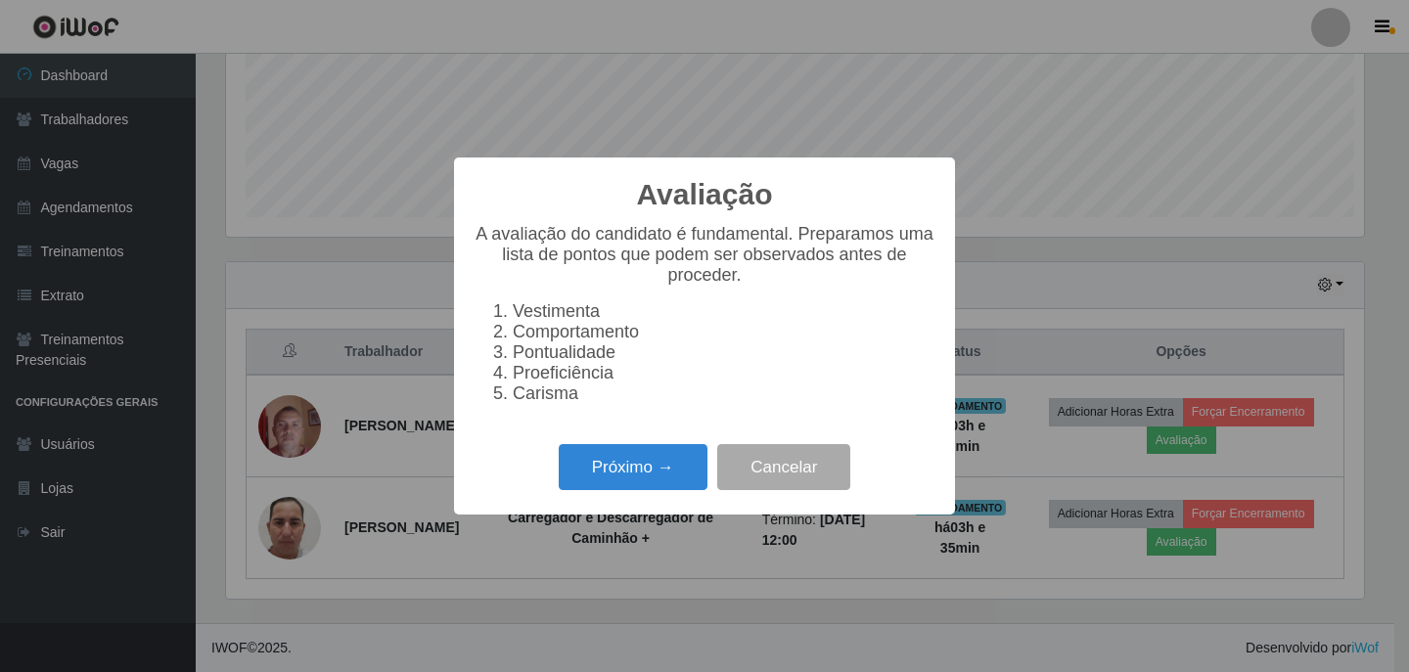
scroll to position [406, 1138]
click at [629, 473] on button "Próximo →" at bounding box center [633, 467] width 149 height 46
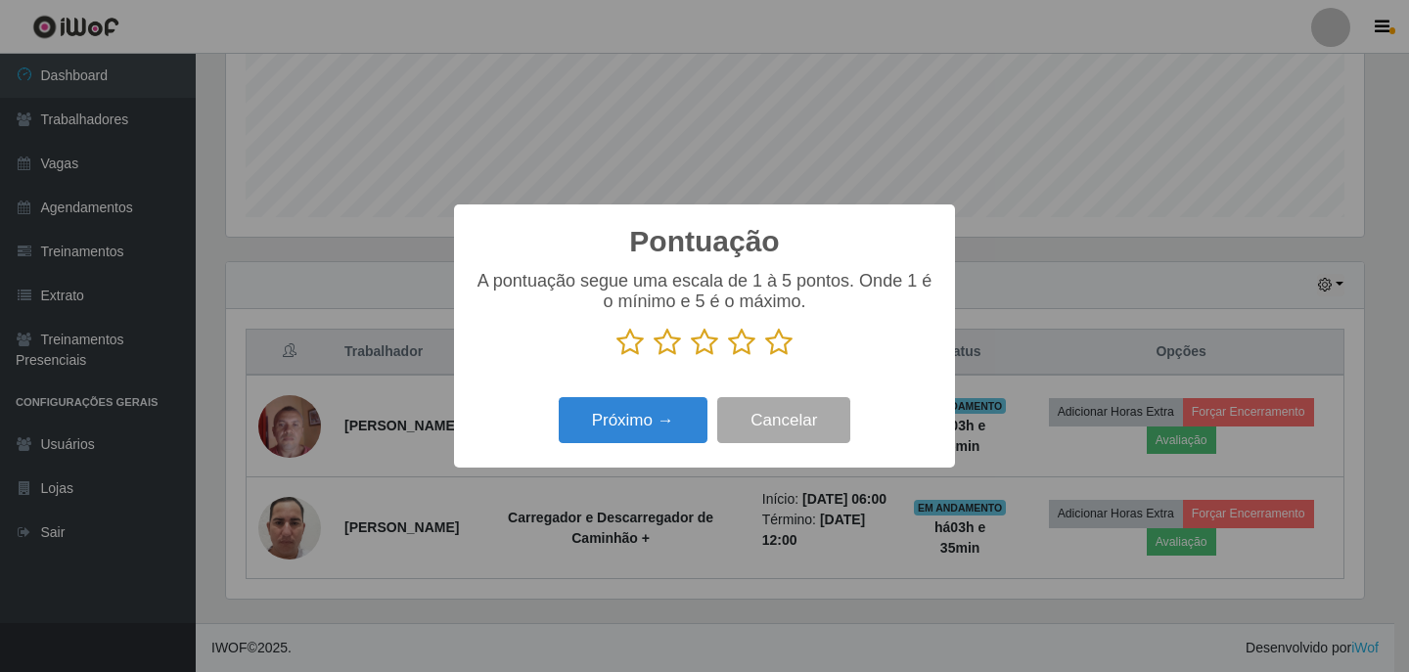
click at [773, 349] on icon at bounding box center [778, 342] width 27 height 29
click at [765, 357] on input "radio" at bounding box center [765, 357] width 0 height 0
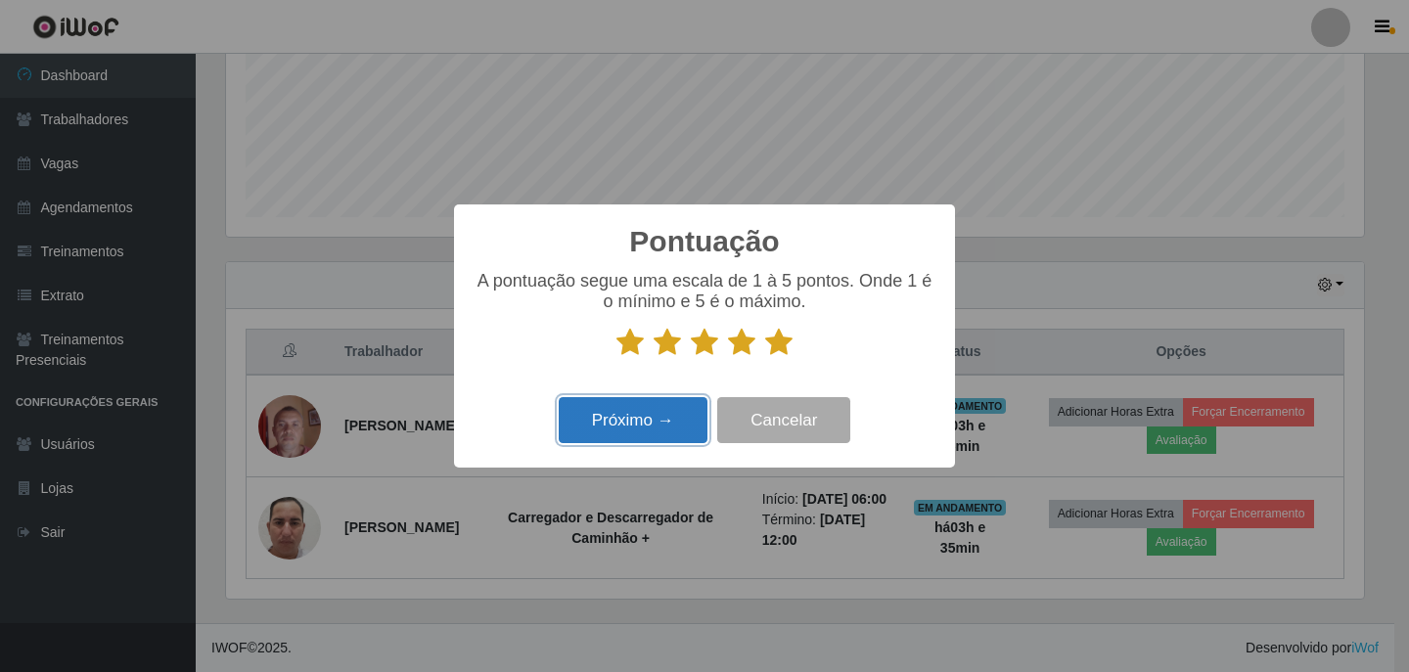
click at [679, 422] on button "Próximo →" at bounding box center [633, 420] width 149 height 46
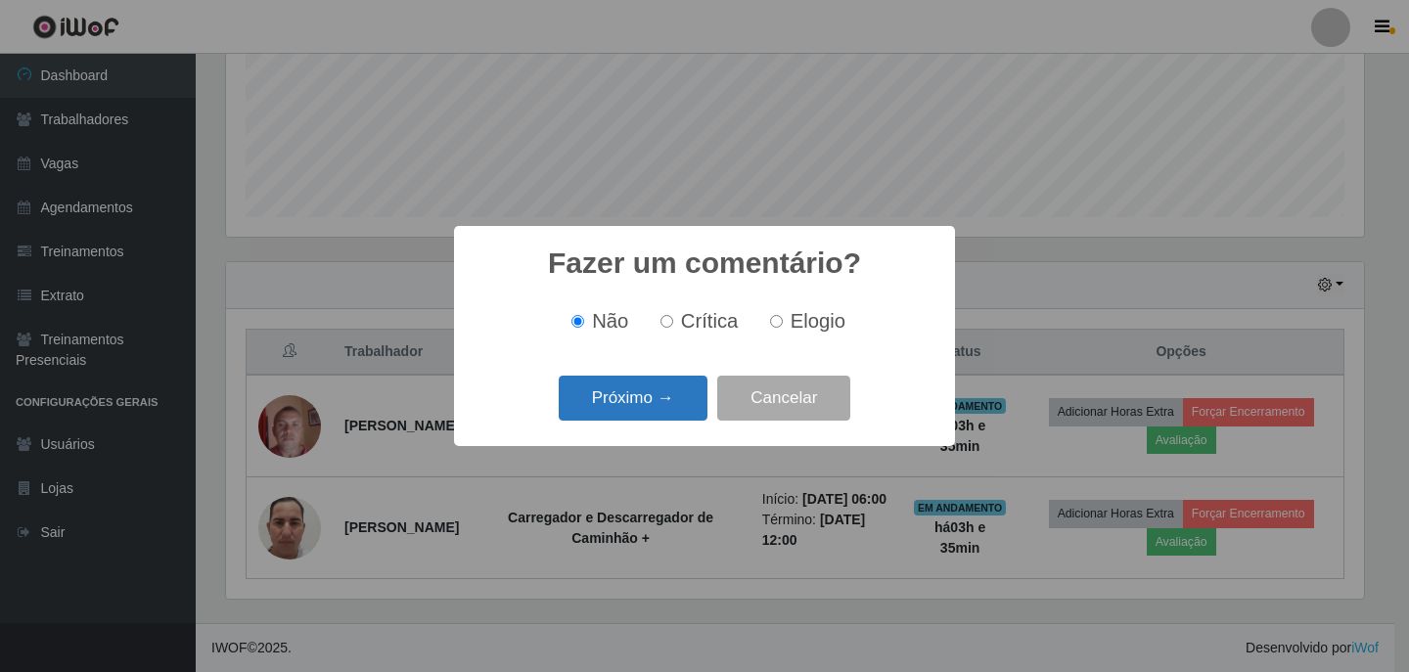
click at [675, 399] on button "Próximo →" at bounding box center [633, 399] width 149 height 46
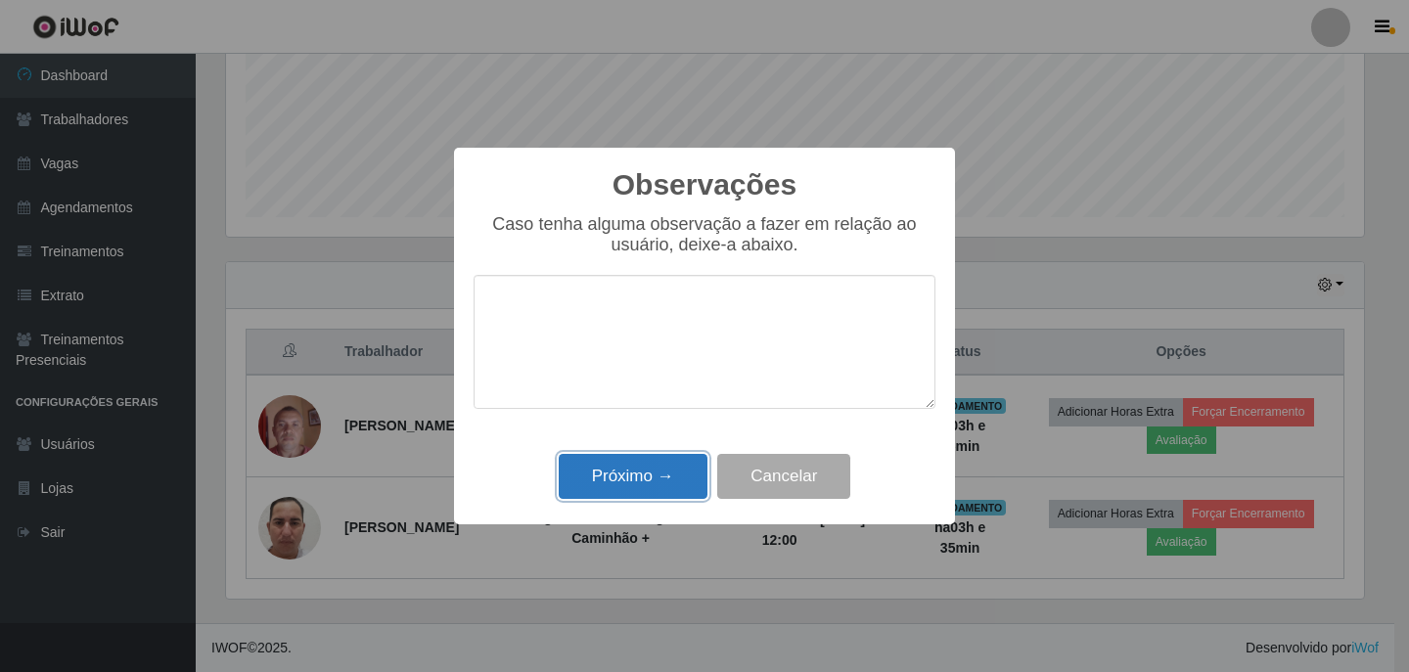
click at [644, 470] on button "Próximo →" at bounding box center [633, 477] width 149 height 46
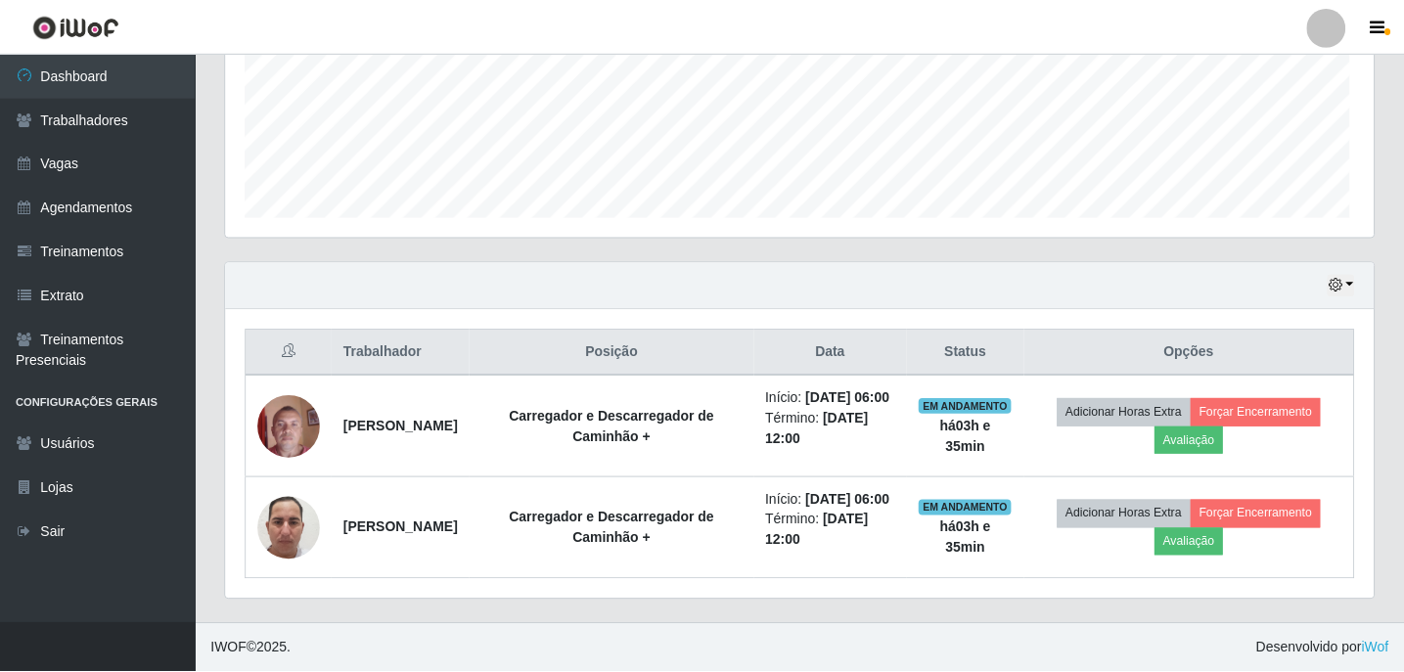
scroll to position [406, 1148]
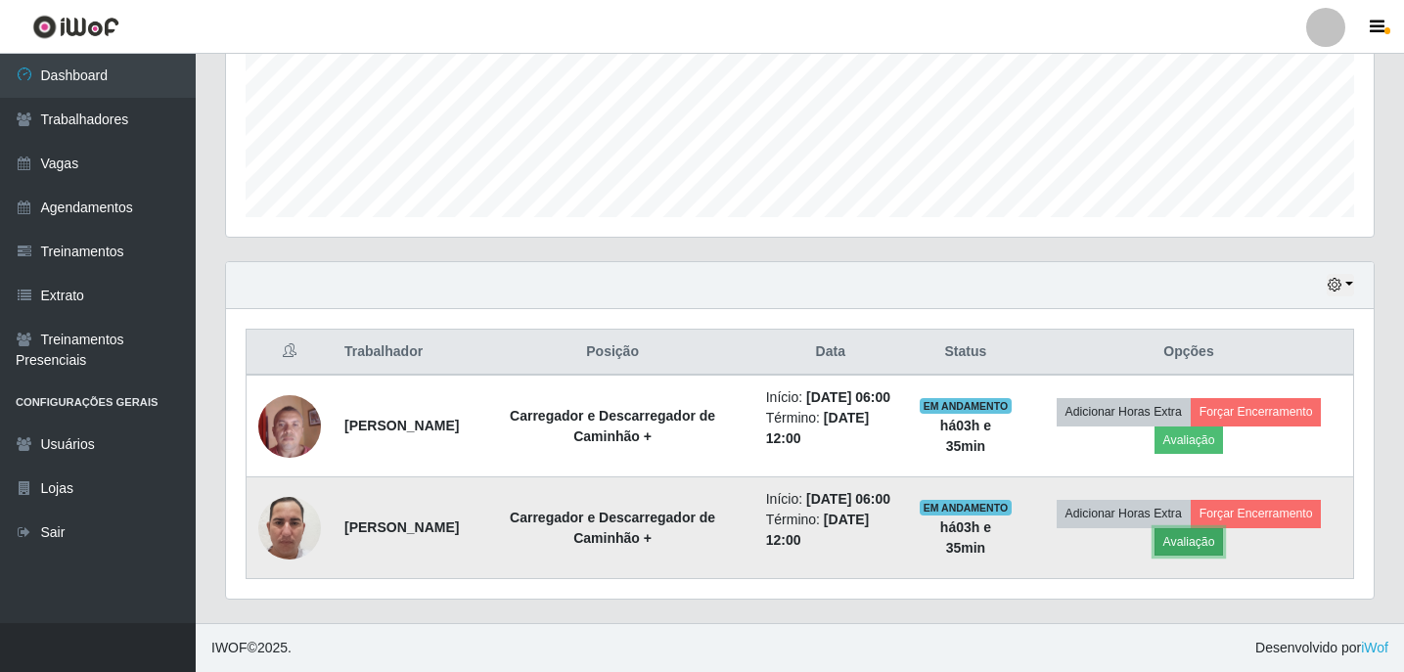
click at [1197, 530] on button "Avaliação" at bounding box center [1189, 541] width 69 height 27
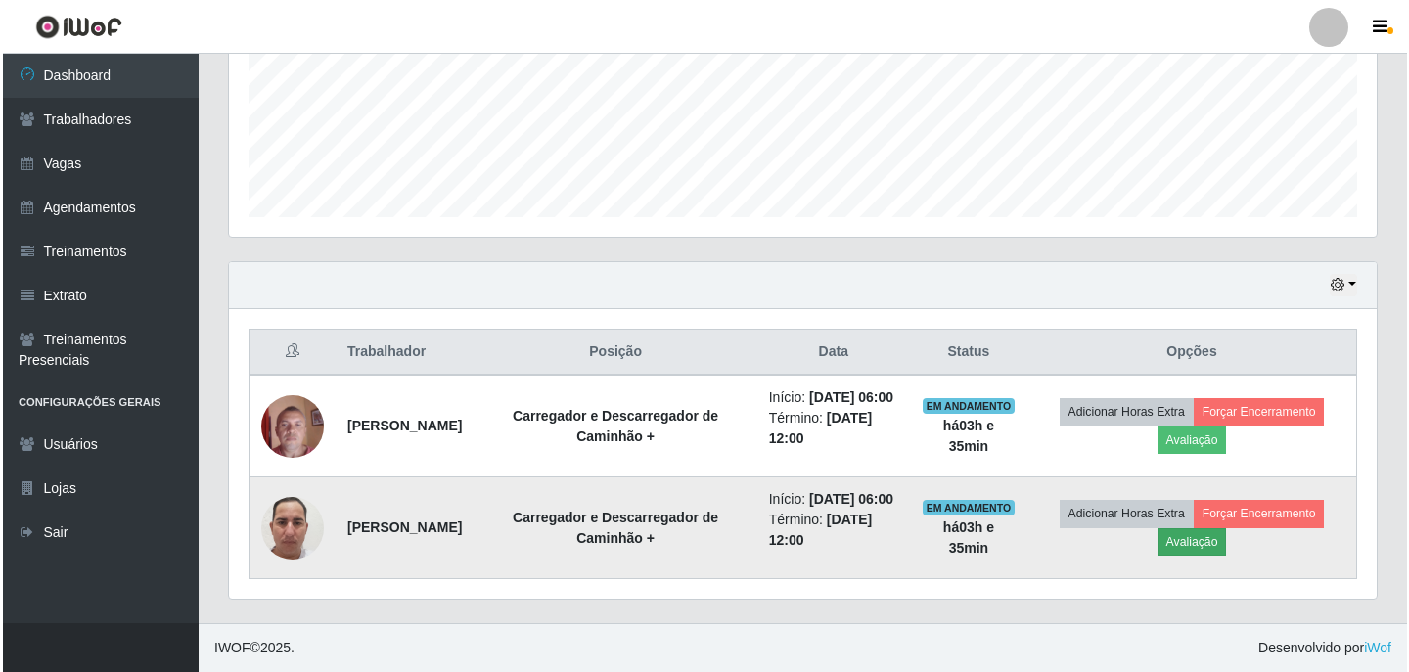
scroll to position [406, 1138]
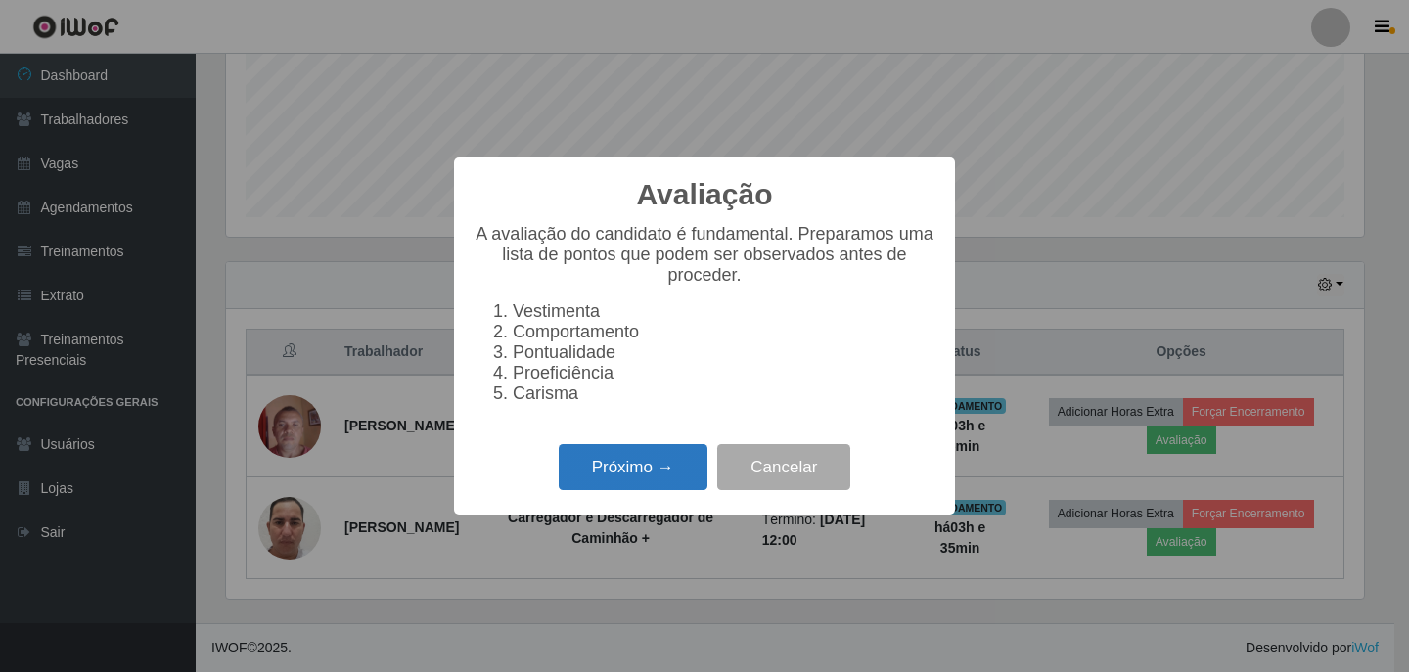
click at [611, 464] on button "Próximo →" at bounding box center [633, 467] width 149 height 46
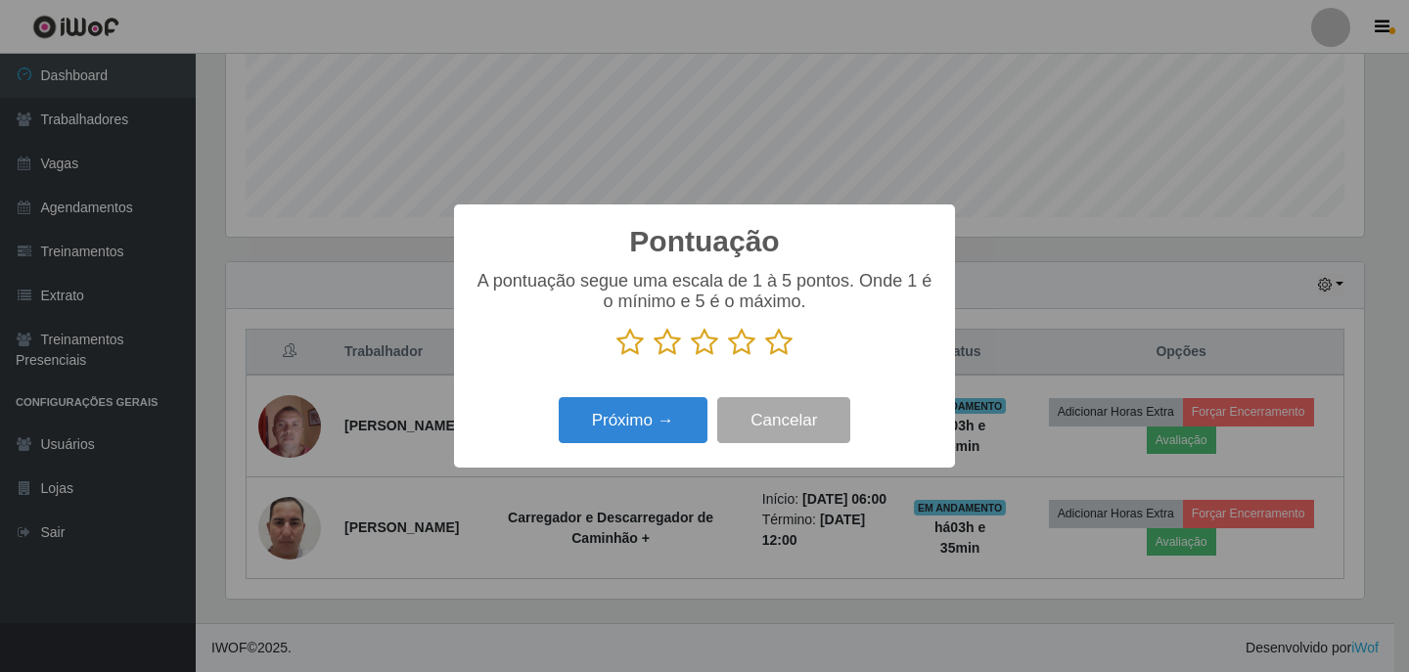
scroll to position [978047, 977315]
click at [772, 345] on icon at bounding box center [778, 342] width 27 height 29
click at [765, 357] on input "radio" at bounding box center [765, 357] width 0 height 0
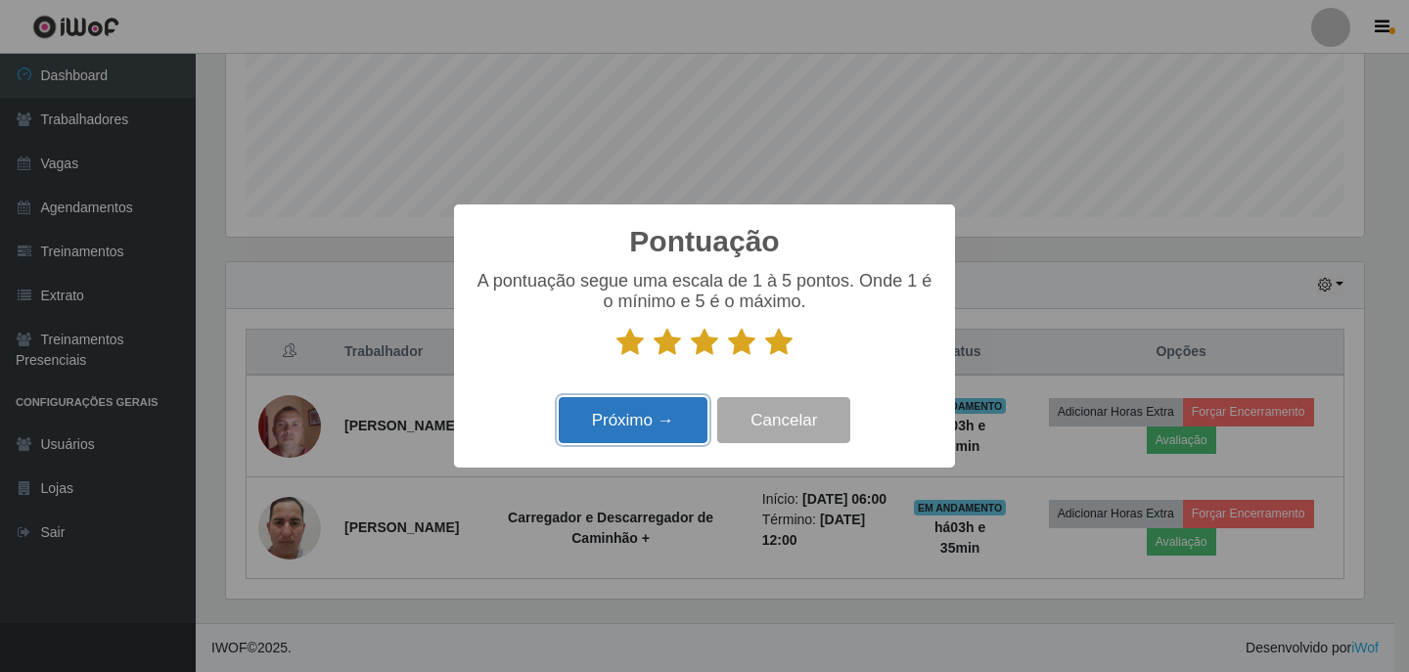
click at [669, 427] on button "Próximo →" at bounding box center [633, 420] width 149 height 46
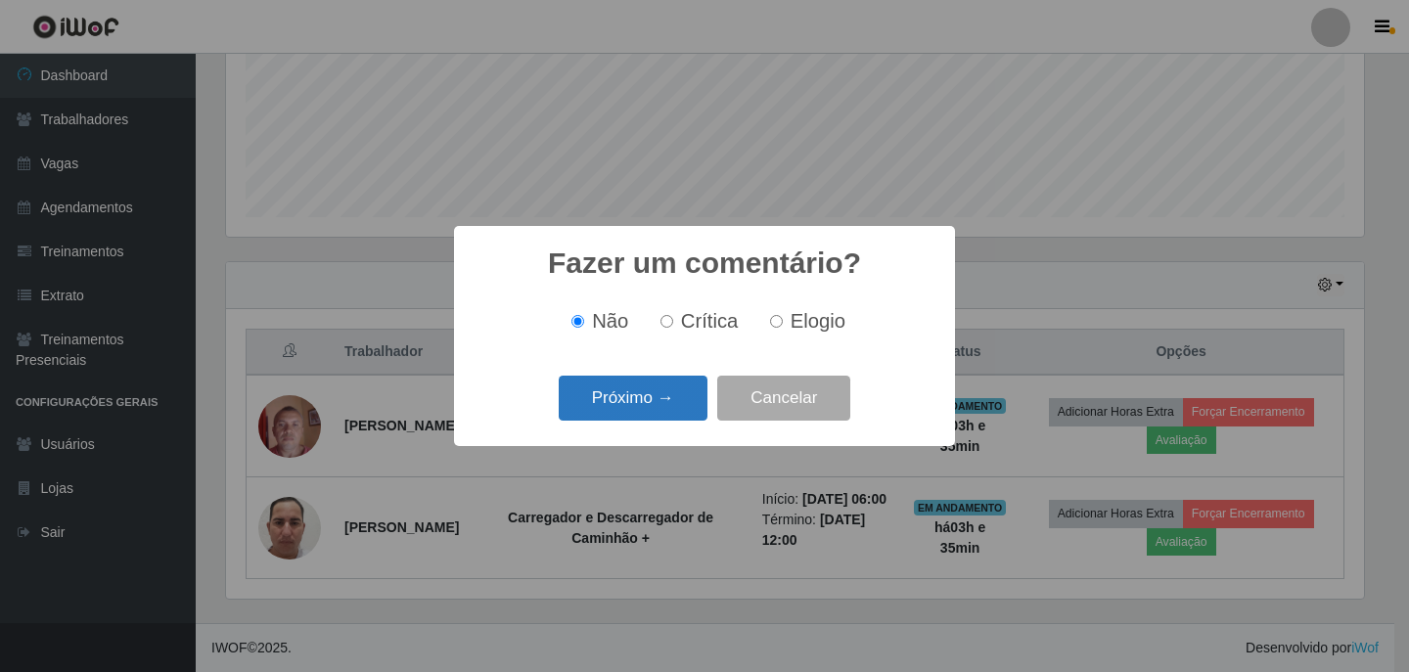
click at [671, 408] on button "Próximo →" at bounding box center [633, 399] width 149 height 46
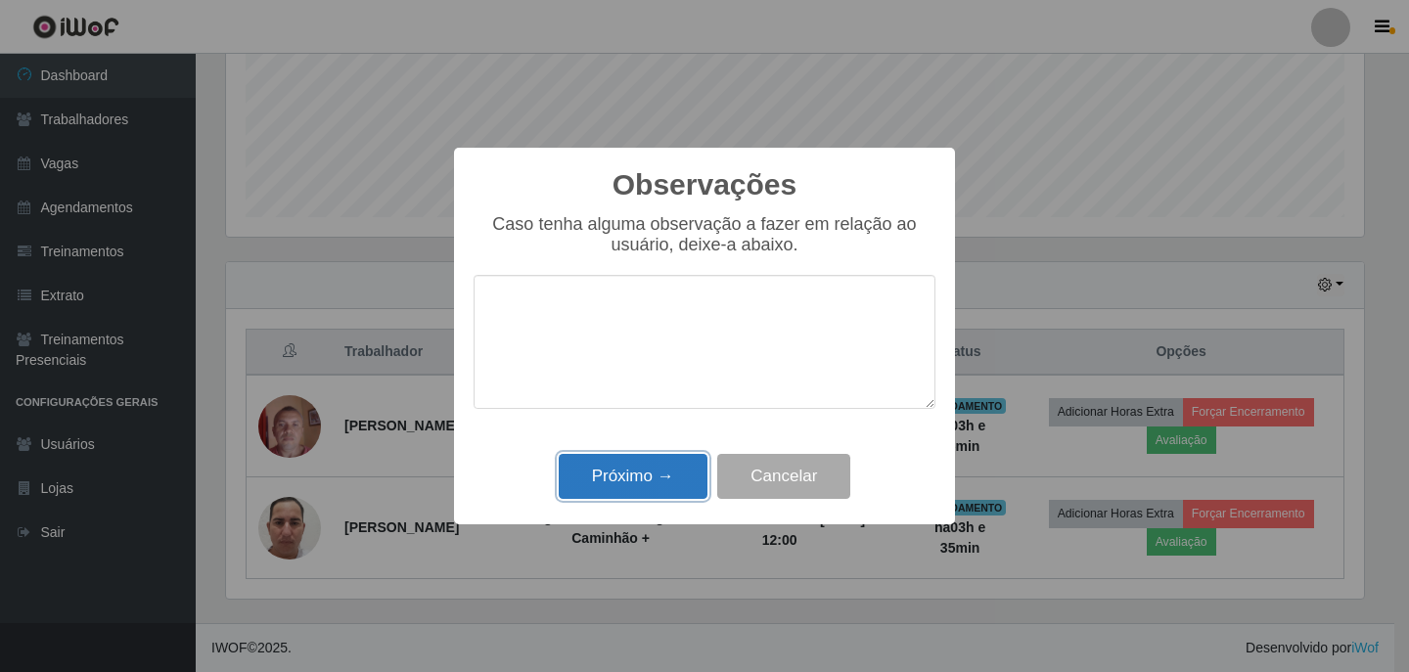
click at [671, 493] on button "Próximo →" at bounding box center [633, 477] width 149 height 46
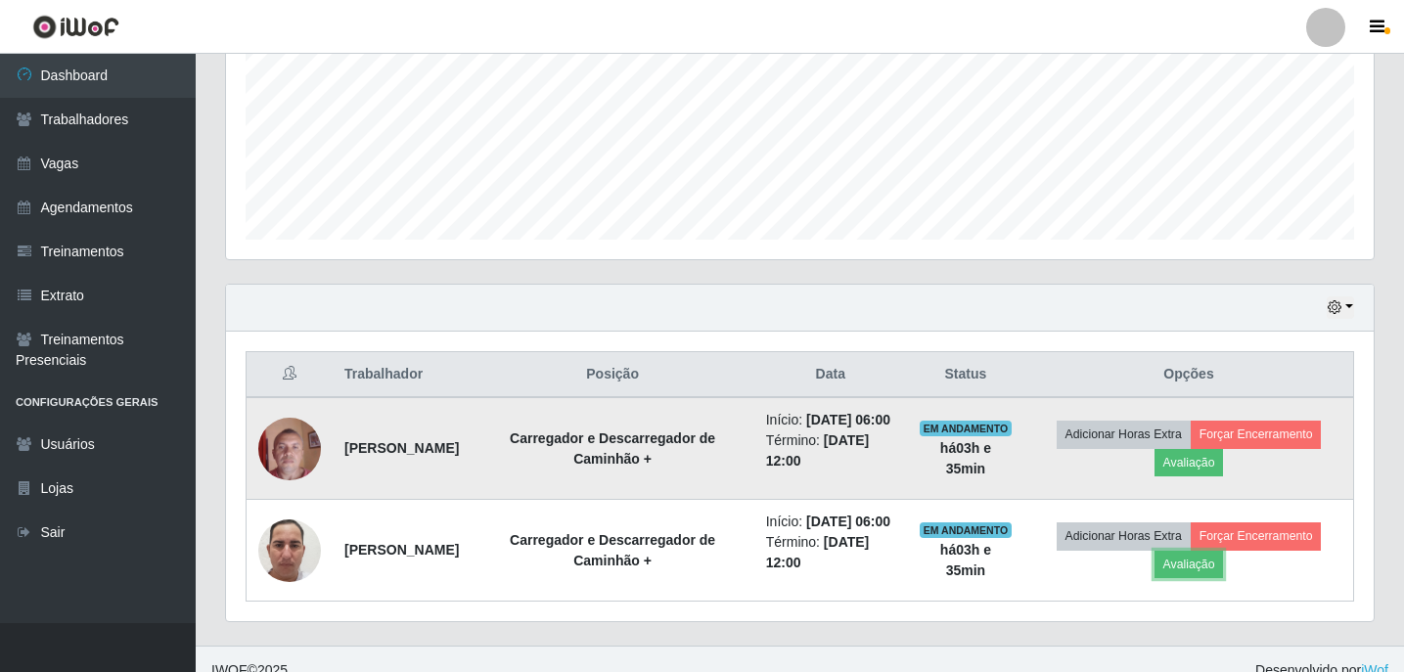
scroll to position [426, 0]
